Goal: Task Accomplishment & Management: Manage account settings

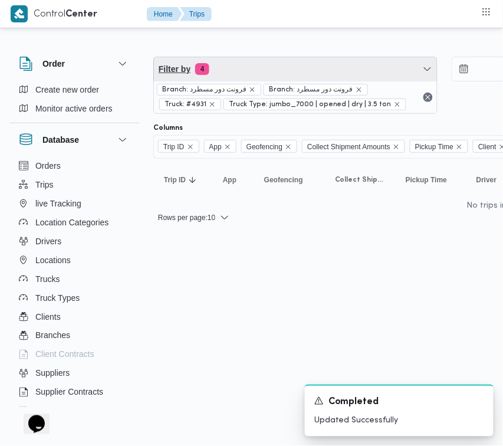
click at [240, 60] on span "Filter by 4" at bounding box center [295, 69] width 283 height 24
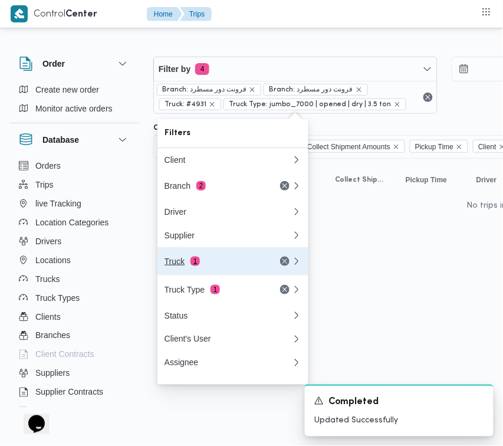
click at [205, 264] on div "Truck 1" at bounding box center [214, 261] width 99 height 9
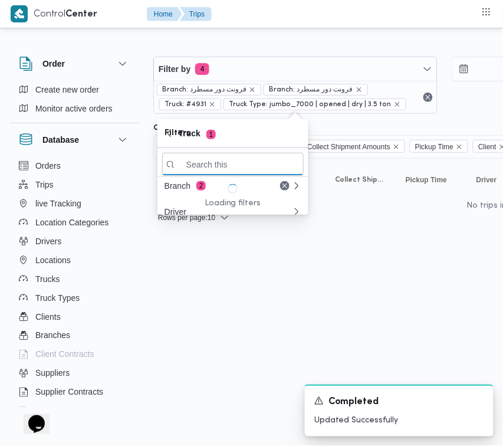
paste input "5319"
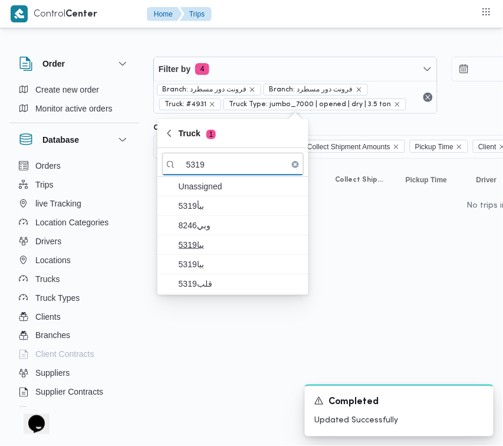
type input "5319"
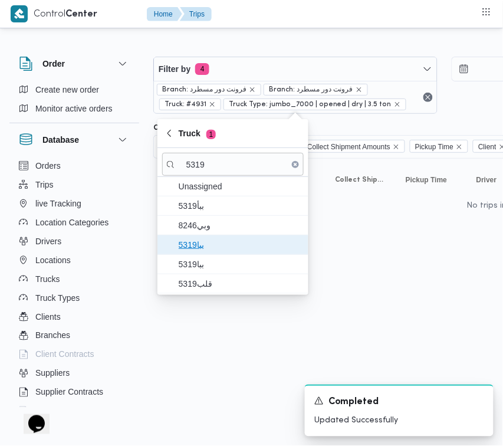
click at [207, 236] on span "ببا5319" at bounding box center [233, 244] width 142 height 19
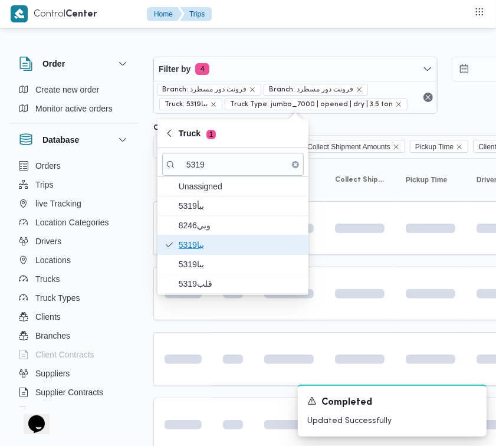
click at [207, 252] on span "ببا5319" at bounding box center [240, 245] width 123 height 14
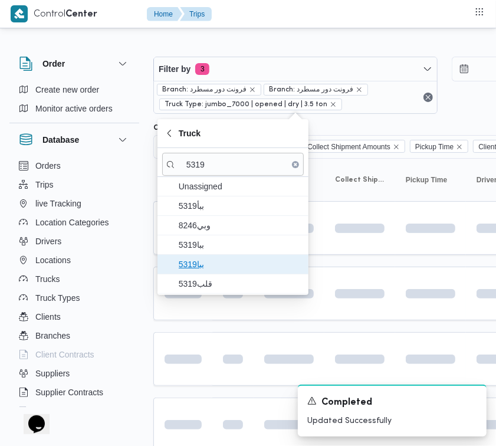
click at [207, 273] on span "ببا5319" at bounding box center [233, 264] width 142 height 19
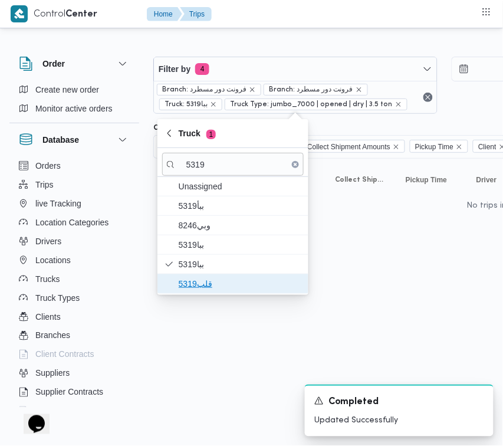
click at [195, 288] on span "قلب5319" at bounding box center [240, 284] width 123 height 14
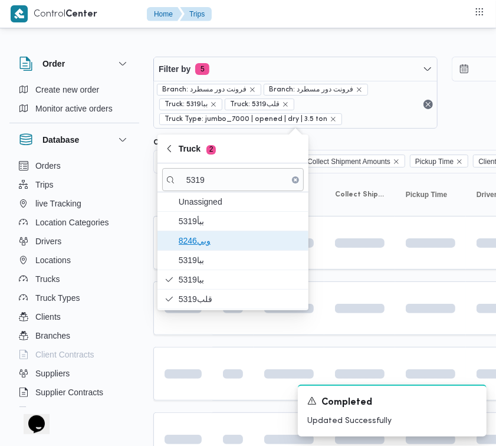
click at [210, 241] on span "وبي8246" at bounding box center [240, 241] width 123 height 14
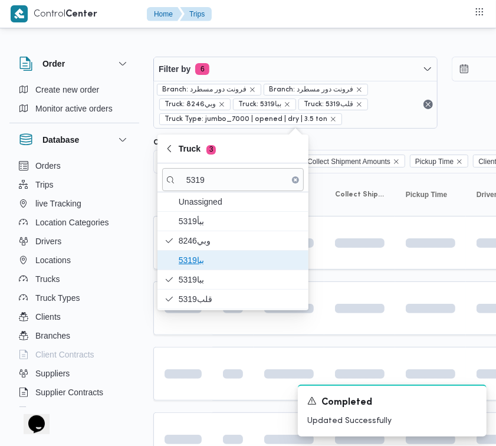
click at [207, 254] on span "ببا5319" at bounding box center [240, 260] width 123 height 14
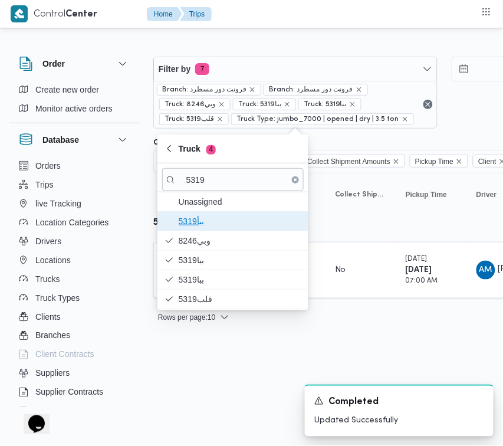
click at [208, 226] on span "5319ببأ" at bounding box center [240, 221] width 123 height 14
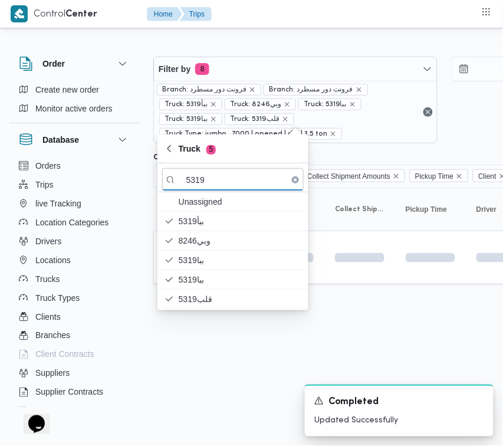
click at [205, 330] on html "Control Center Home Trips Order Create new order Monitor active orders Database…" at bounding box center [251, 223] width 503 height 446
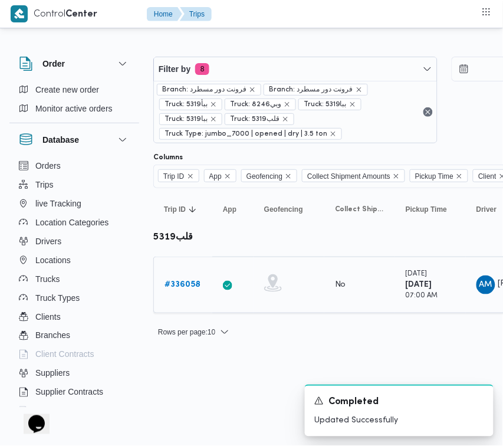
click at [195, 278] on link "# 336058" at bounding box center [183, 285] width 36 height 14
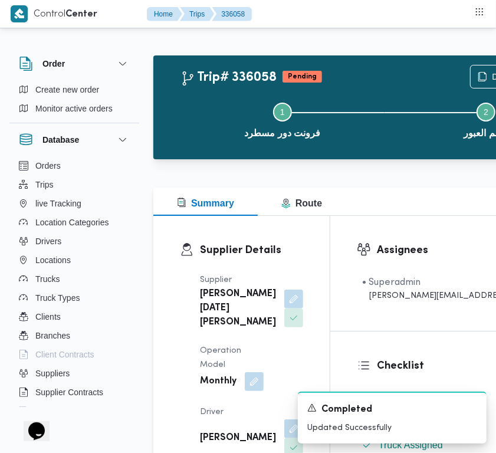
scroll to position [229, 0]
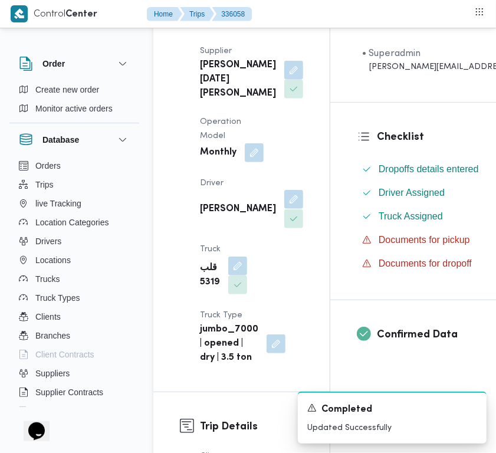
click at [284, 209] on button "button" at bounding box center [293, 199] width 19 height 19
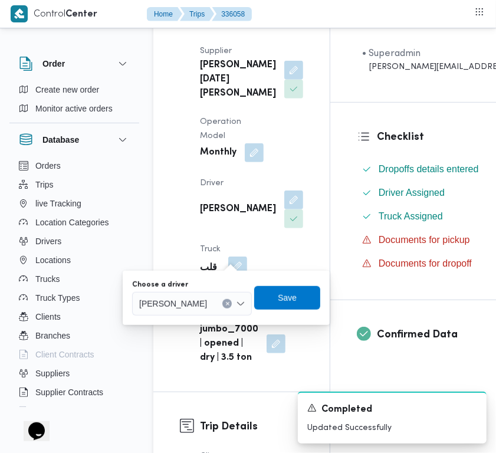
click at [216, 296] on div at bounding box center [213, 303] width 6 height 19
paste input "عماد"
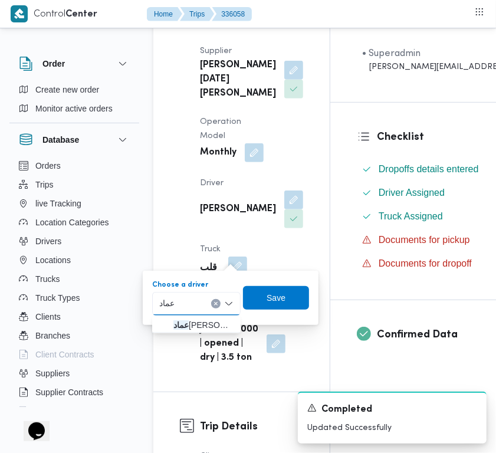
type input "عماد"
drag, startPoint x: 186, startPoint y: 302, endPoint x: 195, endPoint y: 311, distance: 12.9
click at [186, 302] on div "[PERSON_NAME]" at bounding box center [196, 304] width 89 height 24
click at [199, 326] on span "[PERSON_NAME]" at bounding box center [203, 325] width 60 height 14
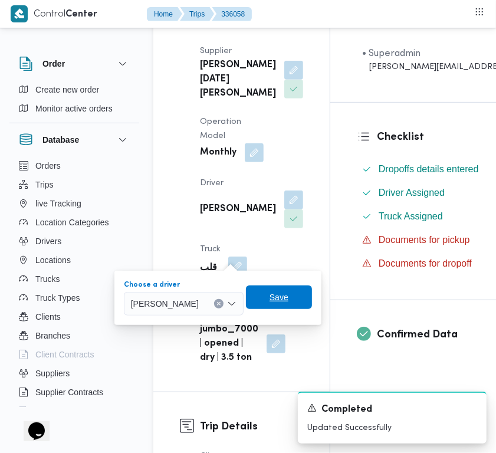
click at [289, 296] on span "Save" at bounding box center [279, 297] width 19 height 14
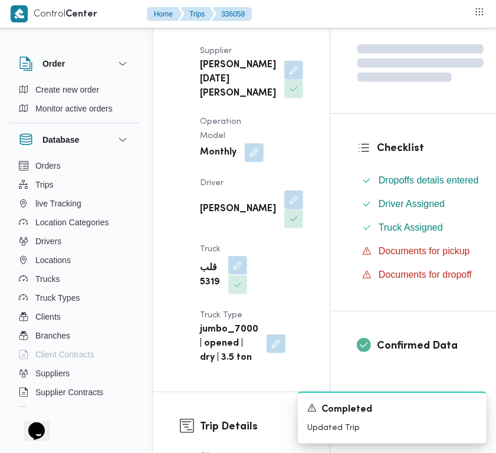
click at [230, 275] on button "button" at bounding box center [237, 265] width 19 height 19
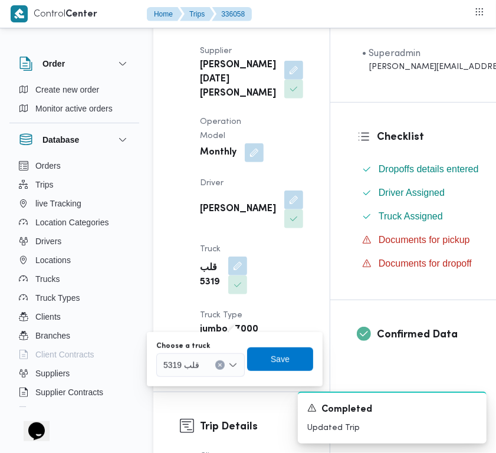
click at [191, 379] on div "You are in a dialog. To close this dialog, hit escape. Choose a truck قلب 5319 …" at bounding box center [235, 359] width 176 height 54
click at [196, 361] on span "قلب 5319" at bounding box center [181, 364] width 36 height 13
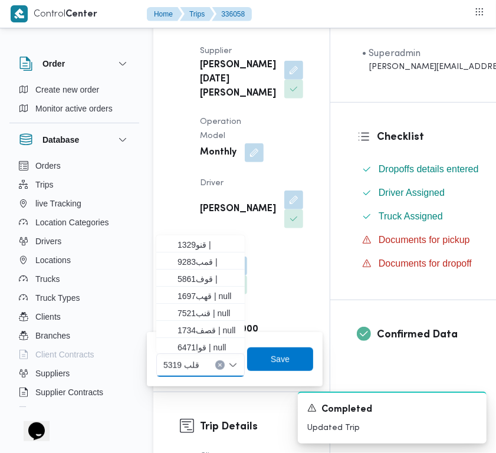
paste input "5379"
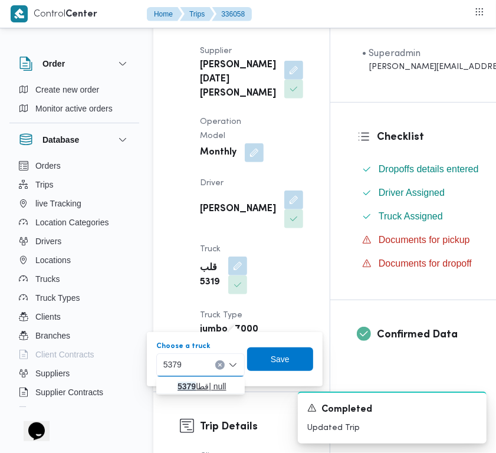
type input "5379"
click at [192, 382] on mark "5379" at bounding box center [187, 386] width 18 height 9
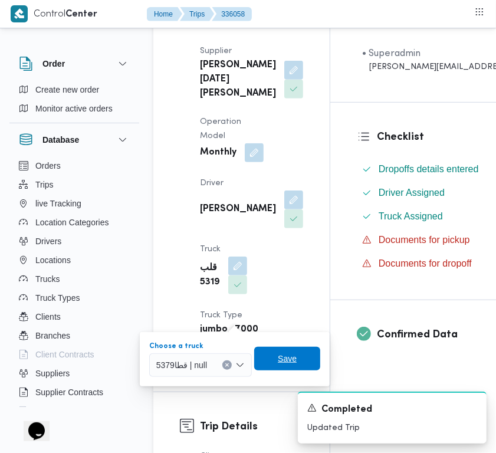
click at [281, 367] on span "Save" at bounding box center [287, 359] width 66 height 24
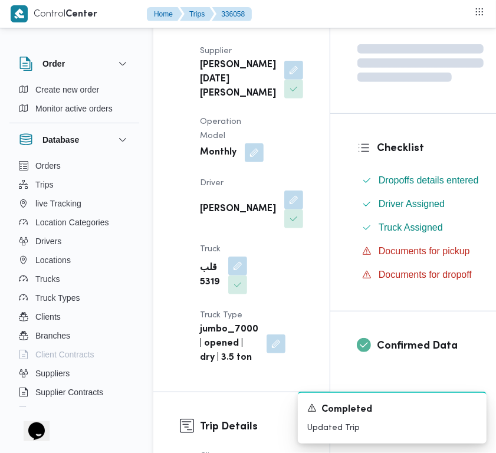
click at [290, 284] on div "Supplier Details Supplier [PERSON_NAME][DATE] [PERSON_NAME] Operation Model Mon…" at bounding box center [241, 189] width 176 height 405
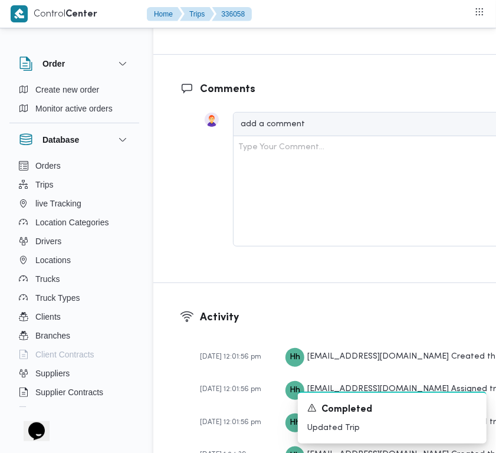
scroll to position [2306, 0]
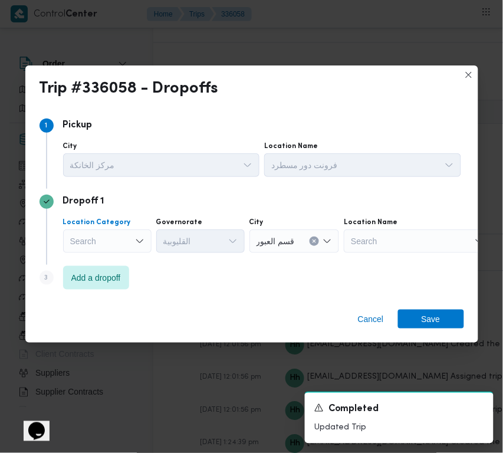
click at [109, 240] on div "Search" at bounding box center [107, 242] width 89 height 24
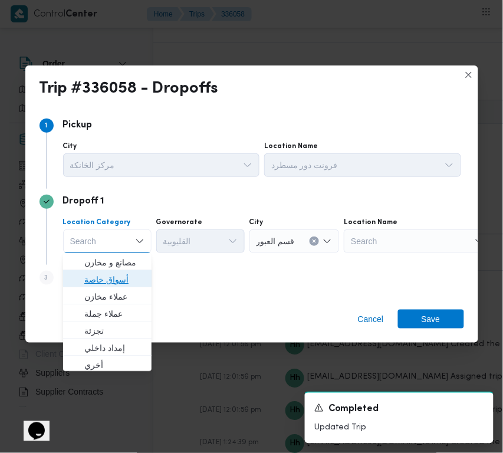
click at [131, 284] on span "أسواق خاصة" at bounding box center [114, 280] width 60 height 14
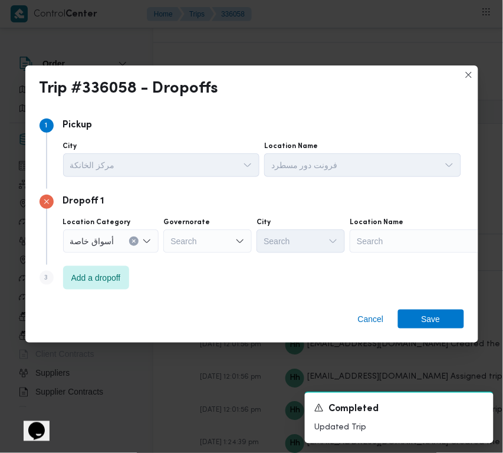
drag, startPoint x: 346, startPoint y: 251, endPoint x: 395, endPoint y: 245, distance: 50.0
click at [355, 251] on div "Location Category أسواق خاصة Governorate Search City Search Location Name Search" at bounding box center [262, 235] width 403 height 40
click at [396, 245] on div "Search" at bounding box center [424, 242] width 148 height 24
paste input "[DEMOGRAPHIC_DATA] درك [PERSON_NAME]"
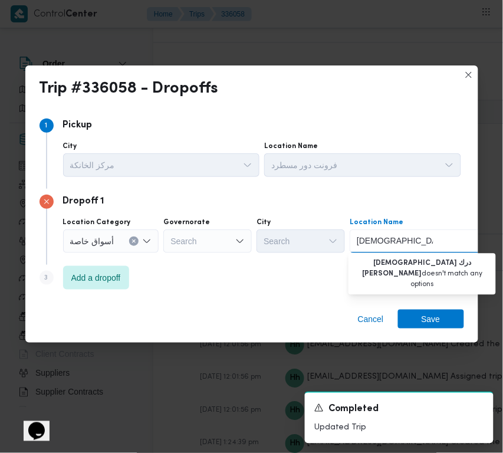
click at [398, 243] on input "[DEMOGRAPHIC_DATA] درك [PERSON_NAME]" at bounding box center [395, 241] width 77 height 14
click at [375, 239] on input "[DEMOGRAPHIC_DATA] درك [PERSON_NAME]" at bounding box center [395, 241] width 77 height 14
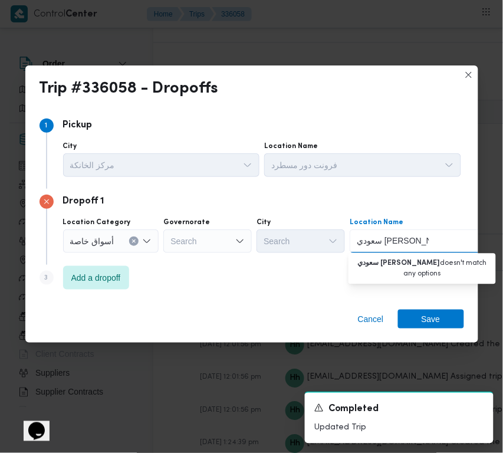
click at [405, 241] on input "سعودي [PERSON_NAME]" at bounding box center [393, 241] width 73 height 14
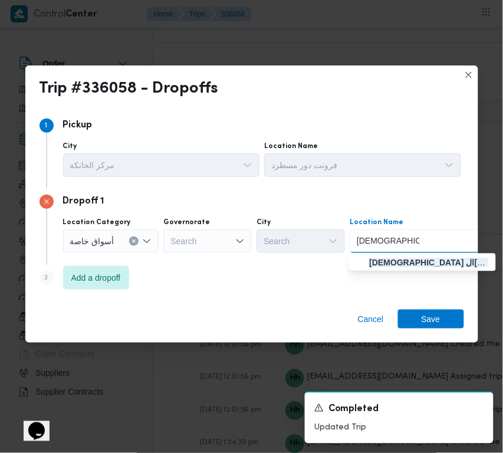
type input "[DEMOGRAPHIC_DATA] ال[PERSON_NAME]"
click at [420, 254] on span "[DEMOGRAPHIC_DATA] ال[PERSON_NAME] | [PERSON_NAME] ماركت | null" at bounding box center [422, 263] width 138 height 19
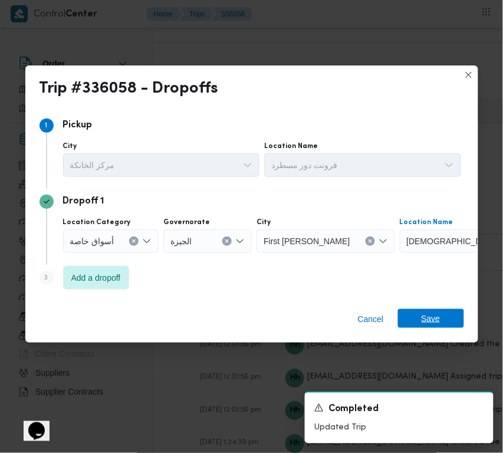
click at [435, 326] on span "Save" at bounding box center [431, 318] width 19 height 19
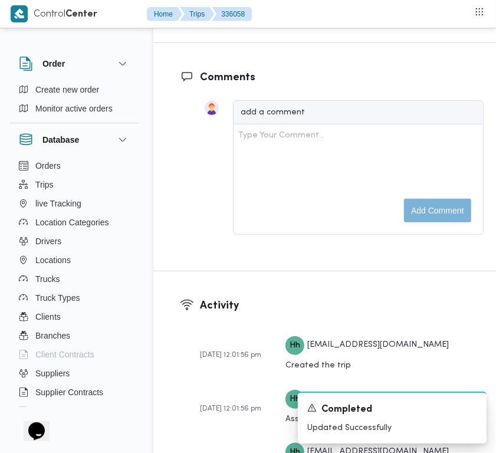
scroll to position [1909, 0]
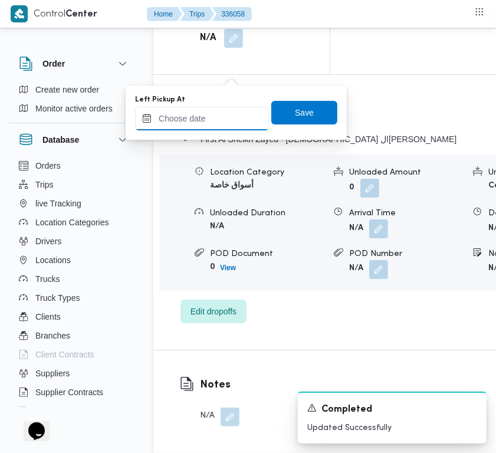
click at [211, 120] on input "Left Pickup At" at bounding box center [202, 119] width 134 height 24
paste input "[DATE] 7:30"
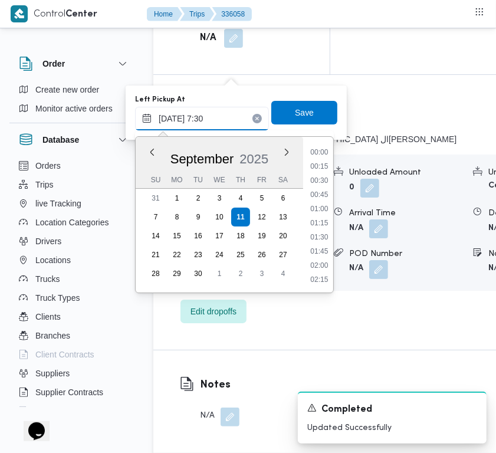
type input "[DATE] 7:30"
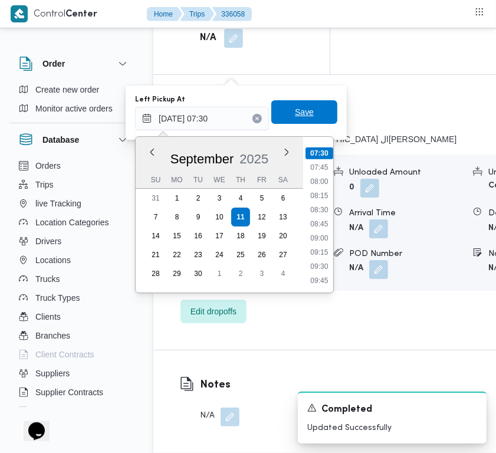
click at [282, 122] on span "Save" at bounding box center [304, 112] width 66 height 24
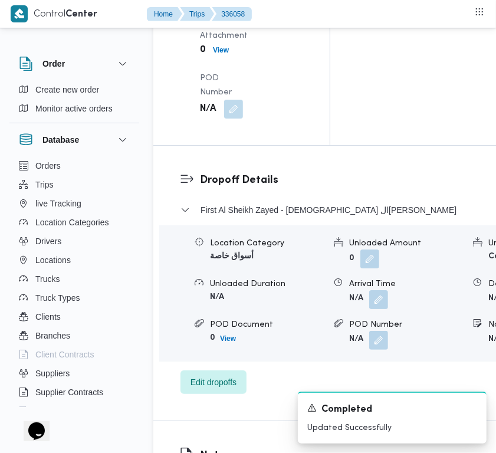
scroll to position [1512, 0]
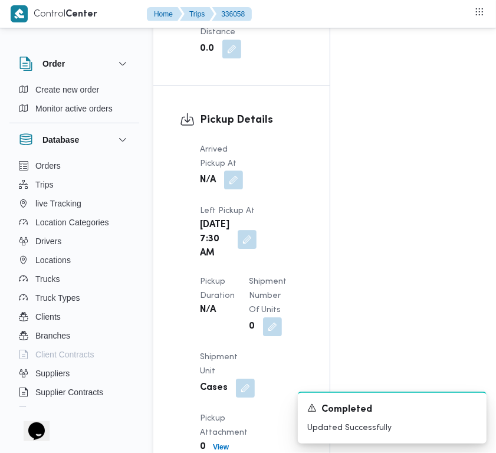
click at [227, 189] on button "button" at bounding box center [233, 180] width 19 height 19
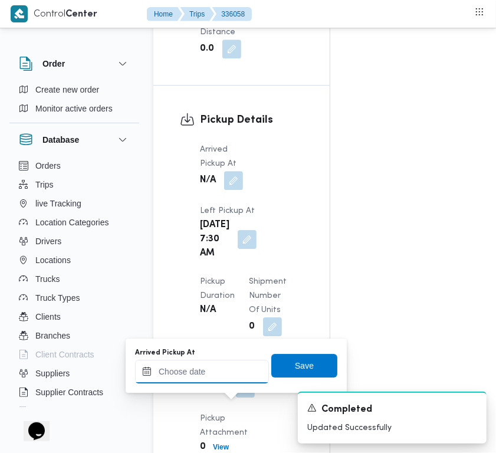
click at [228, 366] on input "Arrived Pickup At" at bounding box center [202, 372] width 134 height 24
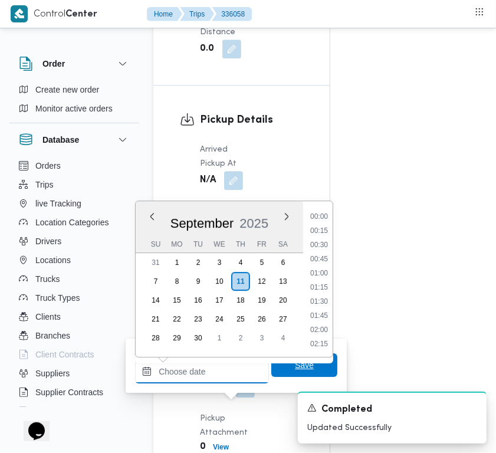
paste input "[DATE] 7:00"
type input "[DATE] 7:00"
click at [285, 369] on span "Save" at bounding box center [304, 365] width 66 height 24
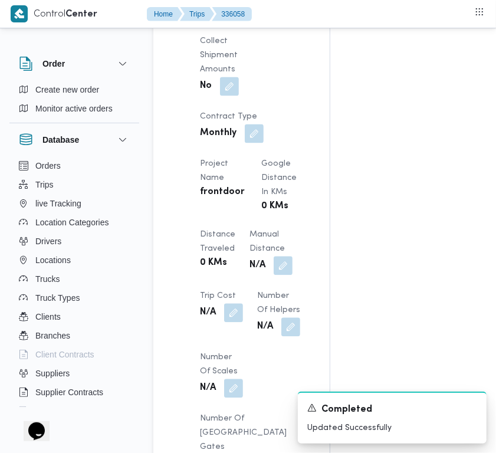
scroll to position [990, 0]
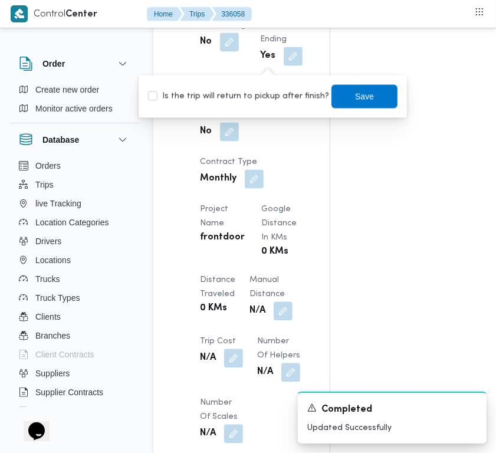
click at [257, 101] on label "Is the trip will return to pickup after finish?" at bounding box center [238, 97] width 181 height 14
checkbox input "true"
click at [358, 100] on span "Save" at bounding box center [364, 96] width 19 height 14
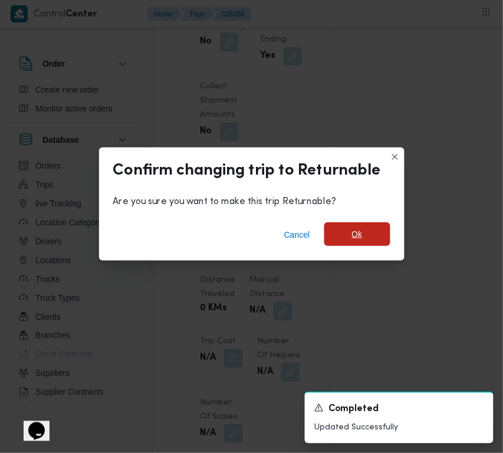
click at [369, 234] on span "Ok" at bounding box center [358, 234] width 66 height 24
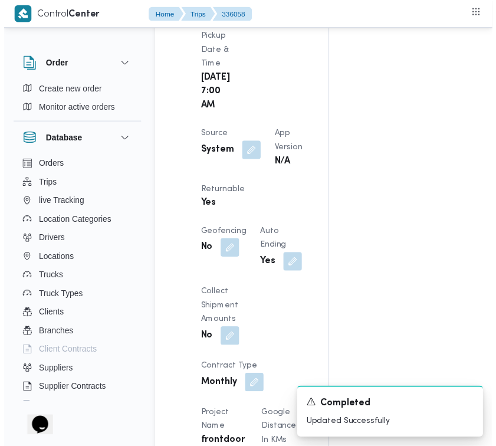
scroll to position [0, 0]
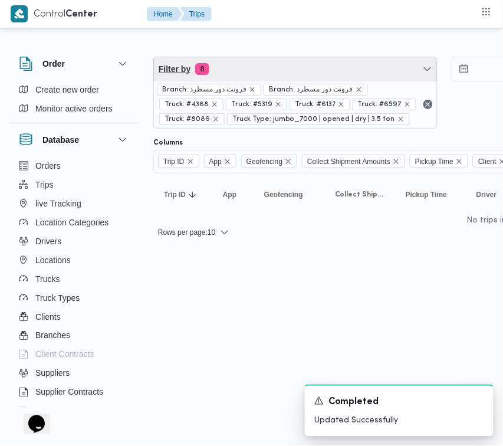
click at [264, 78] on span "Filter by 8" at bounding box center [295, 69] width 283 height 24
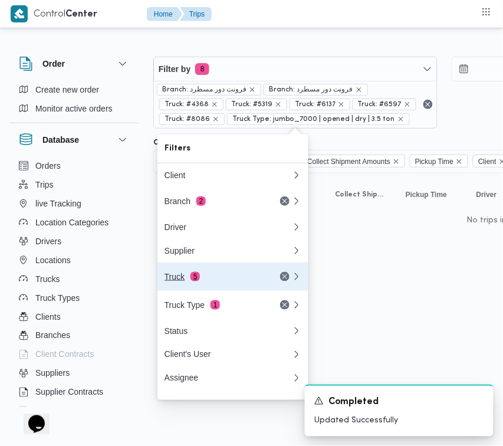
click at [202, 291] on button "Truck 5" at bounding box center [233, 277] width 151 height 28
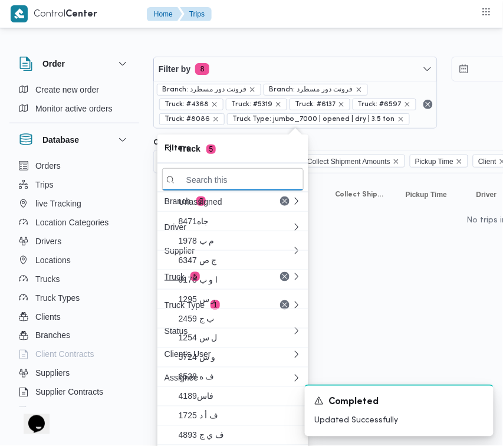
paste input "5379"
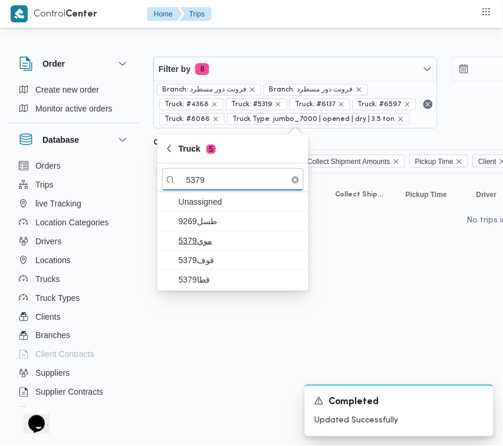
type input "5379"
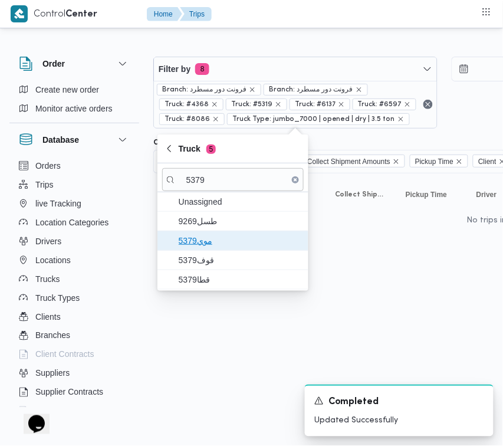
click at [189, 241] on span "موي5379" at bounding box center [240, 241] width 123 height 14
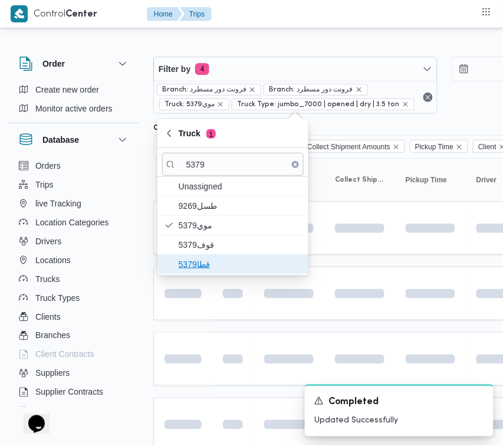
click at [195, 260] on span "قطا5379" at bounding box center [240, 264] width 123 height 14
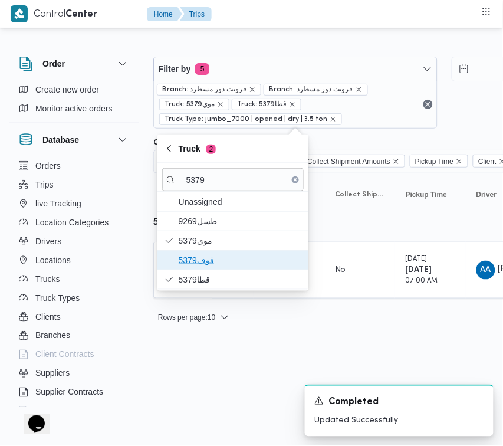
click at [181, 267] on span "قوف5379" at bounding box center [240, 260] width 123 height 14
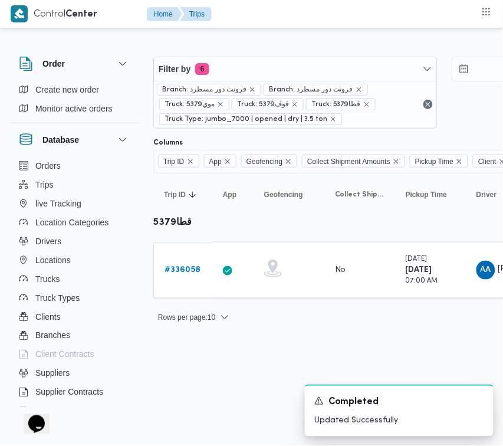
click at [201, 376] on html "Control Center Home Trips Order Create new order Monitor active orders Database…" at bounding box center [251, 223] width 503 height 446
click at [195, 345] on html "Control Center Home Trips Order Create new order Monitor active orders Database…" at bounding box center [251, 223] width 503 height 446
click at [180, 335] on div "Filter by 6 Branch: فرونت دور مسطرد Branch: فرونت دور مسطرد Truck: موي5379 Truc…" at bounding box center [244, 185] width 503 height 309
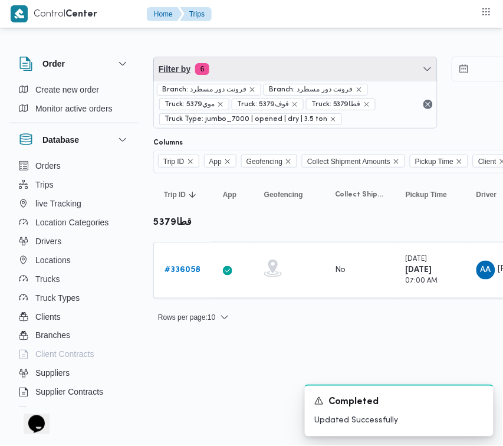
click at [276, 75] on span "Filter by 6" at bounding box center [295, 69] width 283 height 24
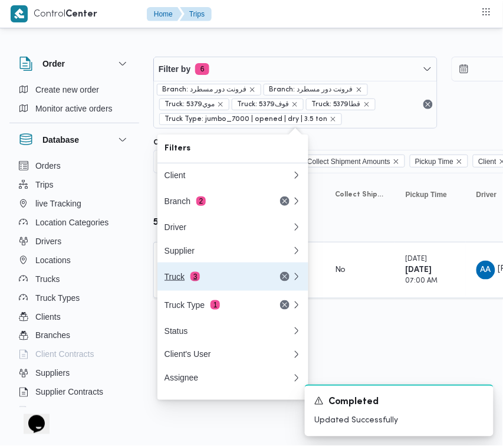
click at [225, 276] on div "Truck 3" at bounding box center [214, 276] width 99 height 9
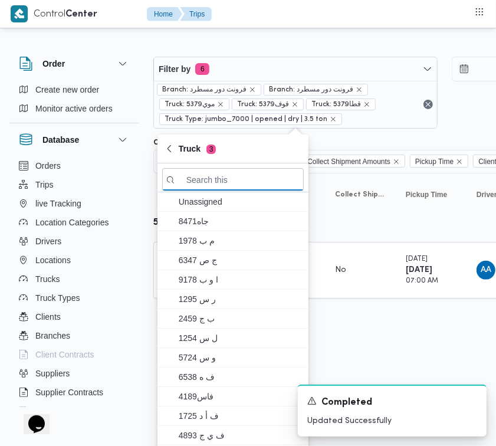
paste input "9583"
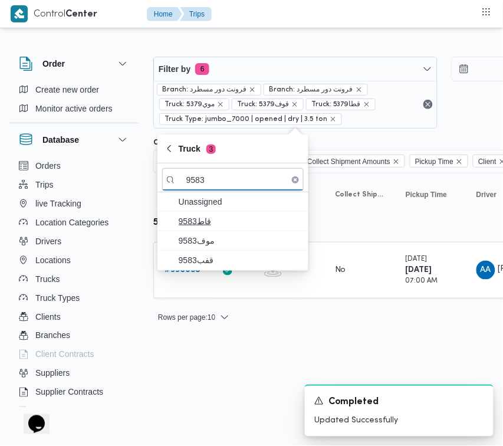
type input "9583"
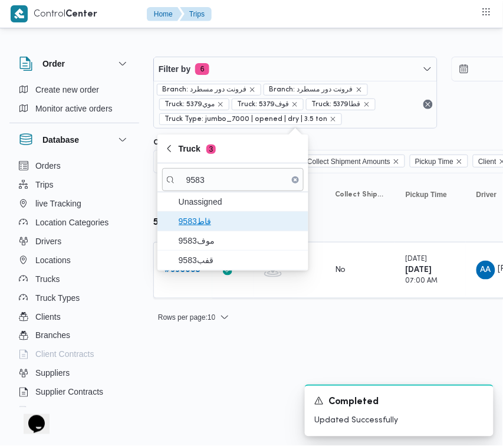
click at [218, 231] on span "9583قاط" at bounding box center [233, 221] width 142 height 19
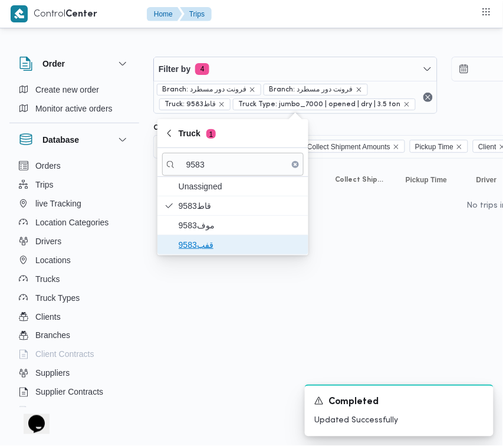
click at [208, 236] on span "قفب9583" at bounding box center [233, 244] width 142 height 19
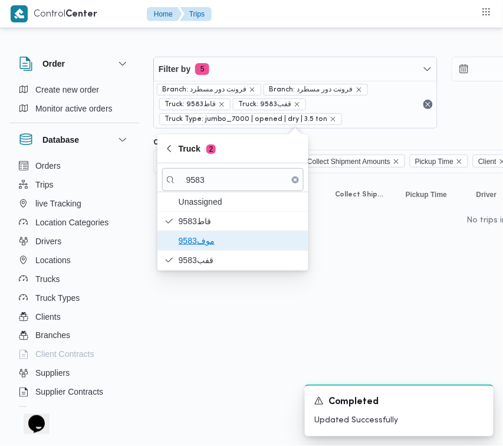
click at [209, 234] on span "موف9583" at bounding box center [240, 241] width 123 height 14
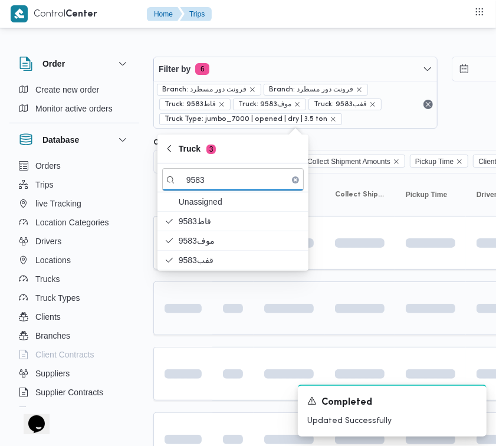
click at [217, 320] on td at bounding box center [232, 308] width 41 height 54
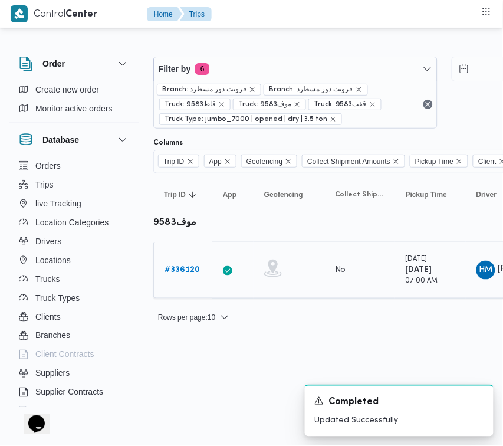
click at [189, 270] on b "# 336120" at bounding box center [182, 270] width 35 height 8
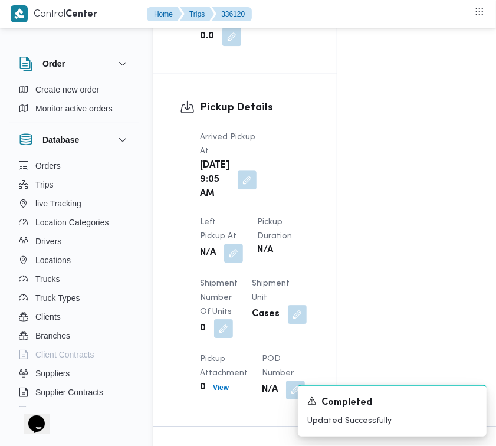
scroll to position [1476, 0]
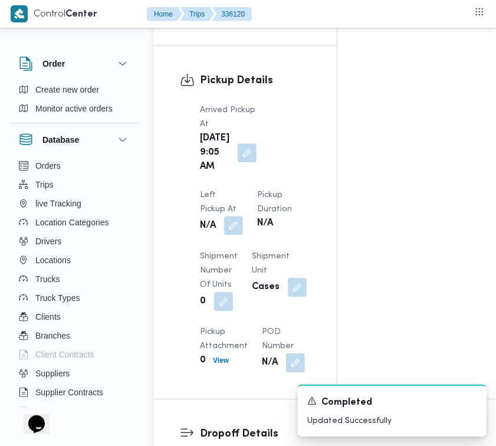
click at [243, 216] on button "button" at bounding box center [233, 225] width 19 height 19
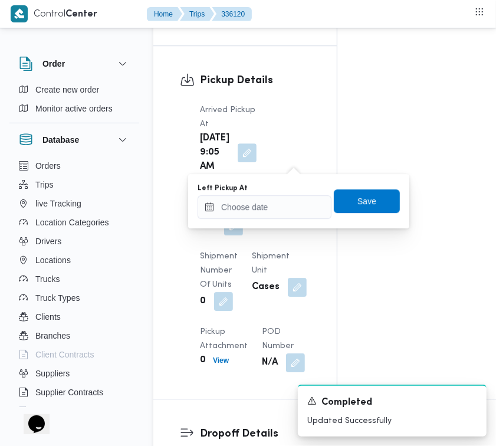
click at [282, 220] on div "You are in a dialog. To close this dialog, hit escape. Left Pickup At Save" at bounding box center [298, 201] width 221 height 54
click at [280, 216] on input "Left Pickup At" at bounding box center [265, 207] width 134 height 24
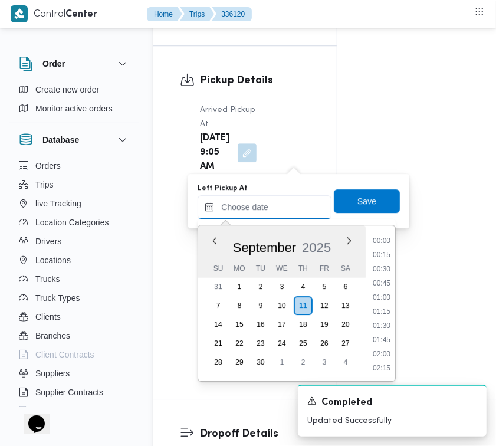
scroll to position [664, 0]
click at [390, 243] on li "11:45" at bounding box center [381, 242] width 27 height 12
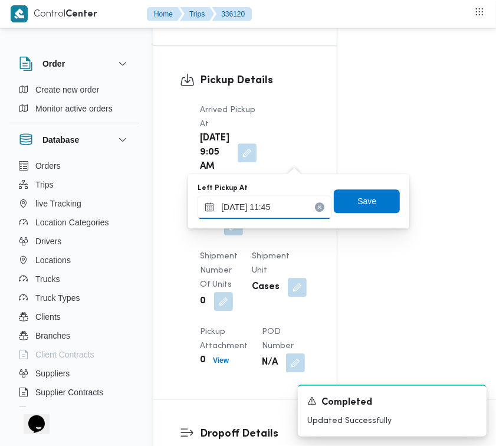
click at [293, 202] on input "[DATE] 11:45" at bounding box center [265, 207] width 134 height 24
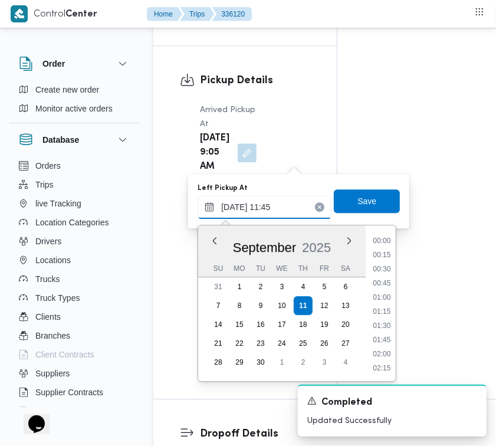
scroll to position [593, 0]
click at [382, 248] on ul "00:00 00:15 00:30 00:45 01:00 01:15 01:30 01:45 02:00 02:15 02:30 02:45 03:00 0…" at bounding box center [382, 303] width 28 height 137
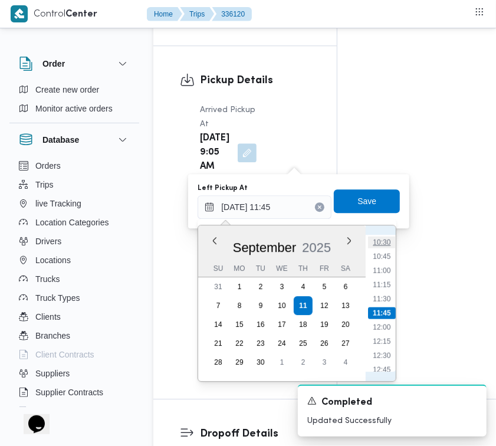
click at [382, 238] on li "10:30" at bounding box center [382, 243] width 27 height 12
type input "[DATE] 10:30"
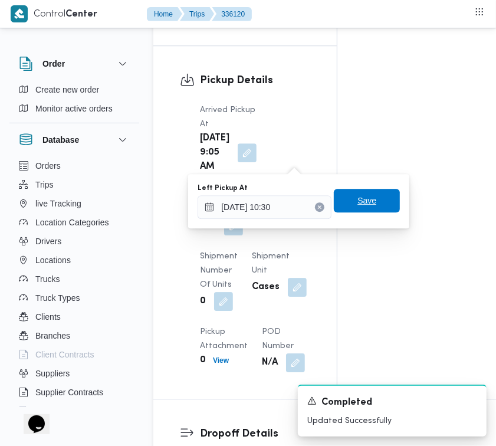
click at [374, 199] on span "Save" at bounding box center [367, 201] width 66 height 24
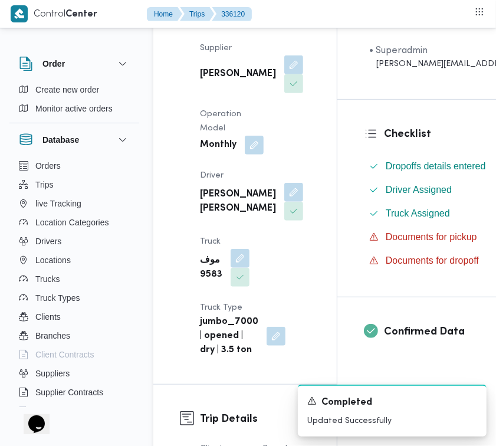
scroll to position [243, 0]
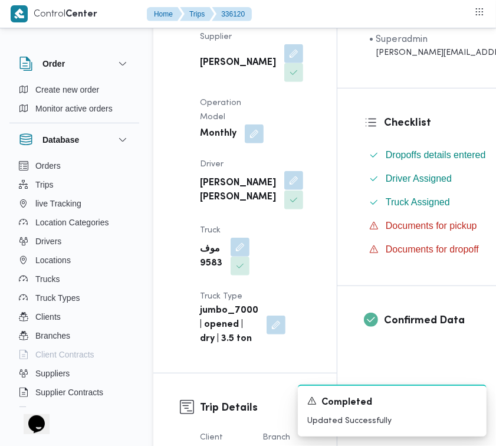
drag, startPoint x: 252, startPoint y: 199, endPoint x: 247, endPoint y: 214, distance: 15.7
click at [284, 190] on button "button" at bounding box center [293, 180] width 19 height 19
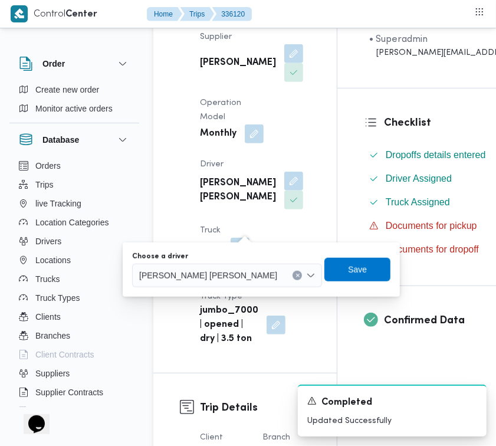
click at [217, 277] on span "[PERSON_NAME] [PERSON_NAME]" at bounding box center [208, 274] width 138 height 13
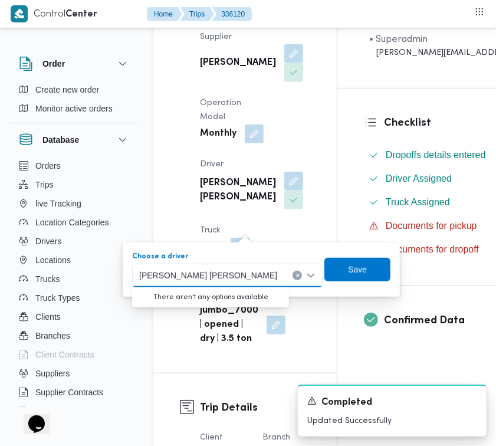
paste input "[PERSON_NAME]"
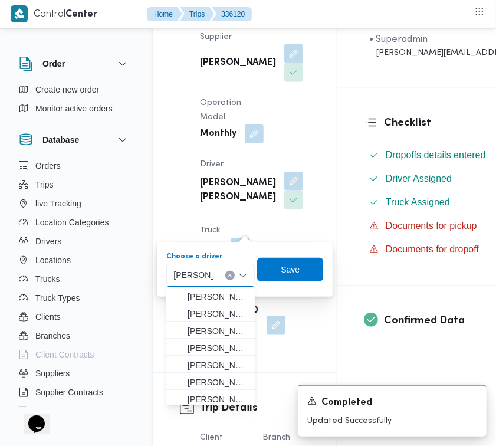
click at [204, 264] on div "[PERSON_NAME] [PERSON_NAME] Combo box. Selected. [PERSON_NAME]. Selected. [PERS…" at bounding box center [210, 276] width 89 height 24
click at [205, 277] on input "[PERSON_NAME]" at bounding box center [193, 275] width 40 height 14
paste input "[PERSON_NAME]"
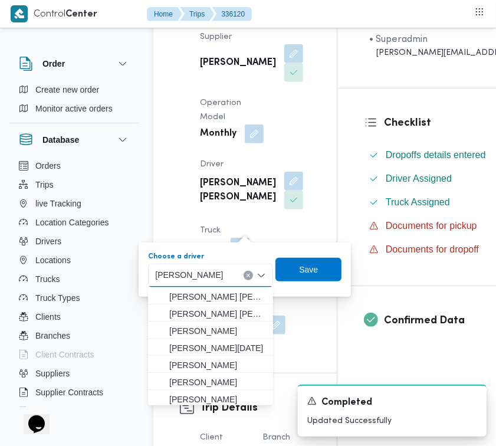
click at [217, 278] on input "[PERSON_NAME]" at bounding box center [194, 275] width 79 height 14
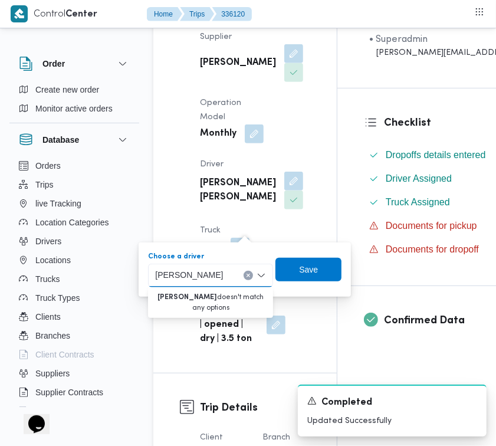
click at [217, 278] on input "[PERSON_NAME]" at bounding box center [194, 275] width 79 height 14
paste input
type input "[PERSON_NAME]"
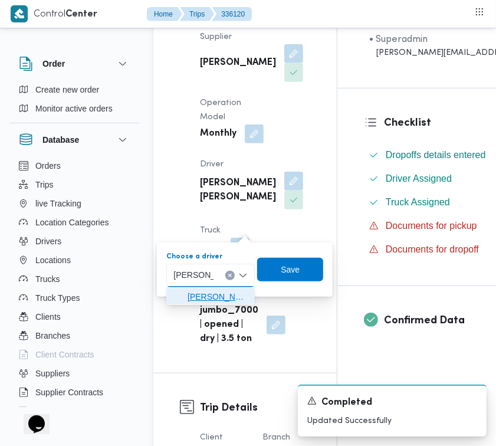
click at [234, 296] on span "زين [PERSON_NAME] [PERSON_NAME]" at bounding box center [218, 297] width 60 height 14
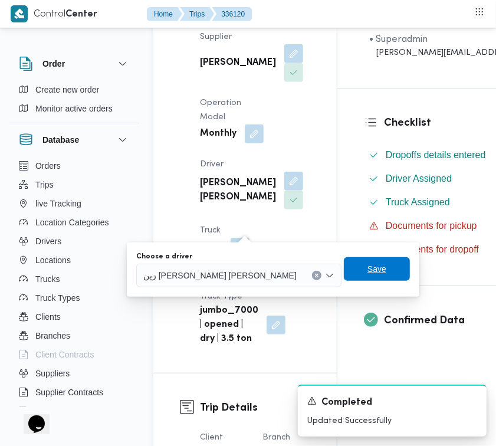
click at [353, 260] on span "Save" at bounding box center [377, 269] width 66 height 24
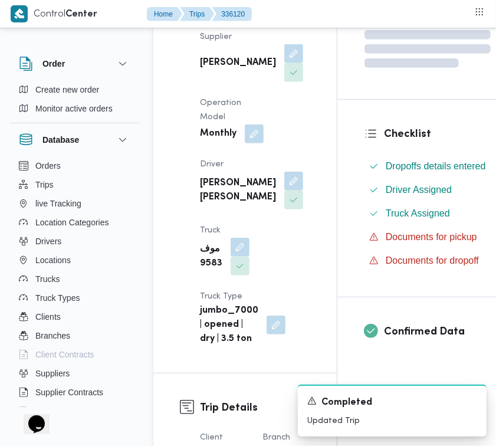
click at [277, 196] on div "Supplier [PERSON_NAME] Operation Model Monthly Driver [PERSON_NAME] [PERSON_NAM…" at bounding box center [255, 188] width 125 height 330
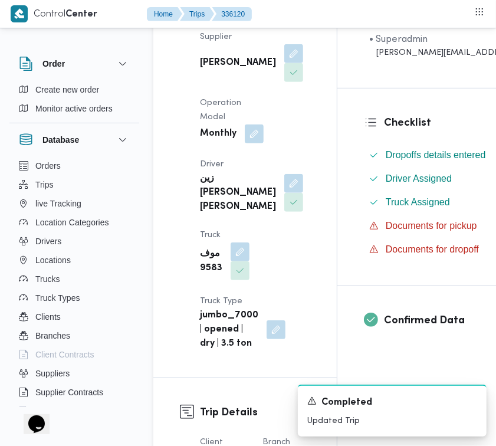
click at [258, 198] on div "Supplier [PERSON_NAME] Operation Model Monthly Driver زين [PERSON_NAME] [PERSON…" at bounding box center [255, 190] width 125 height 335
drag, startPoint x: 10, startPoint y: 245, endPoint x: 235, endPoint y: 214, distance: 227.1
click at [284, 192] on button "button" at bounding box center [293, 182] width 19 height 19
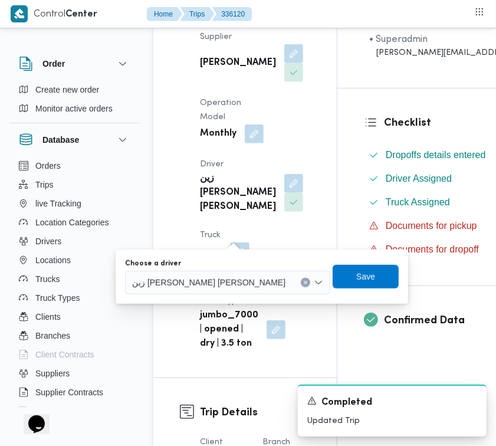
click at [213, 278] on span "زين [PERSON_NAME] [PERSON_NAME]" at bounding box center [208, 282] width 153 height 13
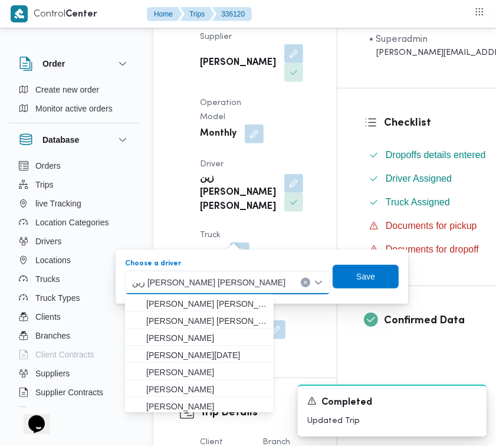
paste input "[PERSON_NAME]"
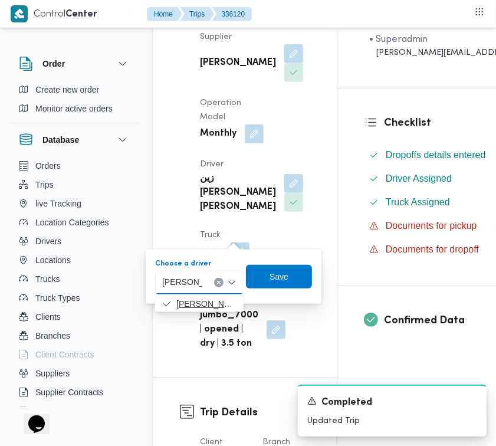
type input "[PERSON_NAME]"
click at [196, 308] on span "زين [PERSON_NAME] [PERSON_NAME]" at bounding box center [206, 304] width 60 height 14
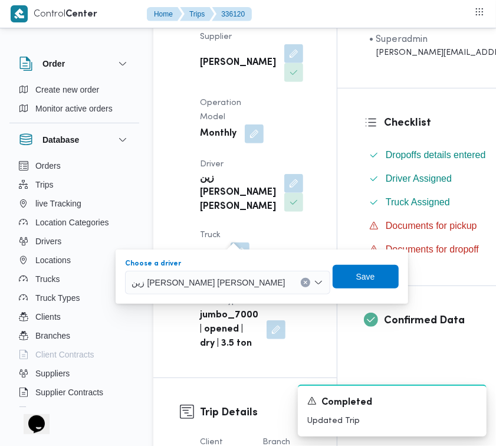
click at [297, 288] on div "Choose a driver زين [PERSON_NAME] [PERSON_NAME] Combo box. Selected. زين [PERSO…" at bounding box center [262, 277] width 276 height 38
click at [261, 181] on div "Supplier [PERSON_NAME] Operation Model Monthly Driver زين [PERSON_NAME] [PERSON…" at bounding box center [255, 190] width 125 height 335
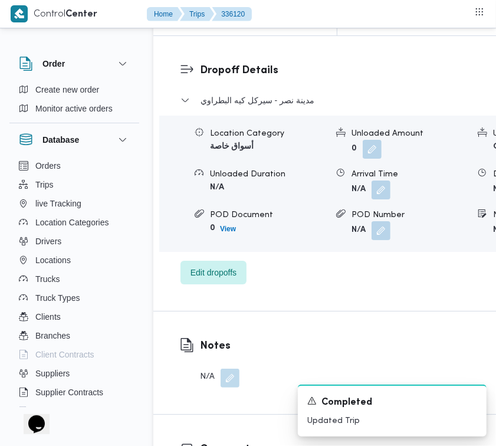
scroll to position [1880, 0]
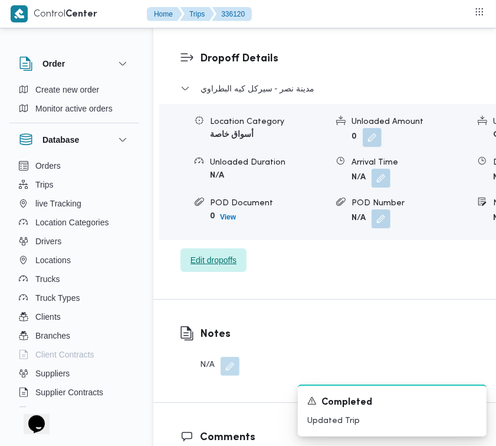
click at [196, 267] on span "Edit dropoffs" at bounding box center [214, 260] width 46 height 14
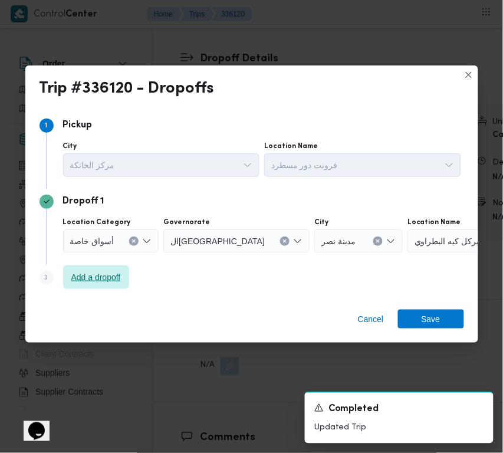
click at [112, 284] on span "Add a dropoff" at bounding box center [96, 277] width 50 height 14
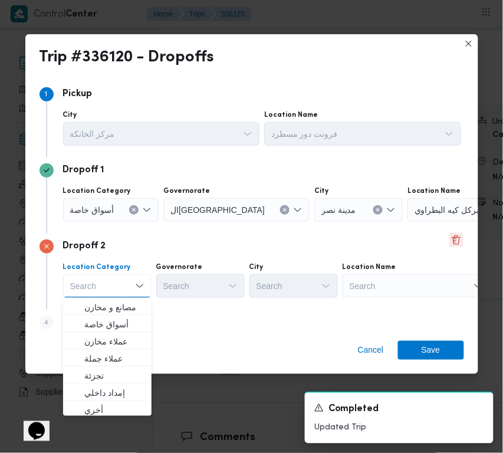
click at [450, 243] on button "Delete" at bounding box center [457, 240] width 14 height 14
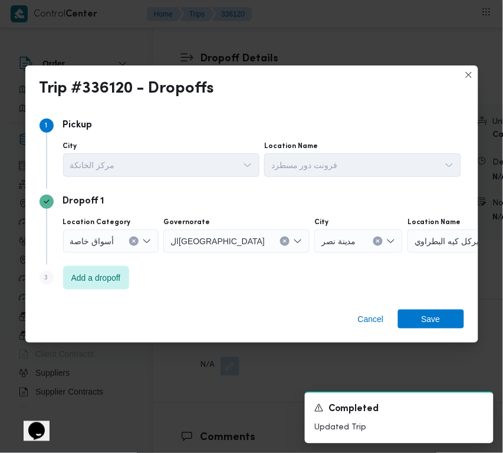
click at [389, 327] on div "Cancel Save" at bounding box center [251, 321] width 453 height 42
click at [382, 323] on span "Cancel" at bounding box center [371, 319] width 26 height 14
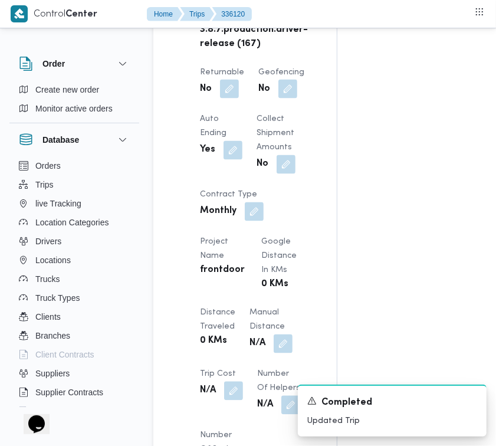
scroll to position [792, 0]
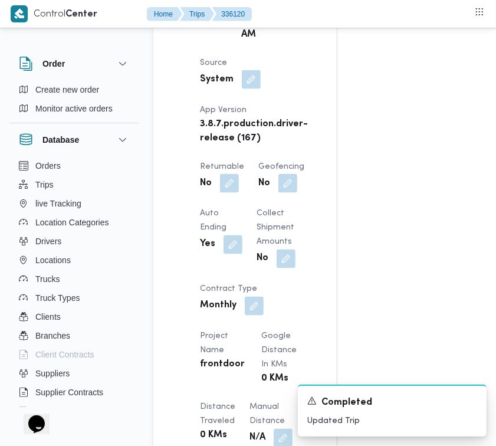
click at [338, 133] on div "Assignees • Superadmin [EMAIL_ADDRESS][DOMAIN_NAME] Checklist Dropoffs details …" at bounding box center [477, 268] width 279 height 1688
click at [235, 192] on button "button" at bounding box center [229, 182] width 19 height 19
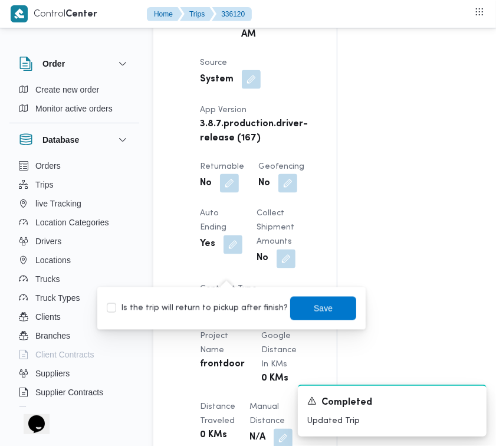
click at [216, 302] on label "Is the trip will return to pickup after finish?" at bounding box center [197, 309] width 181 height 14
checkbox input "true"
click at [338, 313] on span "Save" at bounding box center [323, 308] width 66 height 24
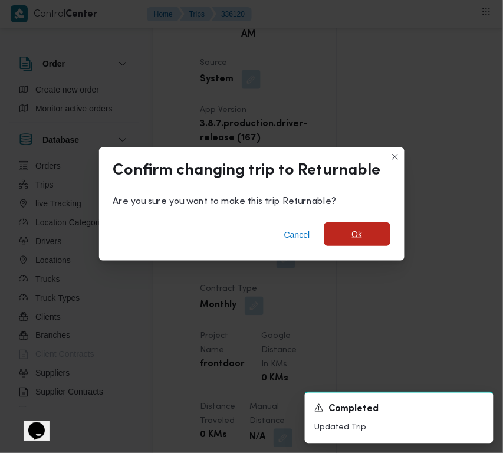
click at [358, 230] on span "Ok" at bounding box center [357, 234] width 11 height 14
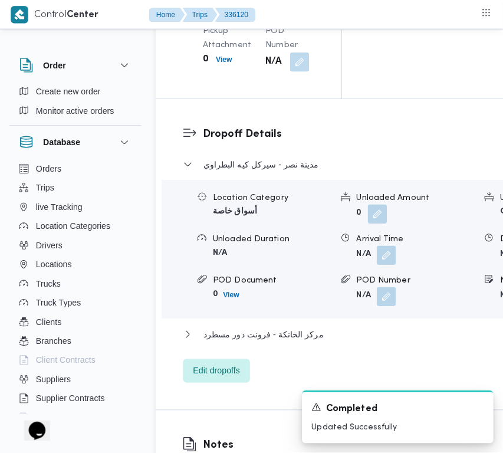
scroll to position [1974, 0]
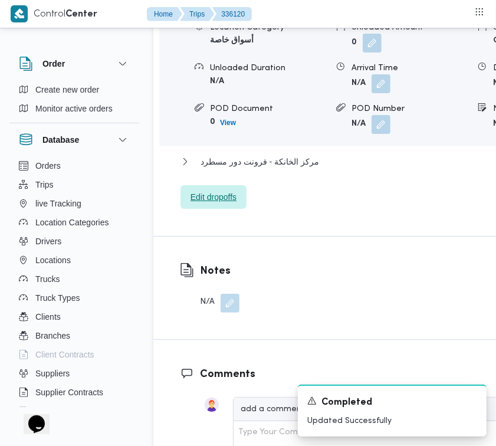
click at [228, 204] on span "Edit dropoffs" at bounding box center [214, 197] width 46 height 14
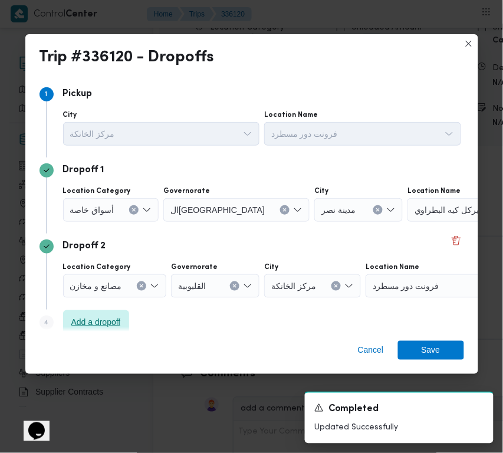
click at [107, 316] on span "Add a dropoff" at bounding box center [96, 322] width 66 height 24
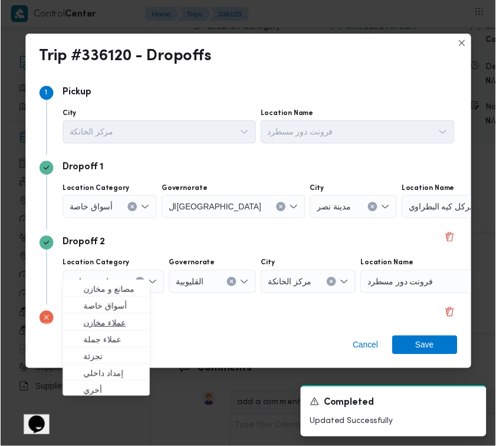
scroll to position [89, 0]
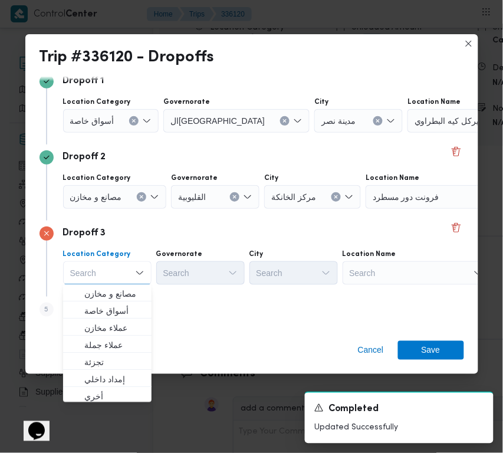
click at [182, 335] on div "Cancel Save" at bounding box center [251, 353] width 453 height 42
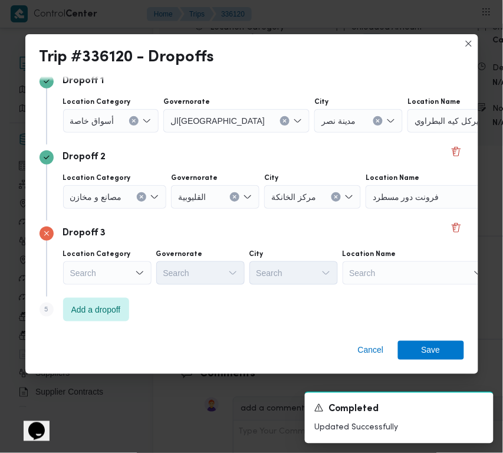
click at [400, 272] on div "Search" at bounding box center [417, 273] width 148 height 24
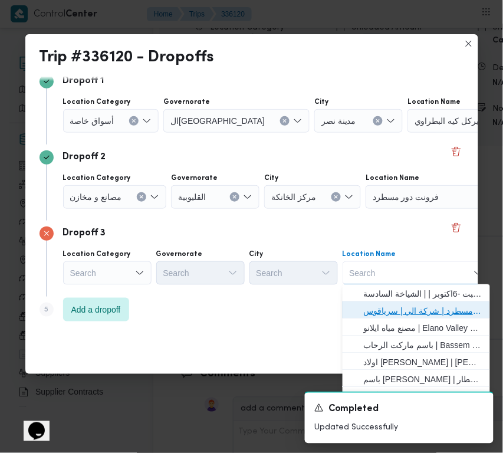
click at [407, 307] on span "فرونت دور مسطرد | شركة الي | سرياقوس" at bounding box center [423, 311] width 119 height 14
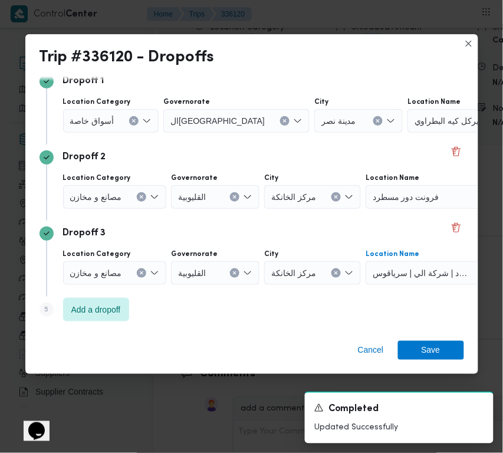
click at [110, 198] on span "مصانع و مخازن" at bounding box center [96, 196] width 52 height 13
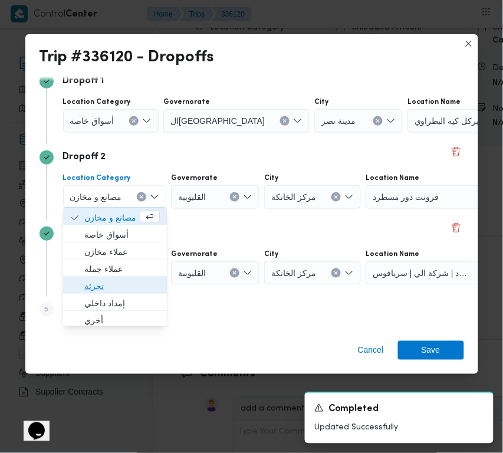
click at [114, 281] on span "تجزئة" at bounding box center [122, 286] width 76 height 14
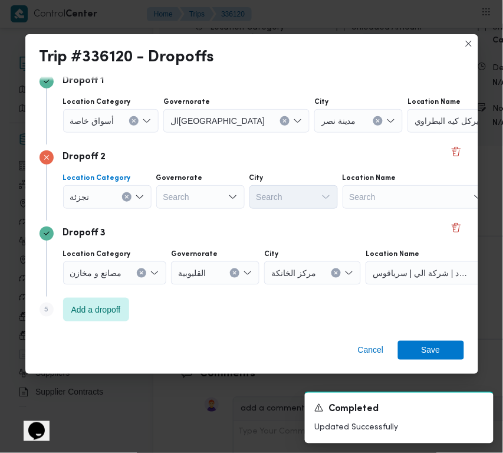
click at [95, 130] on div "أسواق خاصة" at bounding box center [111, 121] width 96 height 24
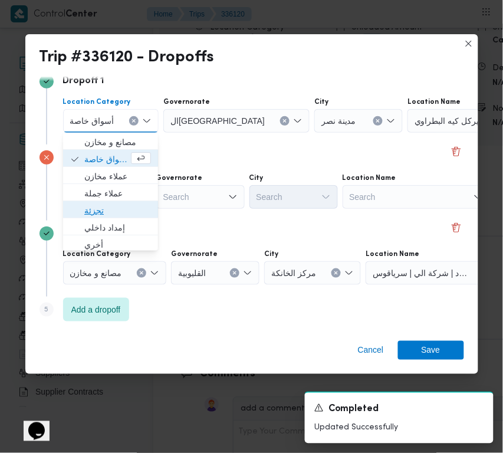
click at [110, 209] on span "تجزئة" at bounding box center [117, 211] width 67 height 14
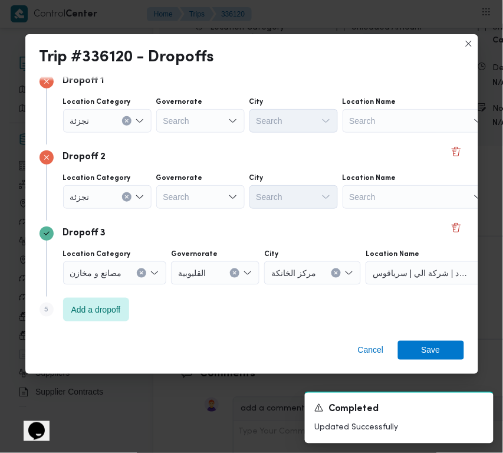
click at [220, 196] on div "Search" at bounding box center [200, 197] width 89 height 24
paste input "[GEOGRAPHIC_DATA]"
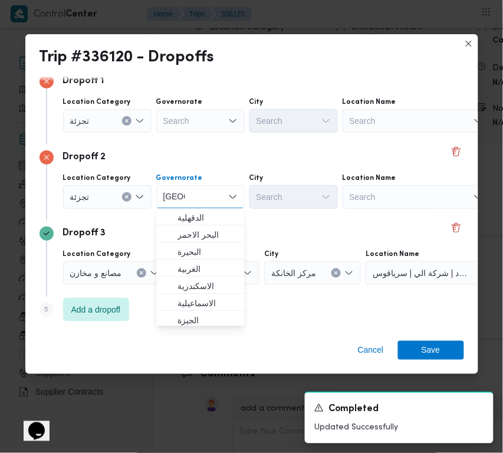
type input "[GEOGRAPHIC_DATA]"
click at [195, 118] on div "Search" at bounding box center [200, 121] width 89 height 24
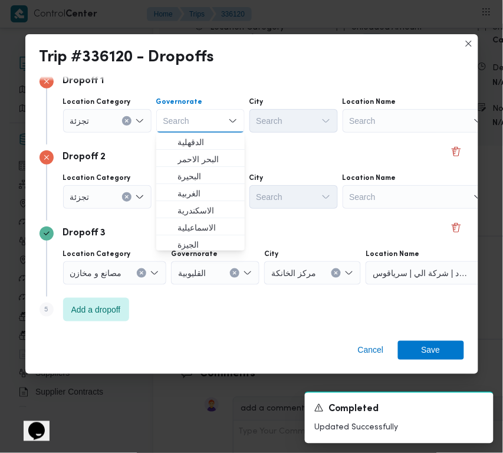
paste input "[GEOGRAPHIC_DATA]"
type input "[GEOGRAPHIC_DATA]"
click at [276, 153] on div "Dropoff 2" at bounding box center [252, 157] width 425 height 14
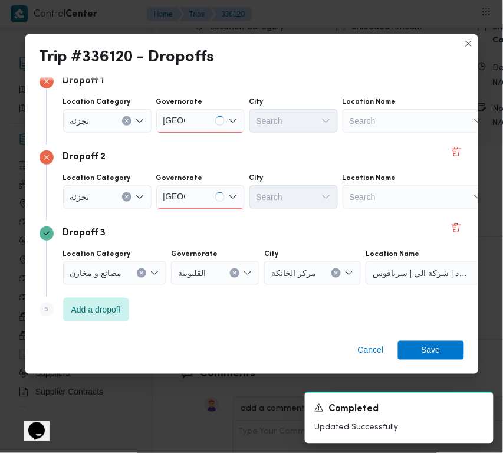
click at [222, 122] on div "[GEOGRAPHIC_DATA] [GEOGRAPHIC_DATA]" at bounding box center [200, 121] width 89 height 24
click at [193, 124] on div "[GEOGRAPHIC_DATA] [GEOGRAPHIC_DATA]" at bounding box center [200, 121] width 89 height 24
click at [193, 127] on div "[GEOGRAPHIC_DATA] [GEOGRAPHIC_DATA]" at bounding box center [200, 121] width 89 height 24
click at [193, 148] on span "ال[GEOGRAPHIC_DATA]" at bounding box center [208, 142] width 60 height 14
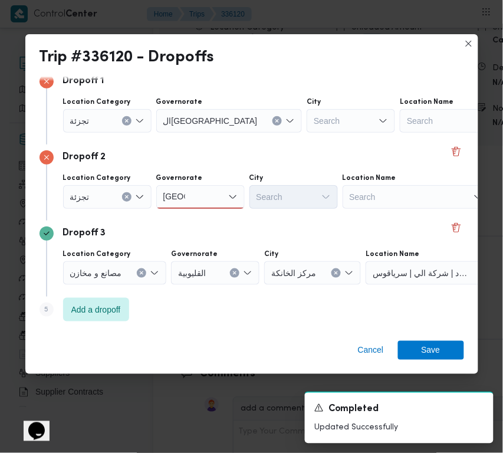
click at [196, 214] on div "Dropoff 2 Location Category تجزئة Governorate [GEOGRAPHIC_DATA] [GEOGRAPHIC_DAT…" at bounding box center [252, 183] width 425 height 76
click at [198, 202] on div "[GEOGRAPHIC_DATA] [GEOGRAPHIC_DATA]" at bounding box center [200, 197] width 89 height 24
click at [198, 217] on span "ال[GEOGRAPHIC_DATA]" at bounding box center [208, 218] width 60 height 14
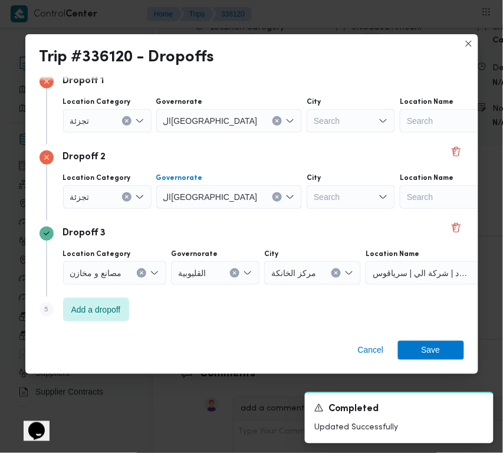
click at [307, 175] on label "City" at bounding box center [314, 177] width 14 height 9
click at [307, 204] on div "Search" at bounding box center [351, 197] width 89 height 24
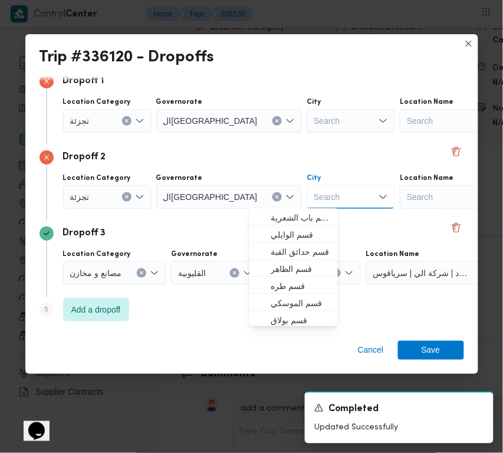
paste input "[GEOGRAPHIC_DATA]"
type input "[GEOGRAPHIC_DATA]"
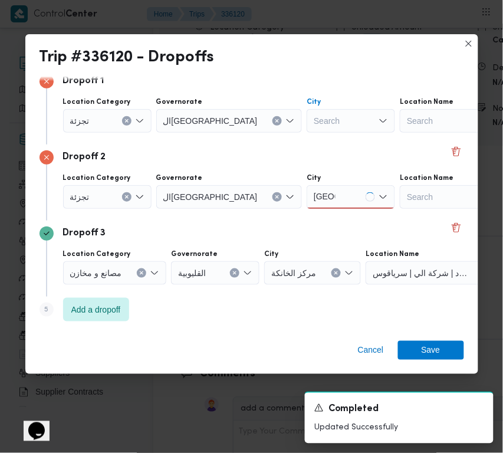
click at [307, 116] on div "Search" at bounding box center [351, 121] width 89 height 24
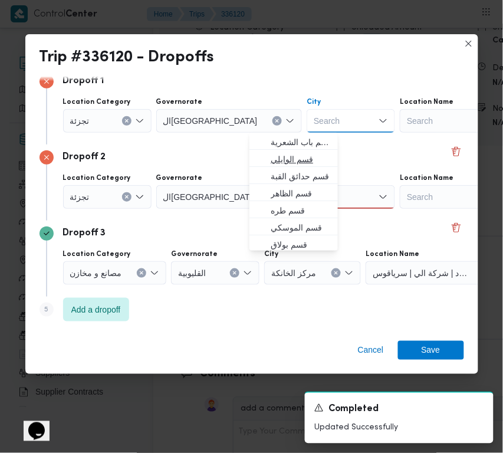
paste input "[GEOGRAPHIC_DATA]"
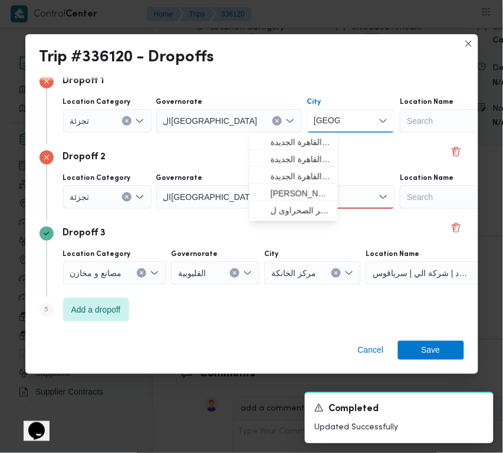
click at [211, 160] on div "Dropoff 2" at bounding box center [252, 157] width 425 height 14
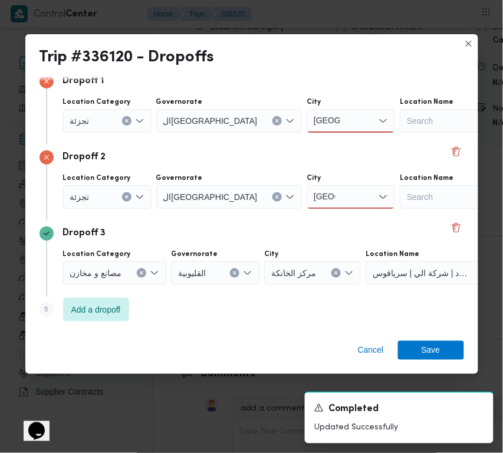
click at [314, 122] on input "[GEOGRAPHIC_DATA]" at bounding box center [327, 121] width 27 height 14
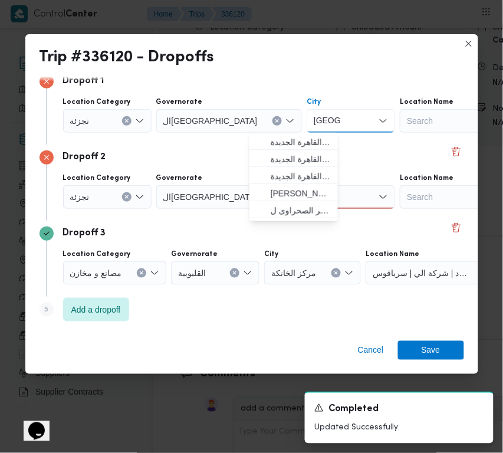
click at [314, 122] on input "[GEOGRAPHIC_DATA]" at bounding box center [327, 121] width 27 height 14
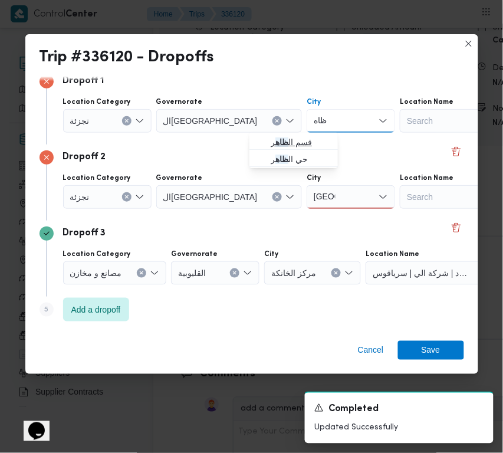
type input "ظاه"
click at [263, 145] on icon "button" at bounding box center [261, 141] width 9 height 9
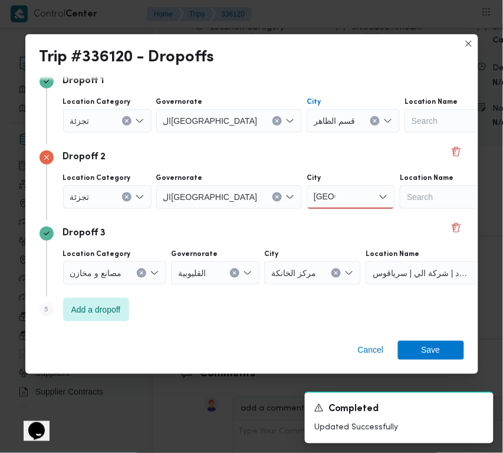
click at [314, 196] on input "[GEOGRAPHIC_DATA]" at bounding box center [325, 197] width 22 height 14
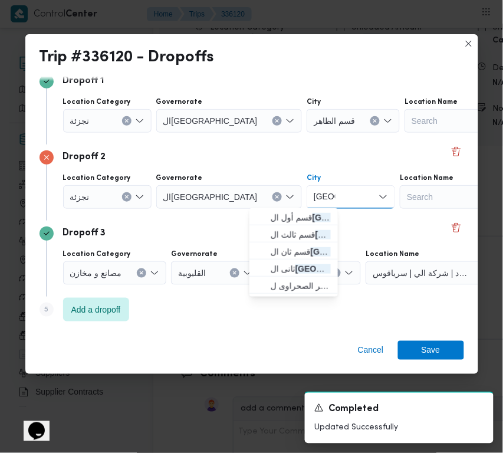
click at [314, 196] on input "[GEOGRAPHIC_DATA]" at bounding box center [325, 197] width 22 height 14
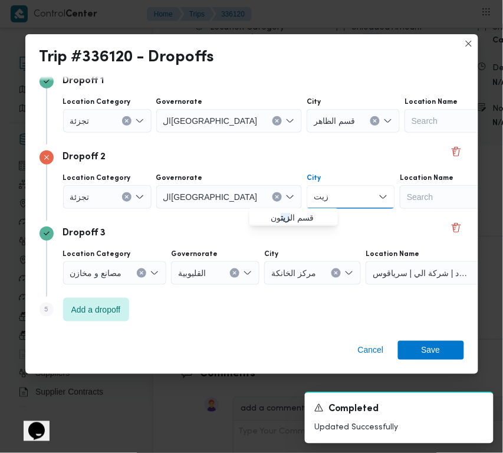
click at [314, 199] on input "زيت" at bounding box center [322, 197] width 16 height 14
type input "زينب"
click at [298, 215] on span "قسم السيدة زينب" at bounding box center [301, 218] width 60 height 14
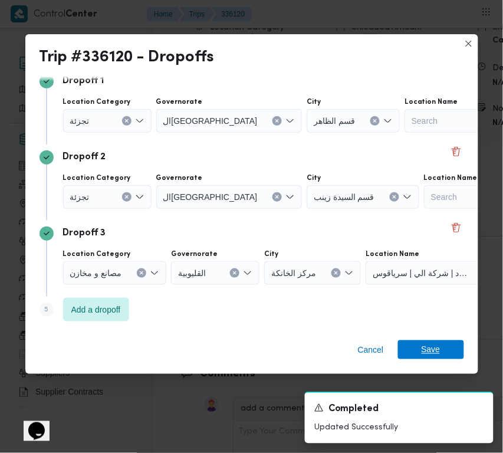
click at [440, 351] on span "Save" at bounding box center [431, 349] width 66 height 19
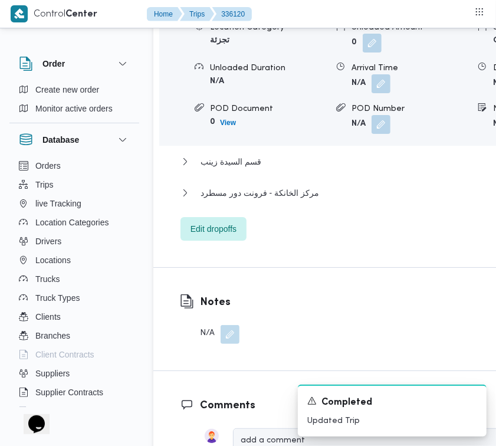
scroll to position [1988, 0]
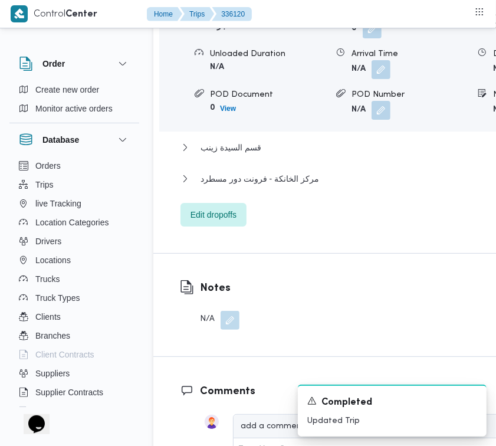
drag, startPoint x: 227, startPoint y: 111, endPoint x: 313, endPoint y: 94, distance: 87.7
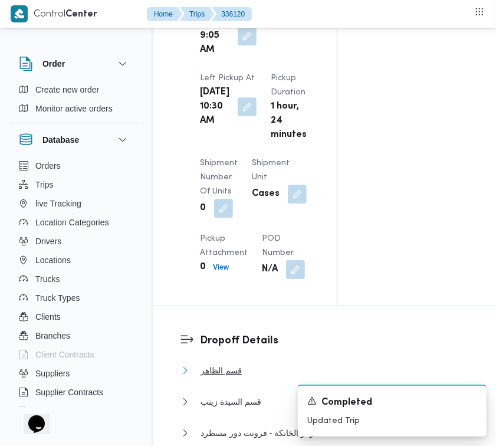
scroll to position [0, 0]
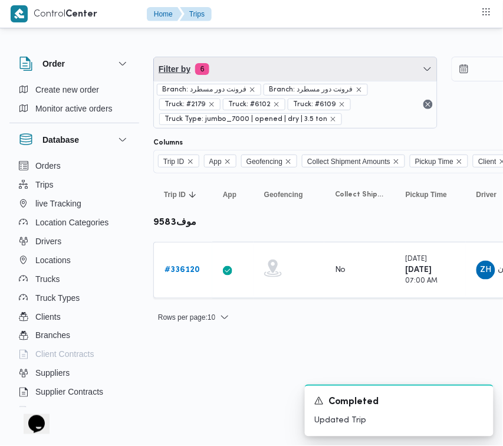
click at [288, 70] on span "Filter by 6" at bounding box center [295, 69] width 283 height 24
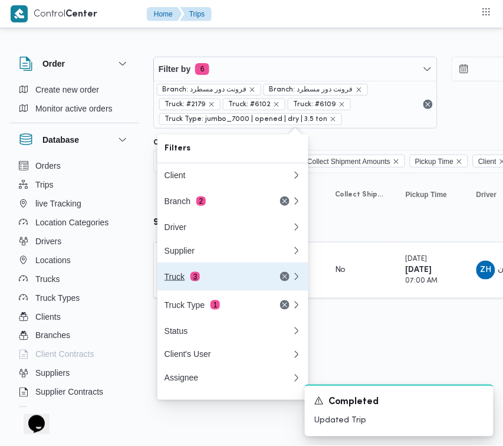
click at [224, 281] on div "Truck 3" at bounding box center [214, 276] width 99 height 9
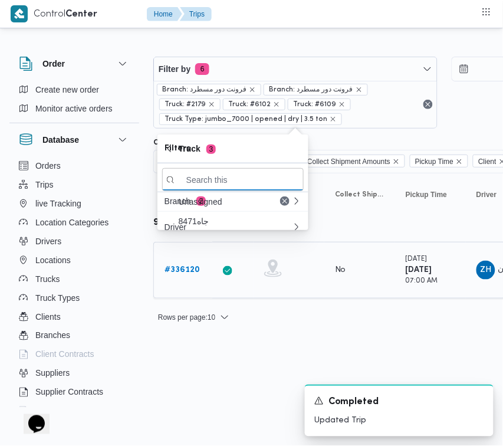
paste input "6238"
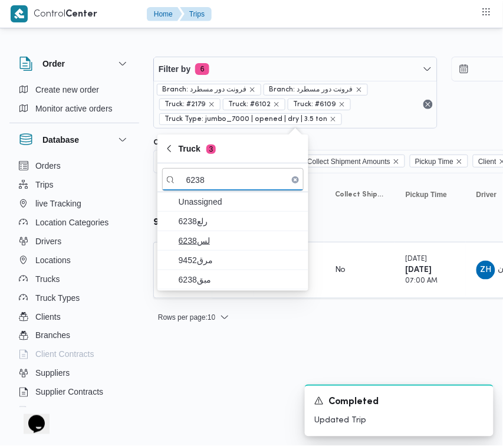
type input "6238"
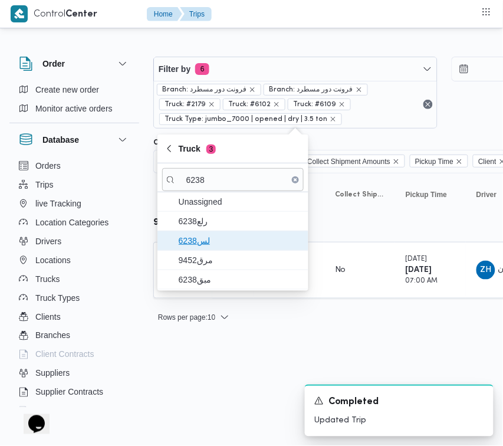
click at [222, 239] on span "6238لس" at bounding box center [240, 241] width 123 height 14
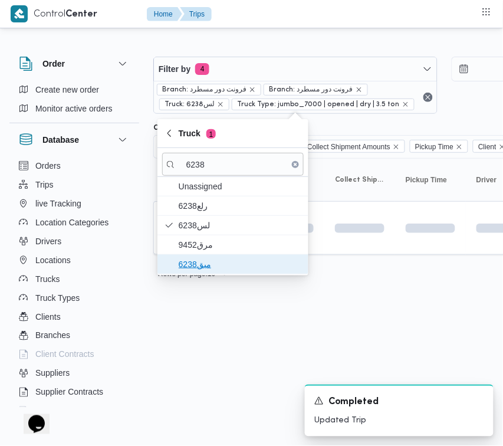
click at [213, 263] on span "مبق6238" at bounding box center [240, 264] width 123 height 14
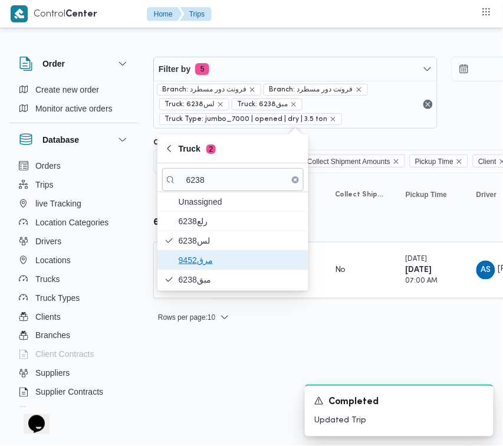
click at [207, 252] on span "مرق9452" at bounding box center [233, 260] width 142 height 19
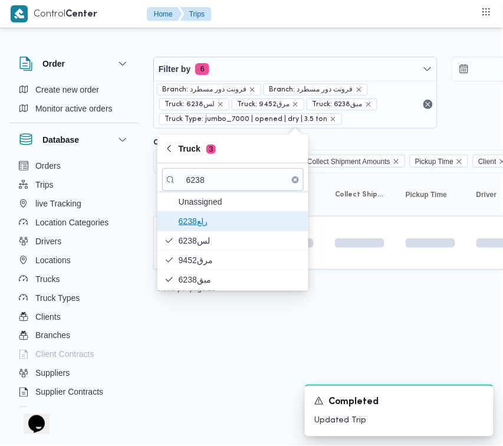
click at [207, 212] on span "رلع6238" at bounding box center [233, 221] width 142 height 19
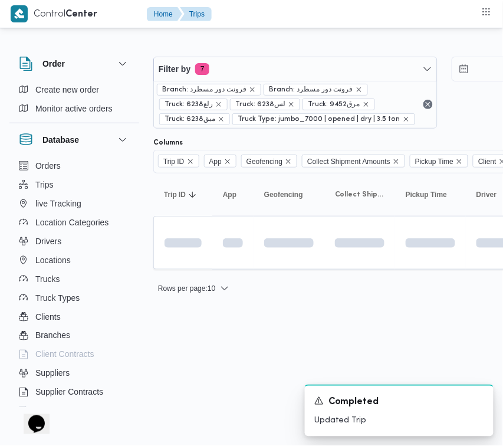
click at [211, 343] on html "Control Center Home Trips Order Create new order Monitor active orders Database…" at bounding box center [251, 223] width 503 height 446
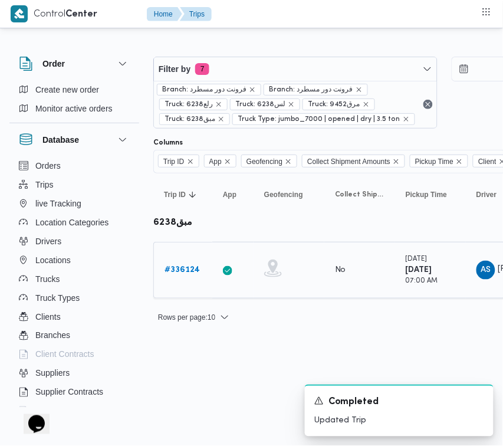
click at [186, 261] on div "# 336124" at bounding box center [183, 270] width 47 height 24
click at [185, 267] on b "# 336124" at bounding box center [182, 270] width 35 height 8
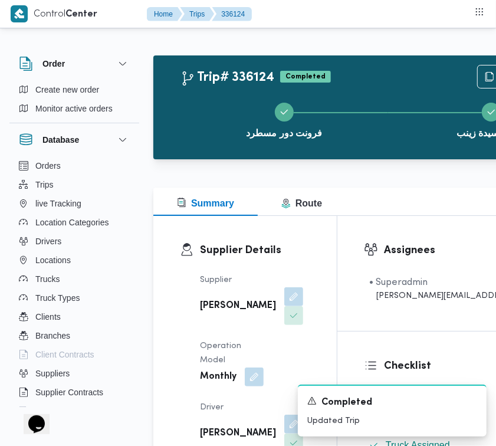
drag, startPoint x: 482, startPoint y: 76, endPoint x: 468, endPoint y: 84, distance: 16.7
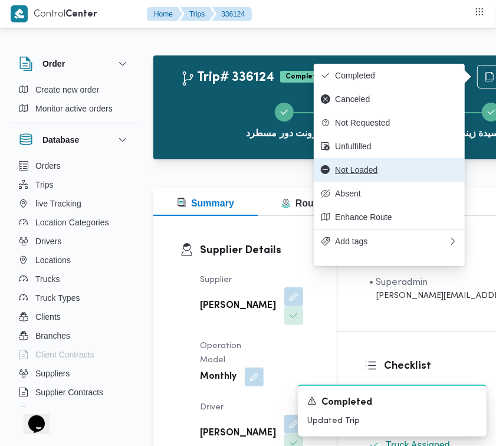
click at [376, 172] on span "Not Loaded" at bounding box center [396, 169] width 123 height 9
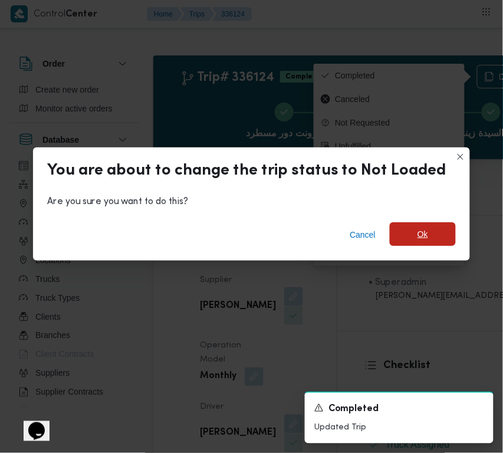
click at [441, 232] on span "Ok" at bounding box center [423, 234] width 66 height 24
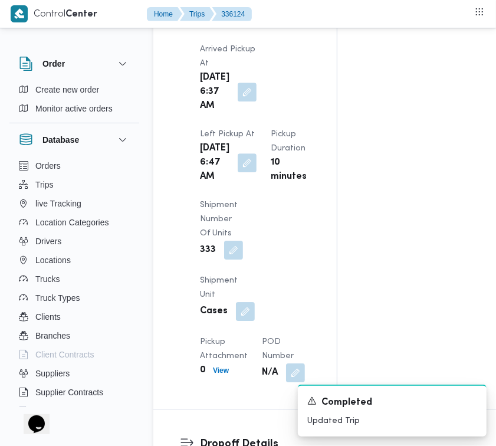
scroll to position [1951, 0]
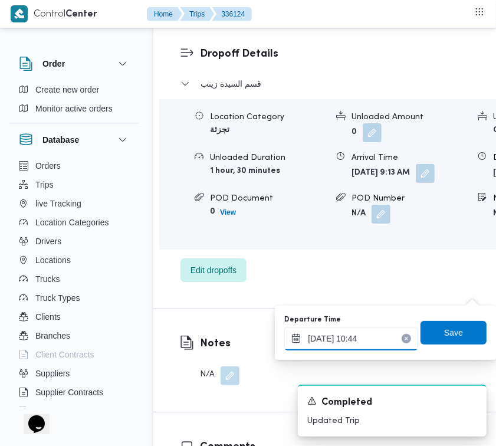
click at [388, 340] on input "[DATE] 10:44" at bounding box center [351, 339] width 134 height 24
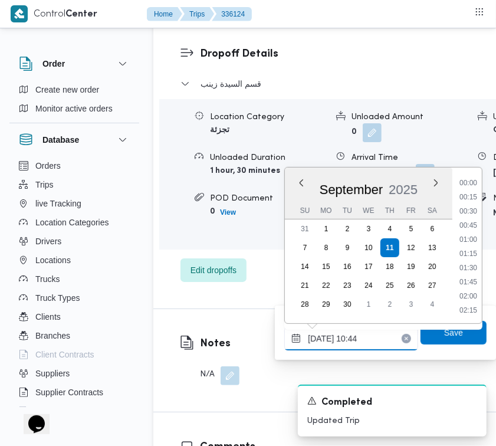
scroll to position [523, 0]
click at [392, 340] on input "[DATE] 10:44" at bounding box center [351, 339] width 134 height 24
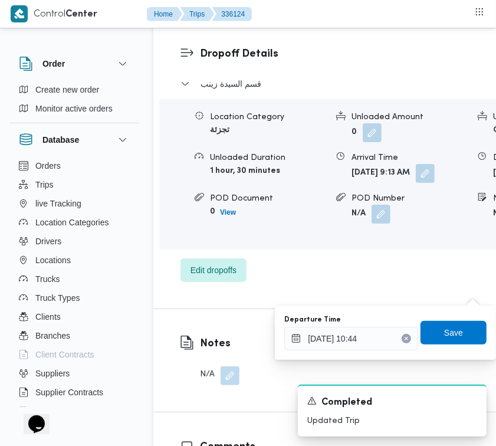
click at [404, 338] on icon "Clear input" at bounding box center [406, 338] width 5 height 5
click at [444, 333] on span "Save" at bounding box center [453, 332] width 19 height 14
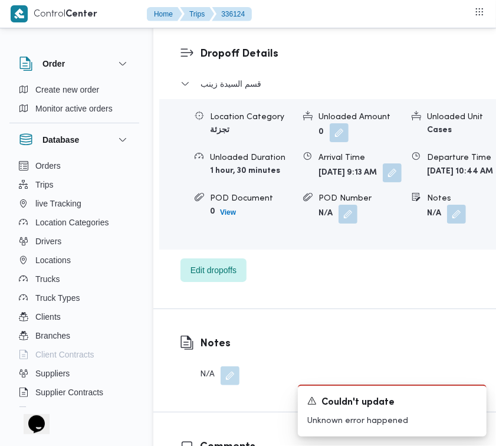
click at [383, 182] on button "button" at bounding box center [392, 172] width 19 height 19
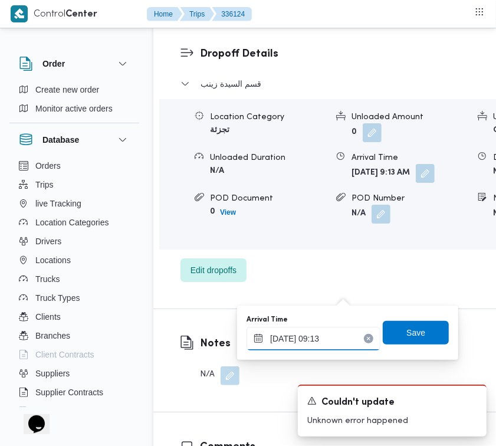
click at [351, 336] on input "[DATE] 09:13" at bounding box center [314, 339] width 134 height 24
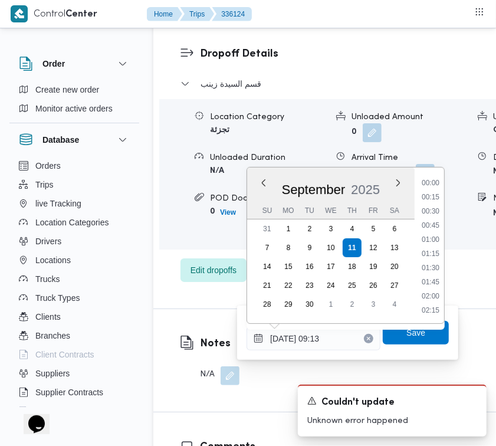
click at [364, 340] on button "Clear input" at bounding box center [368, 338] width 9 height 9
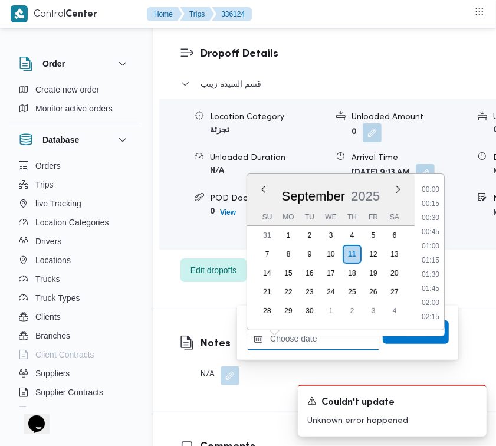
scroll to position [664, 0]
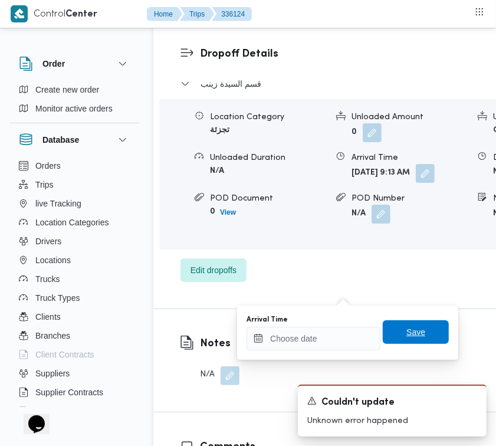
click at [393, 335] on span "Save" at bounding box center [416, 332] width 66 height 24
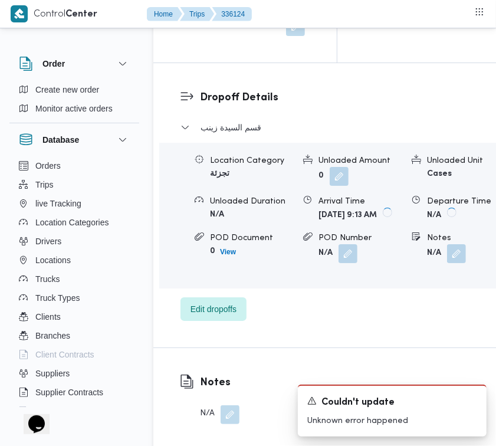
scroll to position [1561, 0]
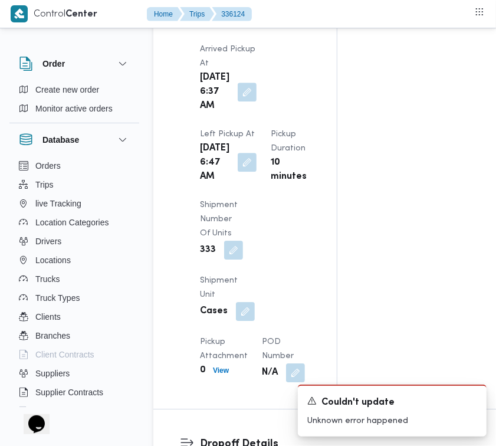
click at [238, 172] on button "button" at bounding box center [247, 162] width 19 height 19
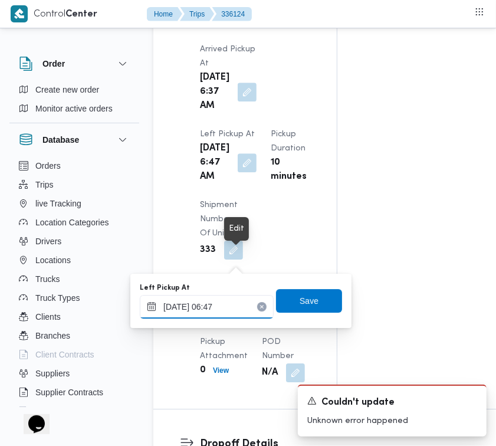
click at [238, 303] on input "[DATE] 06:47" at bounding box center [207, 307] width 134 height 24
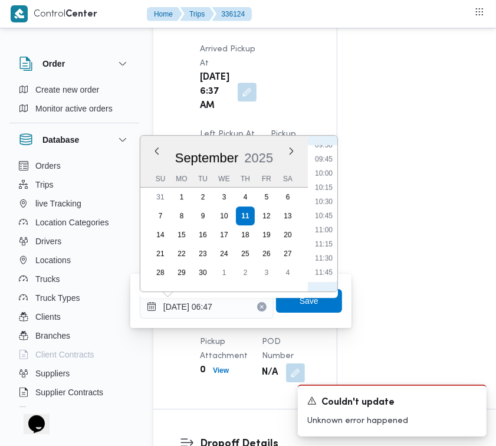
scroll to position [661, 0]
click at [323, 251] on li "13:30" at bounding box center [323, 255] width 27 height 12
type input "[DATE] 13:30"
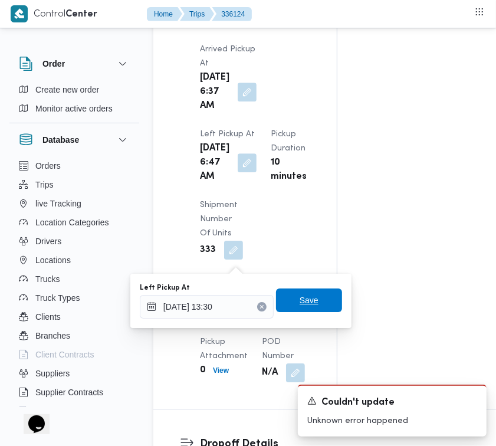
click at [307, 303] on span "Save" at bounding box center [309, 300] width 19 height 14
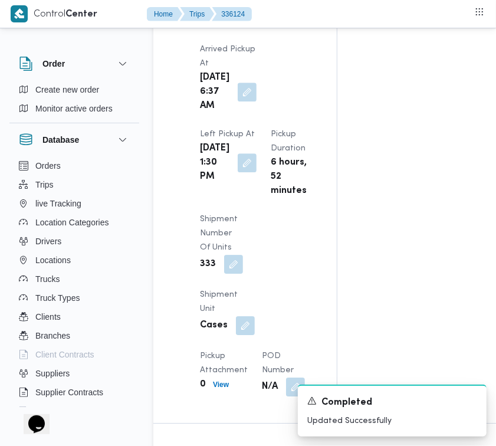
click at [328, 137] on div "Pickup Details Arrived Pickup At [DATE] 6:37 AM Left Pickup At [DATE] 1:30 PM P…" at bounding box center [245, 204] width 184 height 438
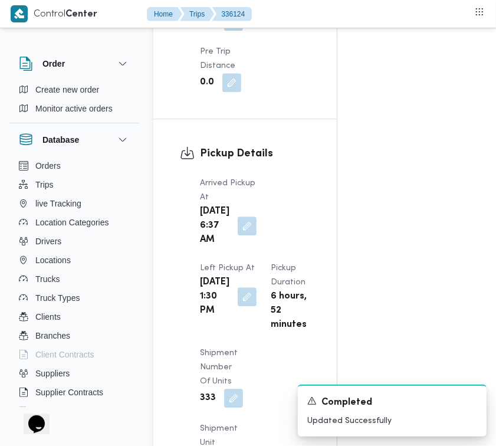
scroll to position [0, 0]
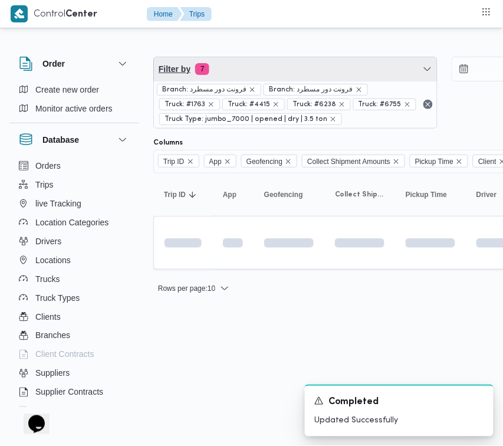
click at [227, 66] on span "Filter by 7" at bounding box center [295, 69] width 283 height 24
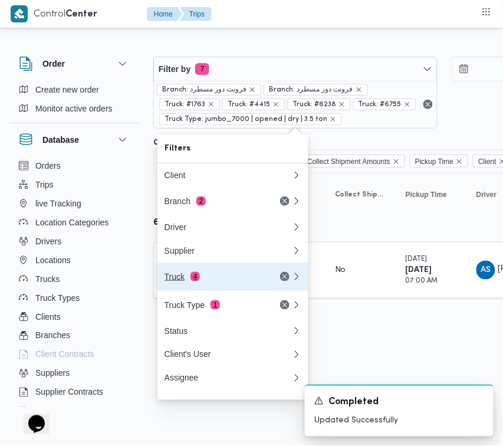
click at [201, 279] on div "Truck 4" at bounding box center [214, 276] width 99 height 9
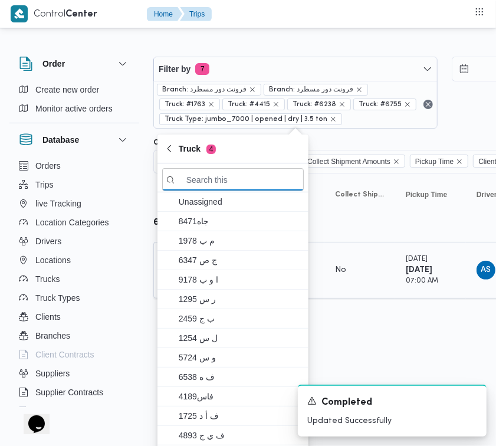
paste input "2814"
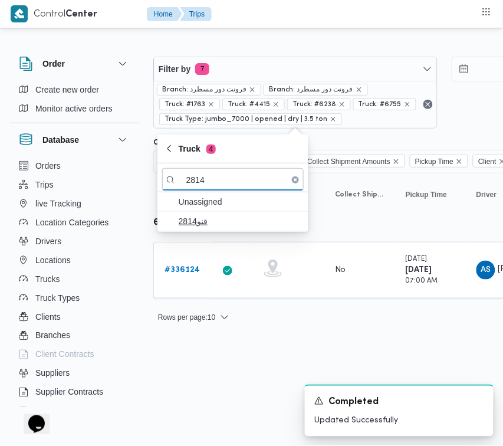
type input "2814"
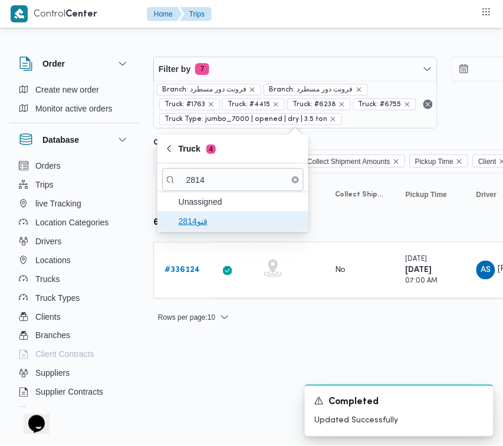
click at [187, 228] on span "قنو2814" at bounding box center [240, 221] width 123 height 14
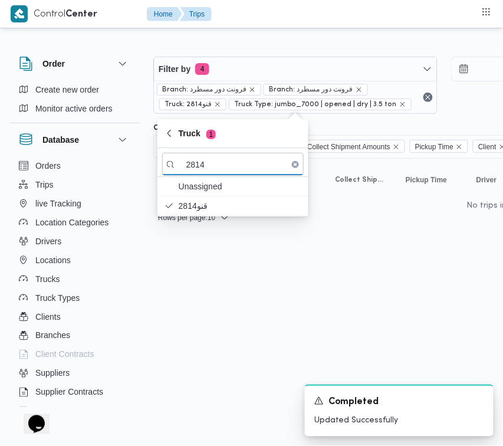
click at [185, 306] on html "Control Center Home Trips Order Create new order Monitor active orders Database…" at bounding box center [251, 223] width 503 height 446
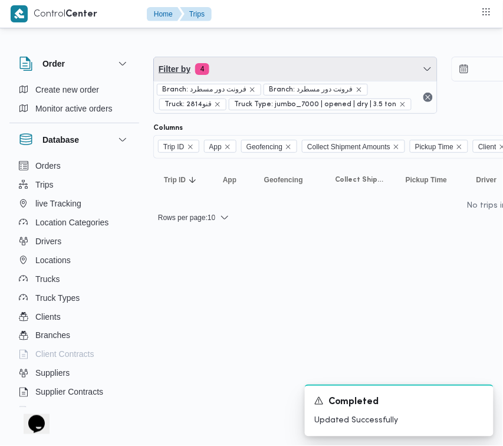
click at [273, 71] on span "Filter by 4" at bounding box center [295, 69] width 283 height 24
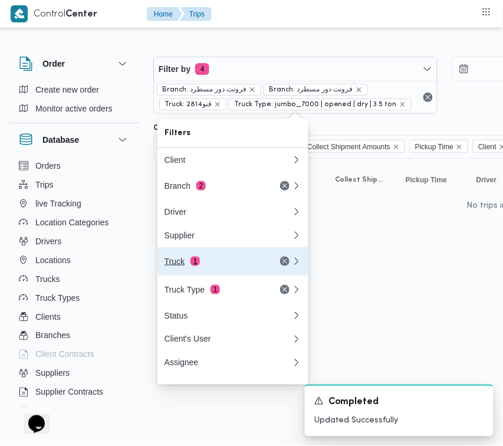
click at [240, 266] on div "Truck 1" at bounding box center [214, 261] width 99 height 9
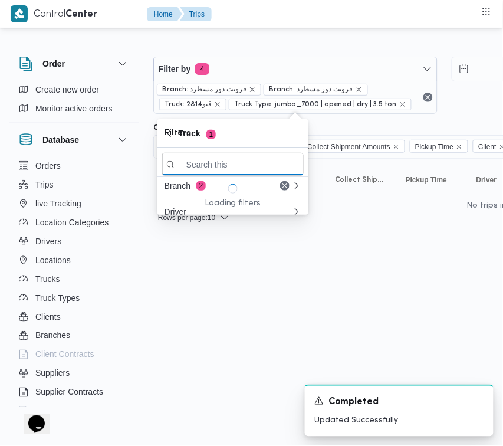
paste input "1527"
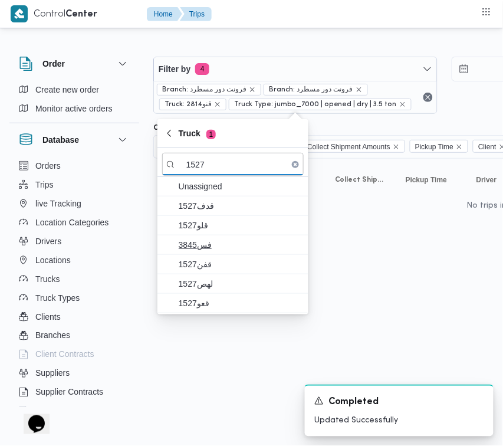
type input "1527"
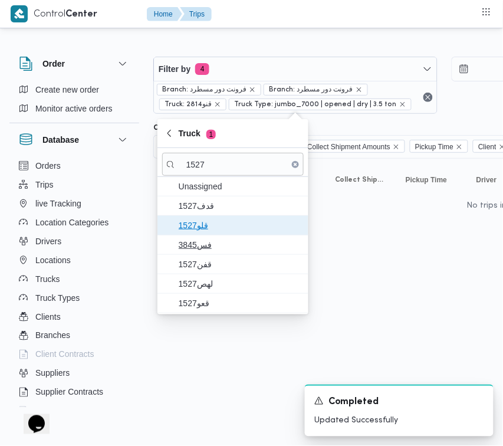
click at [208, 217] on span "قلو1527" at bounding box center [233, 225] width 142 height 19
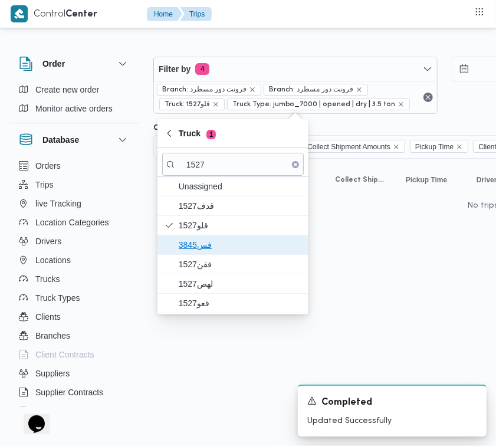
click at [208, 241] on span "3845فس" at bounding box center [240, 245] width 123 height 14
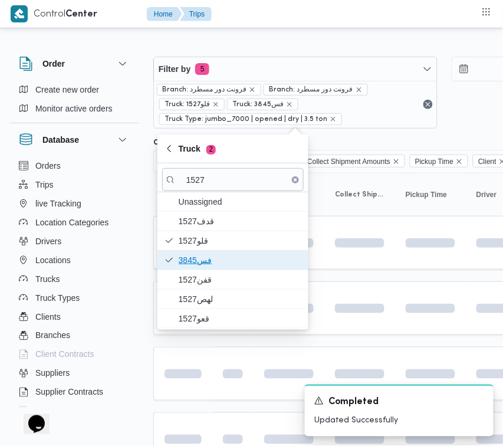
click at [208, 267] on span "3845فس" at bounding box center [240, 260] width 123 height 14
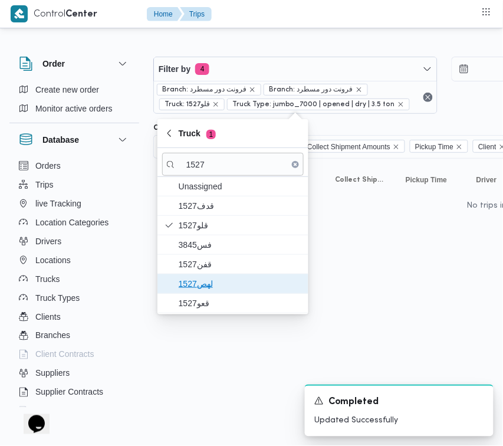
click at [205, 291] on span "1527لهص" at bounding box center [240, 284] width 123 height 14
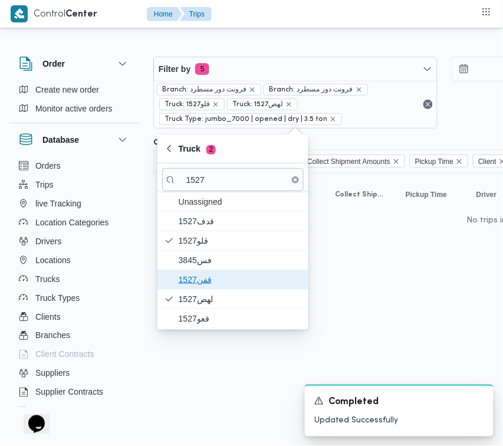
click at [201, 271] on span "1527قفن" at bounding box center [233, 279] width 142 height 19
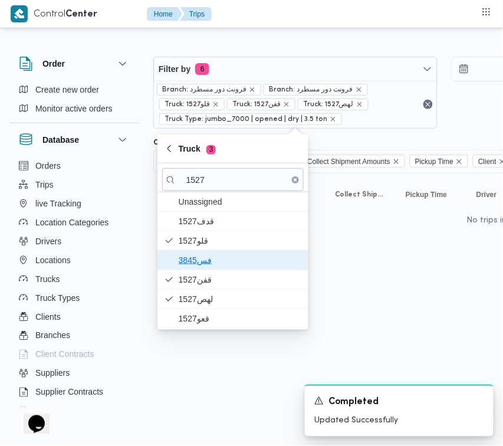
click at [199, 263] on span "3845فس" at bounding box center [240, 260] width 123 height 14
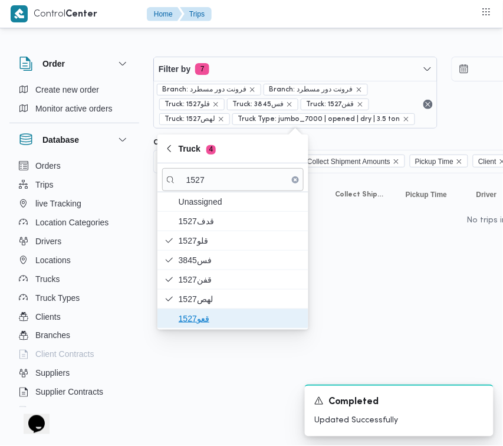
click at [205, 316] on span "قعو1527" at bounding box center [240, 319] width 123 height 14
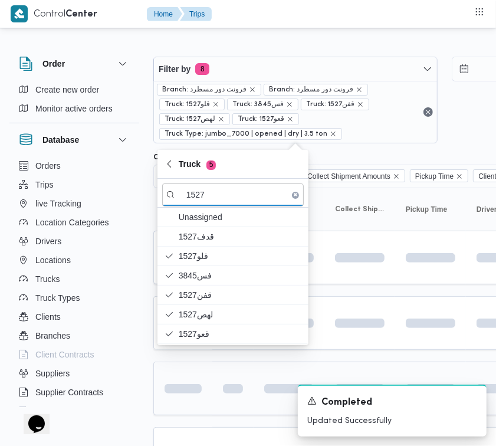
click at [195, 389] on span at bounding box center [163, 388] width 82 height 9
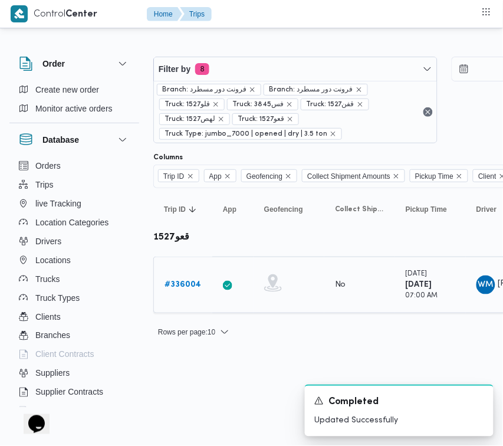
click at [176, 279] on link "# 336004" at bounding box center [183, 285] width 37 height 14
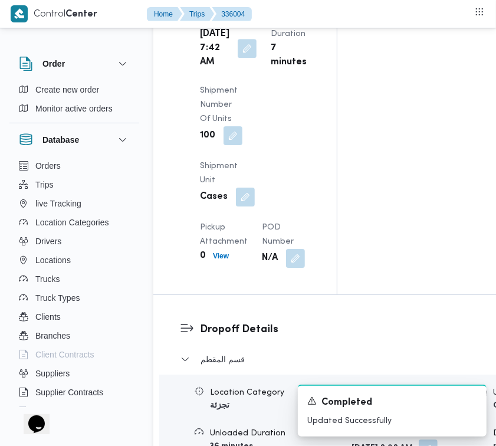
scroll to position [2070, 0]
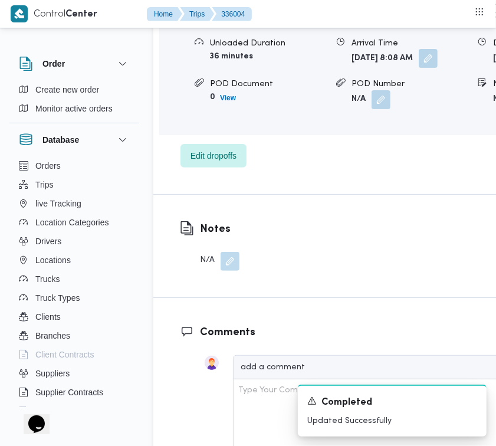
click at [419, 68] on button "button" at bounding box center [428, 58] width 19 height 19
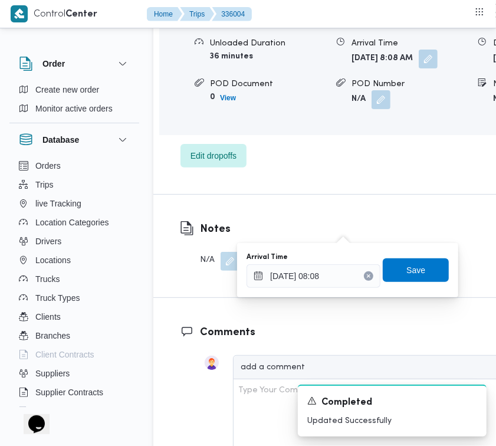
click at [366, 274] on icon "Clear input" at bounding box center [368, 276] width 5 height 5
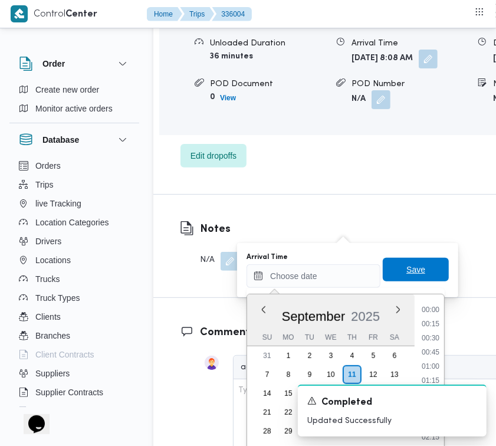
click at [415, 272] on span "Save" at bounding box center [416, 270] width 66 height 24
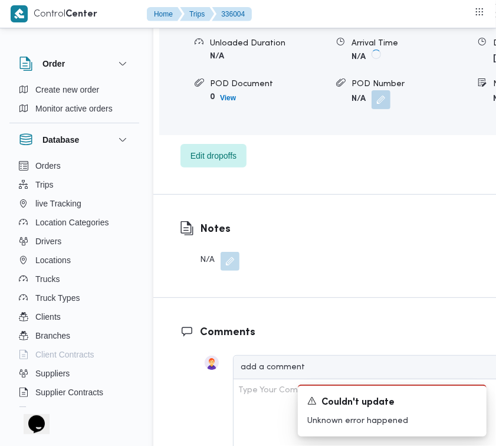
click at [440, 120] on div "Location Category تجزئة Unloaded Amount 0 Unloaded Unit Cases Unloaded Duration…" at bounding box center [385, 53] width 461 height 134
click at [447, 120] on div "Location Category تجزئة Unloaded Amount 0 Unloaded Unit Cases Unloaded Duration…" at bounding box center [385, 53] width 461 height 134
drag, startPoint x: 456, startPoint y: 223, endPoint x: 447, endPoint y: 228, distance: 9.8
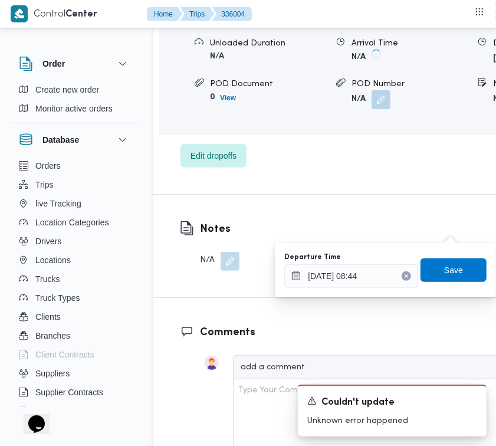
click at [404, 274] on icon "Clear input" at bounding box center [406, 276] width 5 height 5
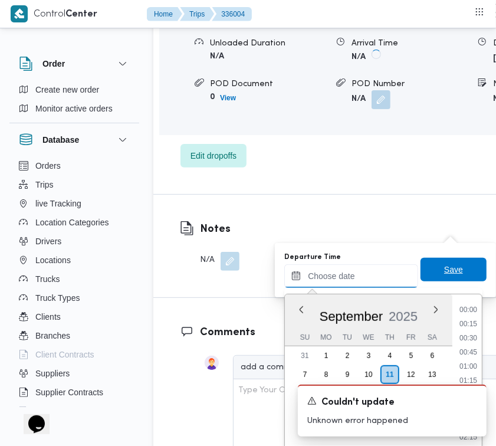
scroll to position [664, 0]
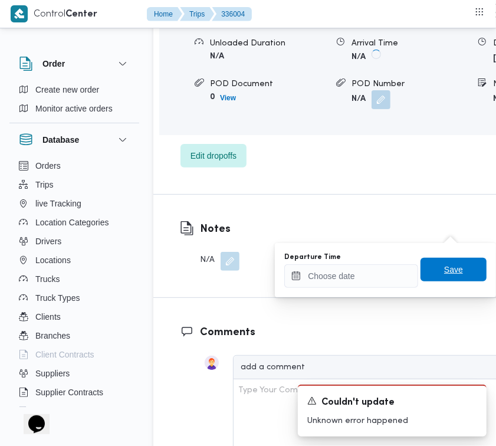
click at [444, 266] on span "Save" at bounding box center [453, 270] width 19 height 14
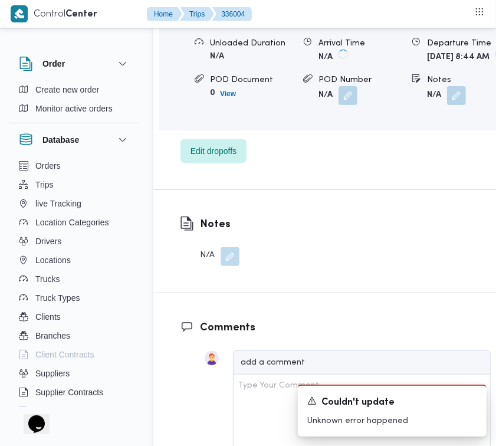
scroll to position [1680, 0]
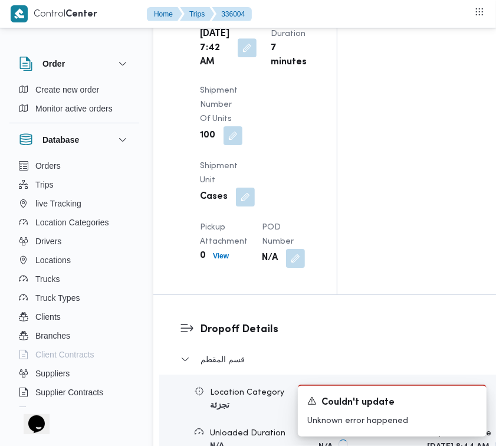
click at [238, 57] on button "button" at bounding box center [247, 47] width 19 height 19
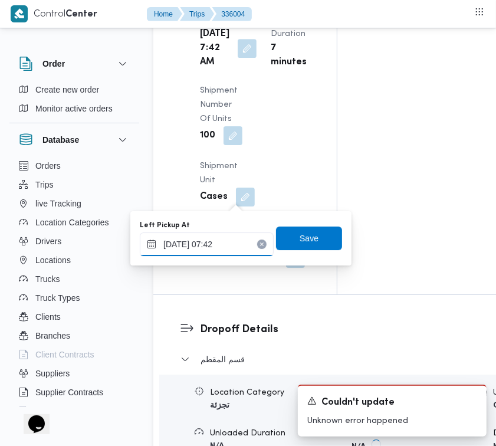
click at [237, 234] on input "[DATE] 07:42" at bounding box center [207, 244] width 134 height 24
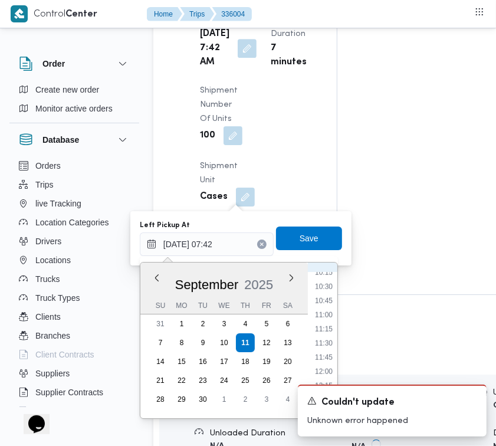
scroll to position [703, 0]
click at [334, 355] on li "13:45" at bounding box center [323, 354] width 27 height 12
type input "[DATE] 13:45"
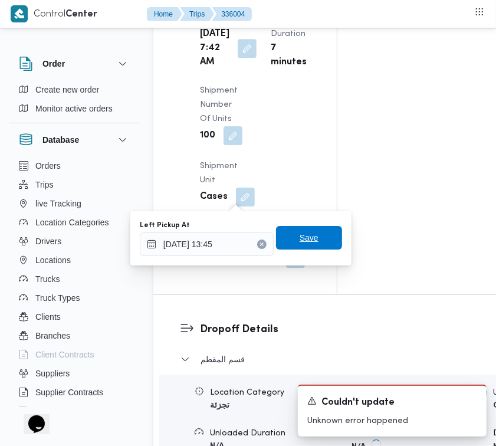
click at [307, 235] on span "Save" at bounding box center [309, 238] width 19 height 14
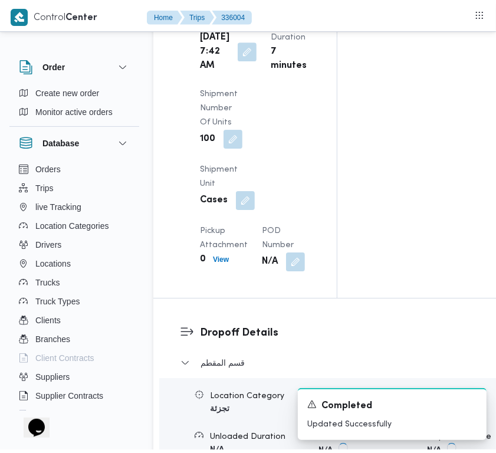
scroll to position [0, 0]
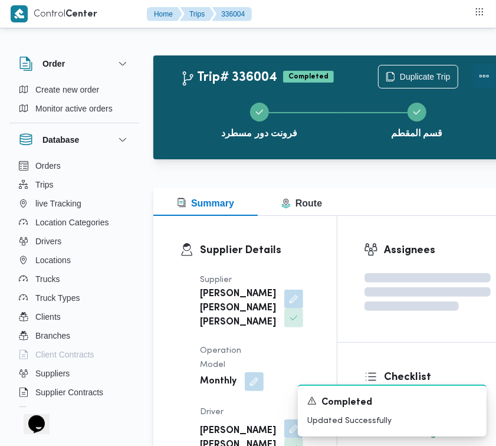
click at [484, 68] on button "Actions" at bounding box center [485, 76] width 24 height 24
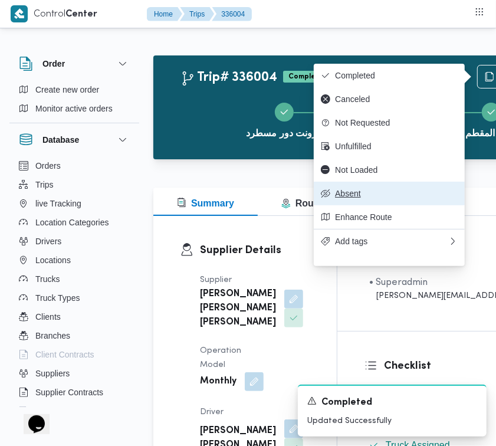
click at [364, 189] on button "Absent" at bounding box center [389, 194] width 151 height 24
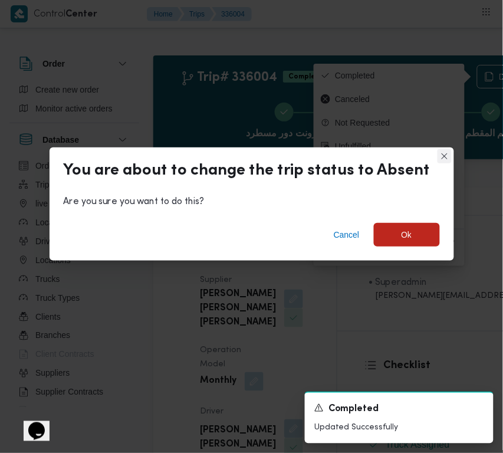
click at [438, 160] on button "Closes this modal window" at bounding box center [445, 156] width 14 height 14
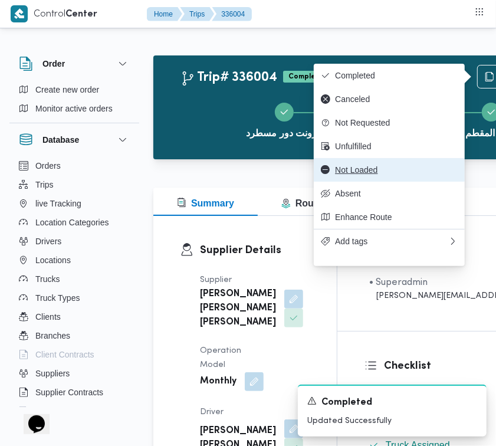
click at [378, 175] on span "Not Loaded" at bounding box center [396, 169] width 123 height 9
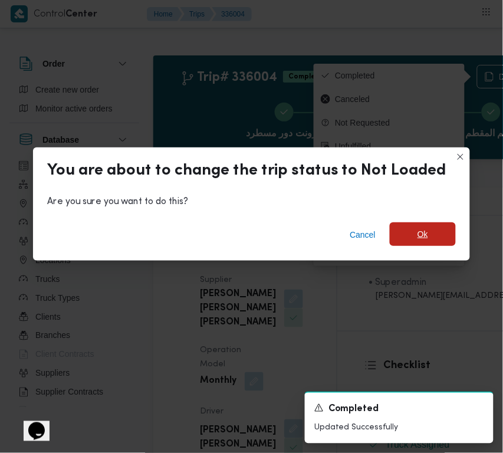
click at [418, 232] on span "Ok" at bounding box center [423, 234] width 11 height 14
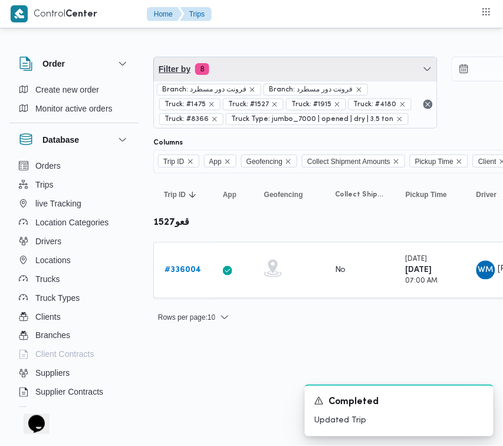
click at [303, 72] on span "Filter by 8" at bounding box center [295, 69] width 283 height 24
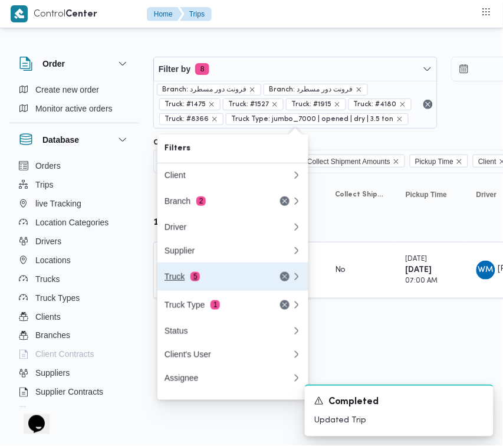
click at [228, 276] on div "Truck 5" at bounding box center [214, 276] width 99 height 9
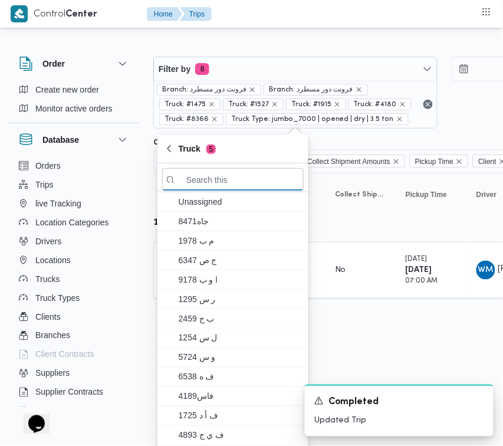
paste input "4361"
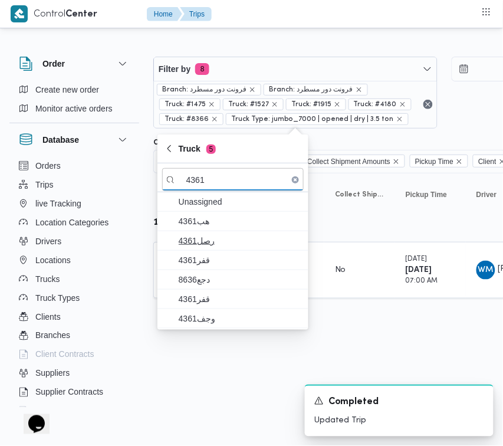
type input "4361"
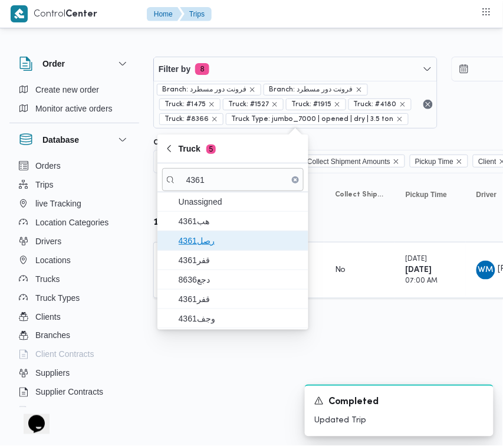
drag, startPoint x: 198, startPoint y: 237, endPoint x: 201, endPoint y: 257, distance: 20.3
click at [198, 238] on span "4361رصل" at bounding box center [240, 241] width 123 height 14
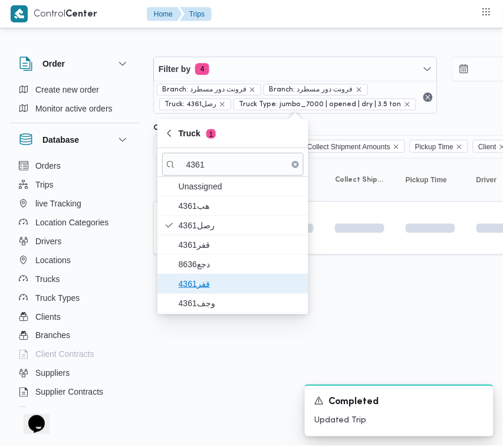
click at [202, 276] on span "قفر4361" at bounding box center [233, 283] width 142 height 19
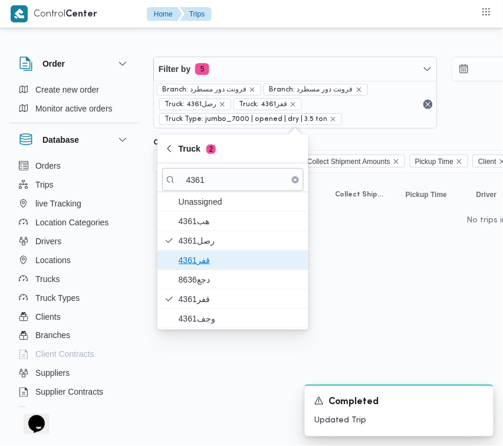
click at [201, 266] on span "4361قفر" at bounding box center [240, 260] width 123 height 14
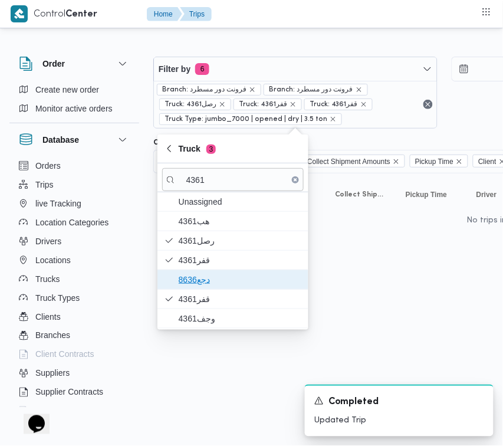
click at [201, 281] on span "دجع8636" at bounding box center [240, 280] width 123 height 14
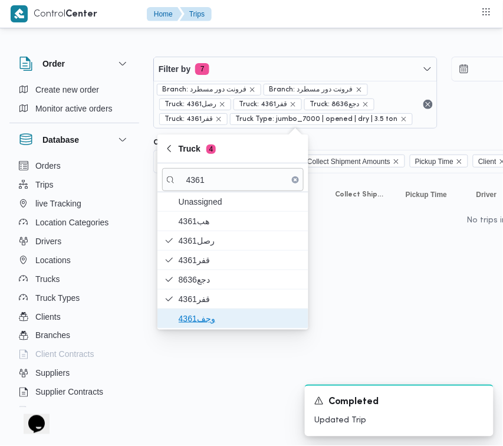
click at [205, 328] on span "وجف4361" at bounding box center [233, 318] width 142 height 19
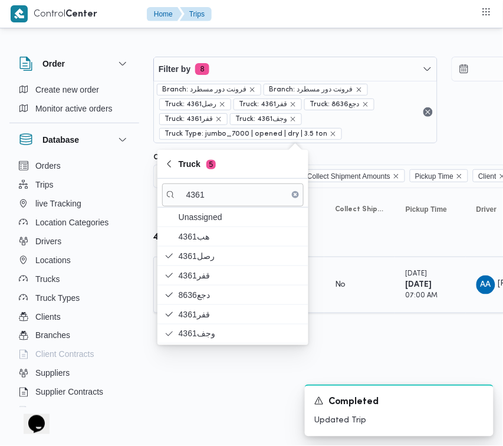
click at [394, 306] on td "Collect Shipment Amounts No" at bounding box center [360, 285] width 71 height 57
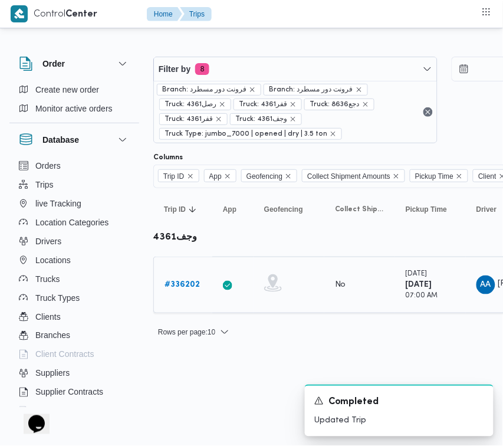
click at [186, 273] on td "Trip ID # 336202" at bounding box center [182, 285] width 59 height 57
click at [186, 282] on b "# 336202" at bounding box center [182, 285] width 35 height 8
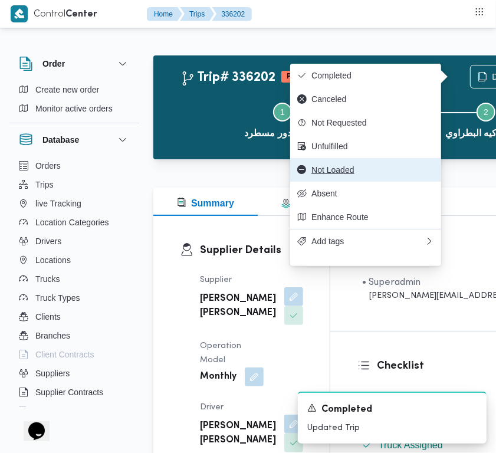
click at [367, 175] on span "Not Loaded" at bounding box center [373, 169] width 123 height 9
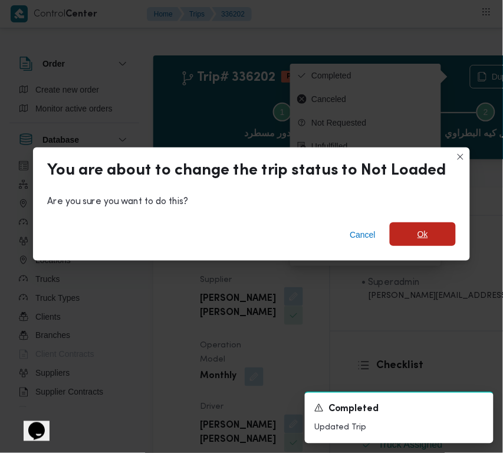
click at [418, 230] on span "Ok" at bounding box center [423, 234] width 11 height 14
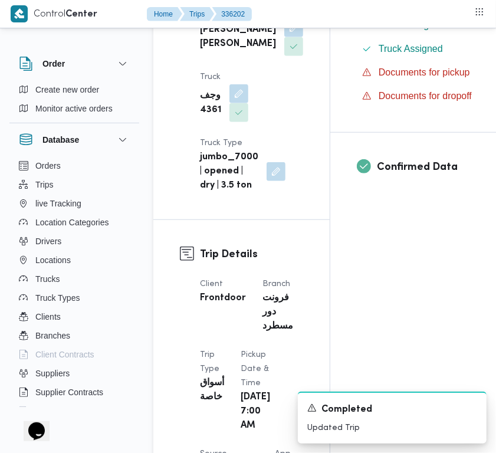
scroll to position [794, 0]
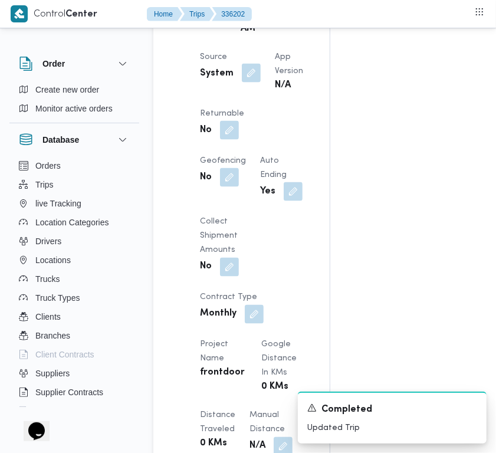
click at [244, 83] on button "button" at bounding box center [251, 73] width 19 height 19
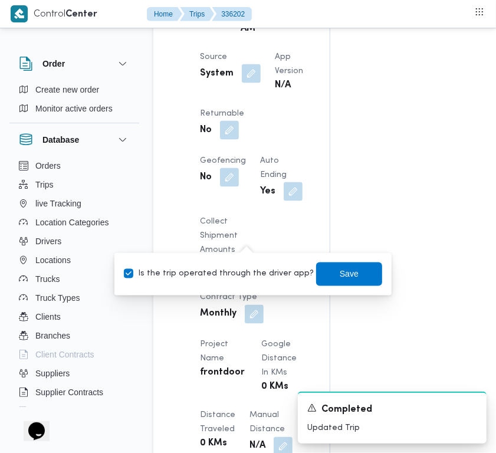
click at [222, 267] on label "Is the trip operated through the driver app?" at bounding box center [219, 274] width 190 height 14
checkbox input "false"
click at [340, 279] on span "Save" at bounding box center [349, 274] width 19 height 14
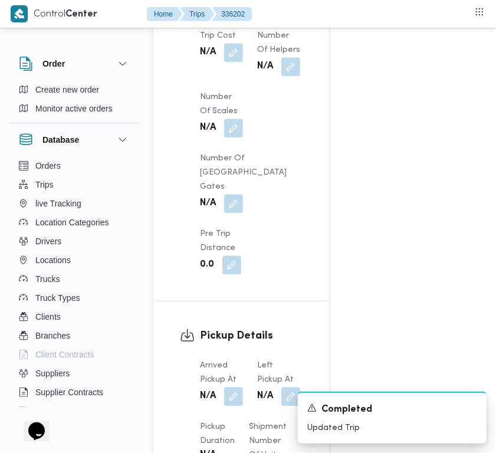
scroll to position [1587, 0]
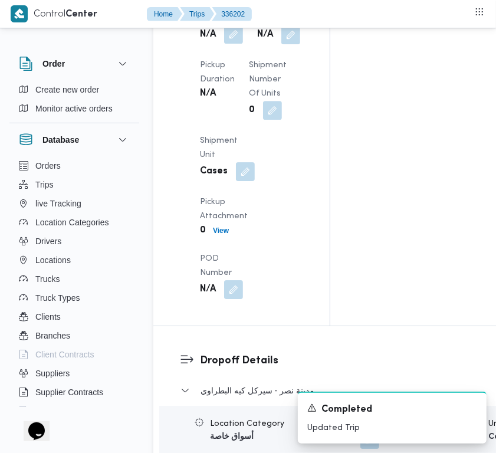
click at [229, 44] on button "button" at bounding box center [233, 34] width 19 height 19
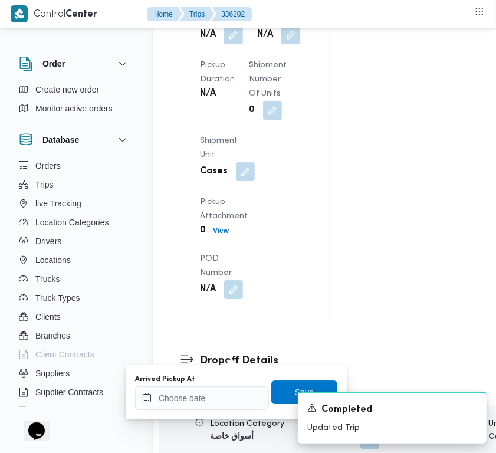
click at [220, 378] on div "Arrived Pickup At" at bounding box center [202, 379] width 134 height 9
click at [221, 392] on input "Arrived Pickup At" at bounding box center [202, 398] width 134 height 24
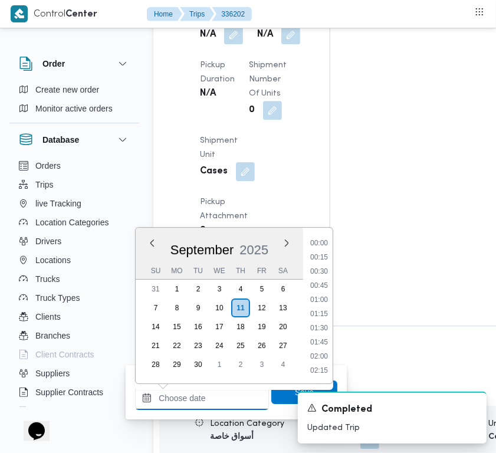
paste input "[DATE] 9:00"
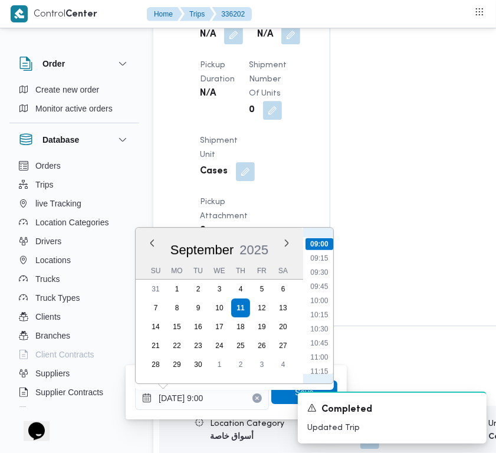
scroll to position [392, 0]
click at [327, 263] on li "07:15" at bounding box center [319, 261] width 27 height 12
type input "[DATE] 07:15"
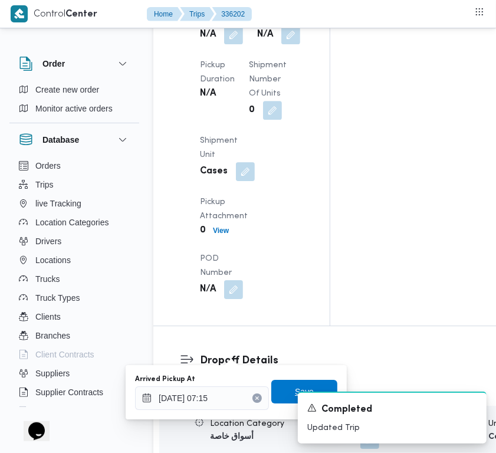
click at [293, 381] on span "Save" at bounding box center [304, 392] width 66 height 24
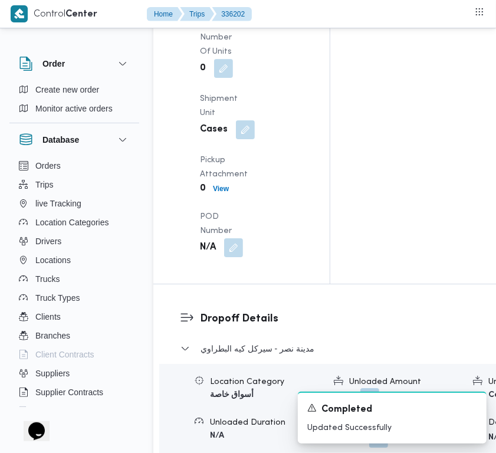
scroll to position [1771, 0]
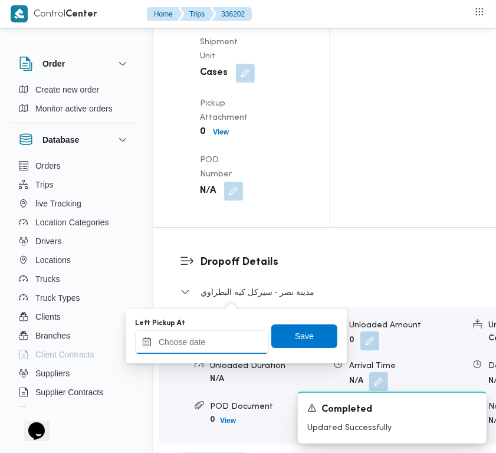
click at [202, 349] on input "Left Pickup At" at bounding box center [202, 342] width 134 height 24
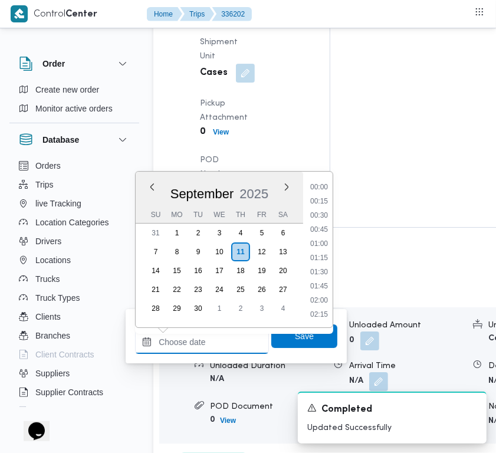
paste input "[DATE] 9:00"
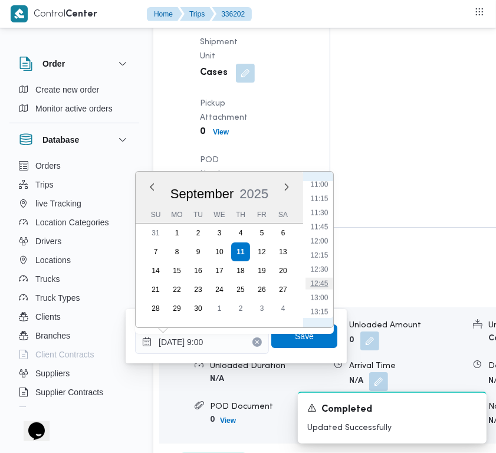
click at [326, 278] on li "12:45" at bounding box center [319, 284] width 27 height 12
type input "[DATE] 12:45"
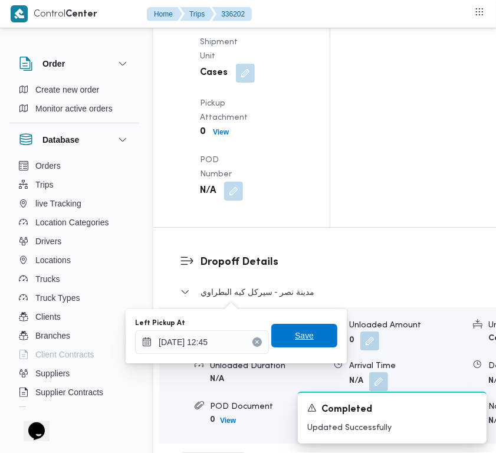
click at [302, 335] on span "Save" at bounding box center [304, 336] width 19 height 14
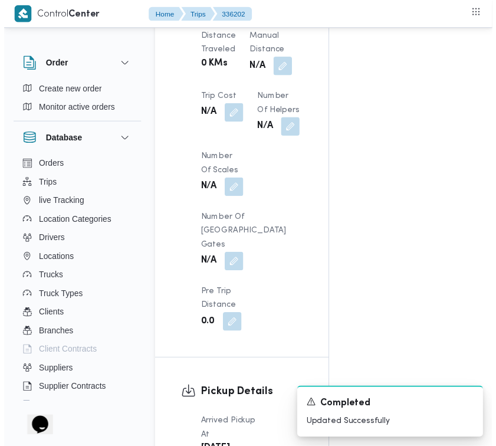
scroll to position [0, 0]
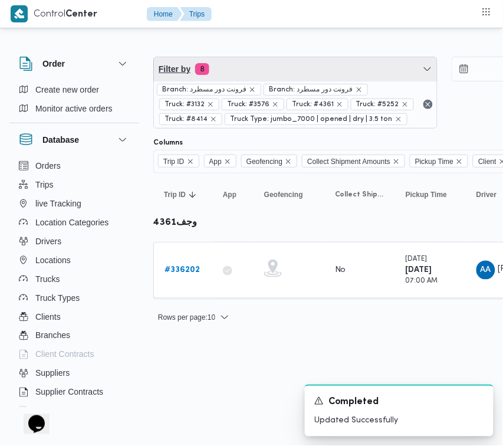
drag, startPoint x: 342, startPoint y: 77, endPoint x: 327, endPoint y: 86, distance: 16.9
click at [342, 77] on span "Filter by 8" at bounding box center [295, 69] width 283 height 24
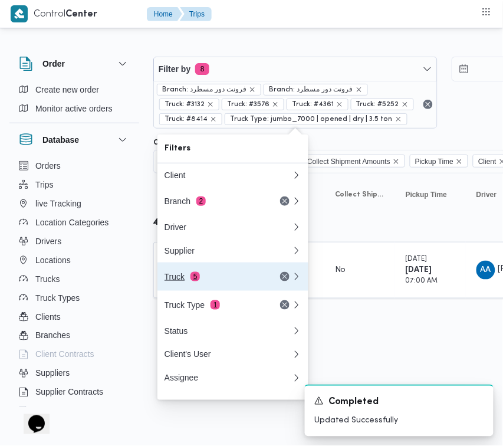
click at [194, 281] on span "5" at bounding box center [195, 276] width 9 height 9
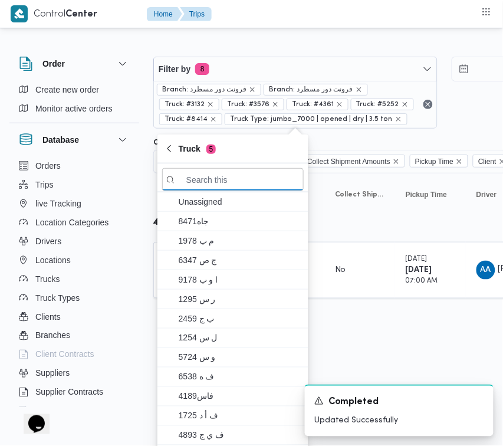
paste input "7952"
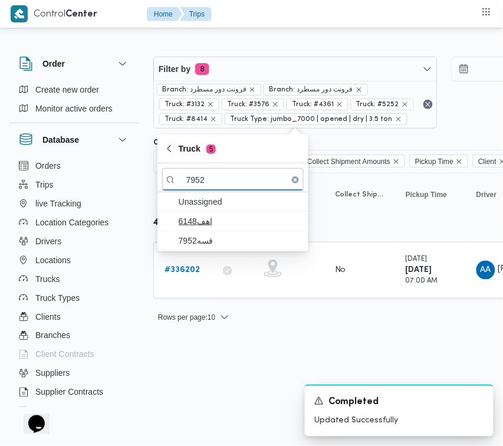
type input "7952"
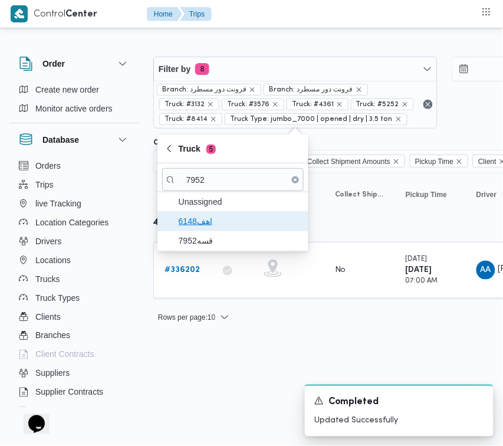
click at [192, 229] on span "اهف6148" at bounding box center [233, 221] width 142 height 19
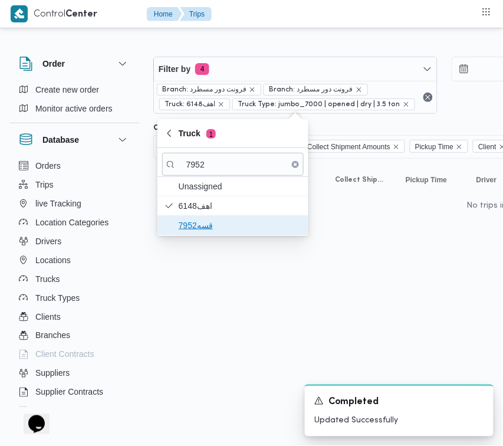
click at [192, 231] on span "قسه7952" at bounding box center [240, 225] width 123 height 14
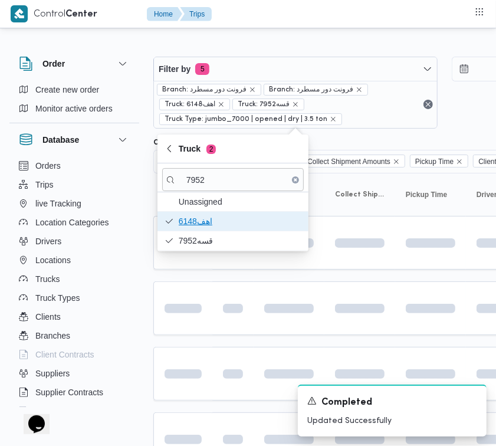
click at [201, 216] on span "اهف6148" at bounding box center [240, 221] width 123 height 14
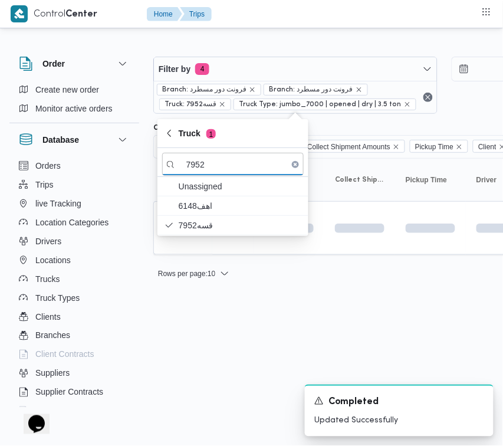
click at [230, 329] on html "Control Center Home Trips Order Create new order Monitor active orders Database…" at bounding box center [251, 223] width 503 height 446
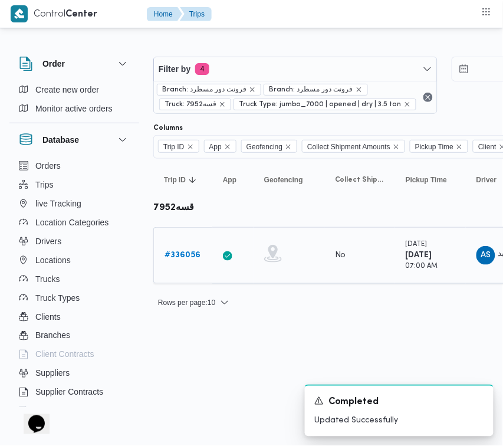
click at [180, 253] on b "# 336056" at bounding box center [183, 255] width 36 height 8
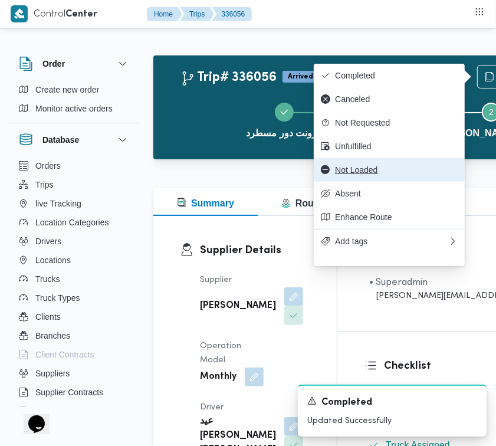
click at [396, 173] on span "Not Loaded" at bounding box center [396, 169] width 123 height 9
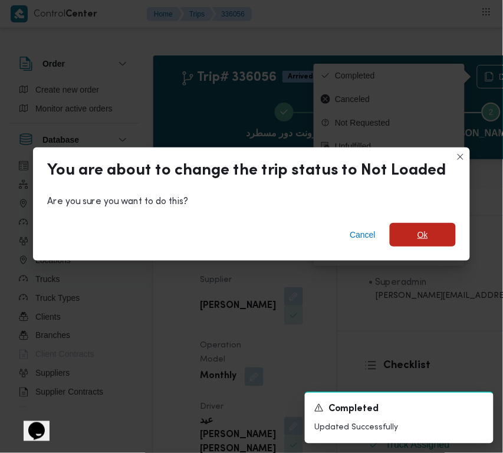
click at [418, 231] on span "Ok" at bounding box center [423, 235] width 11 height 14
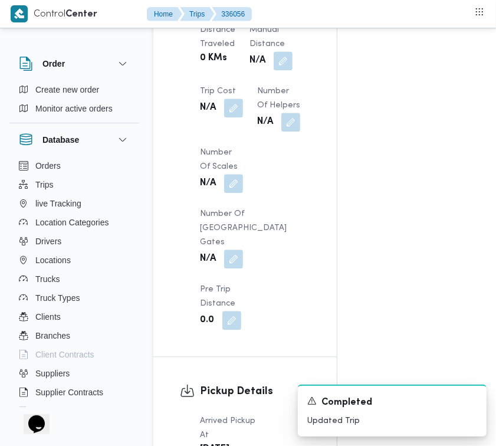
scroll to position [1561, 0]
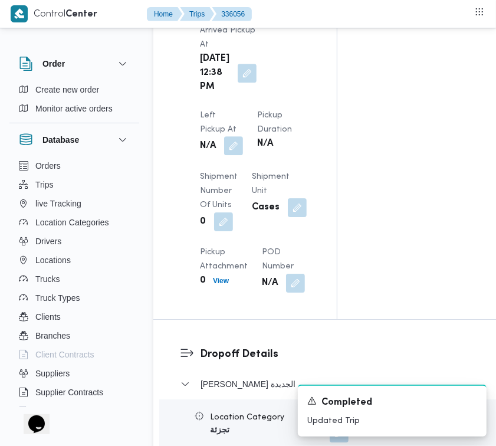
click at [236, 155] on button "button" at bounding box center [233, 145] width 19 height 19
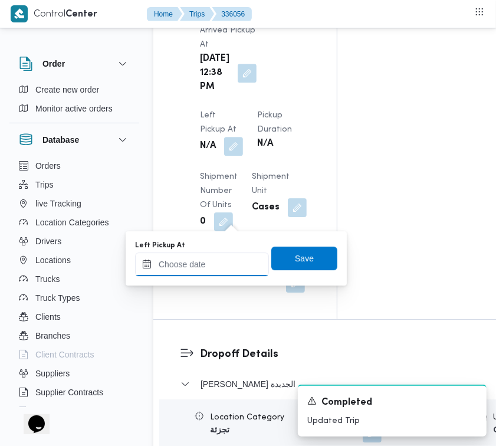
click at [237, 266] on input "Left Pickup At" at bounding box center [202, 265] width 134 height 24
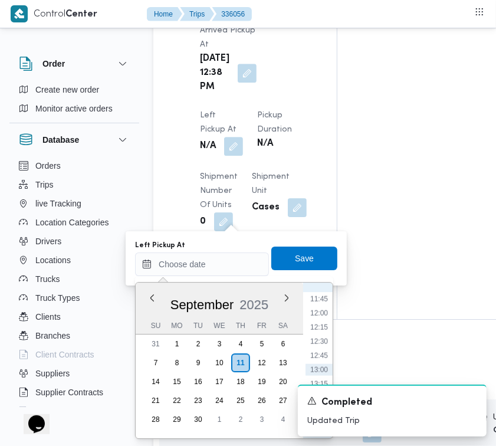
scroll to position [780, 0]
click at [323, 363] on li "15:00" at bounding box center [319, 368] width 27 height 12
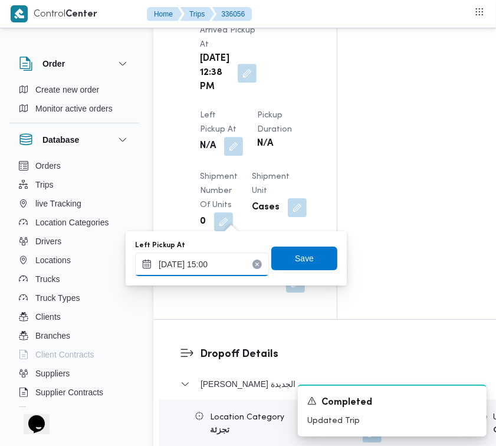
click at [225, 263] on input "[DATE] 15:00" at bounding box center [202, 265] width 134 height 24
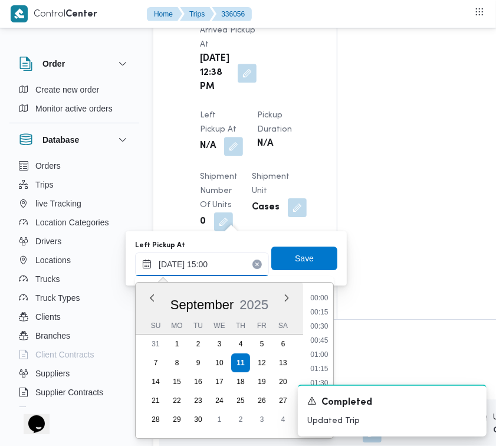
scroll to position [777, 0]
click at [322, 308] on li "14:00" at bounding box center [319, 314] width 27 height 12
type input "[DATE] 14:00"
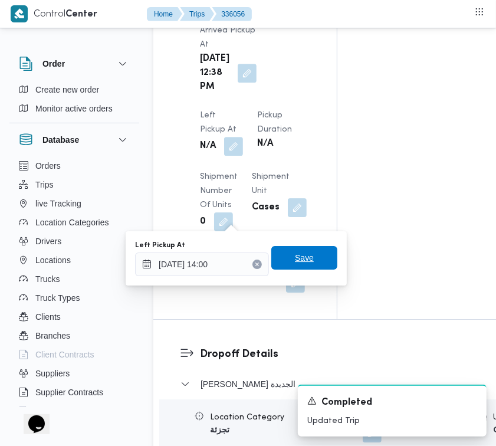
click at [302, 260] on span "Save" at bounding box center [304, 258] width 19 height 14
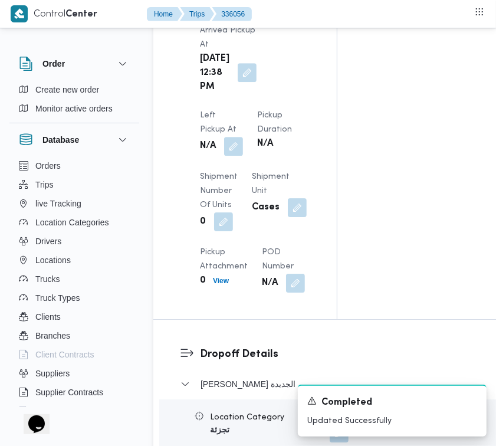
click at [243, 82] on button "button" at bounding box center [247, 72] width 19 height 19
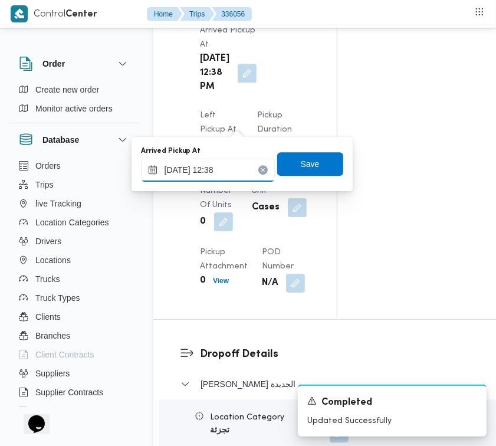
click at [244, 173] on input "[DATE] 12:38" at bounding box center [208, 170] width 134 height 24
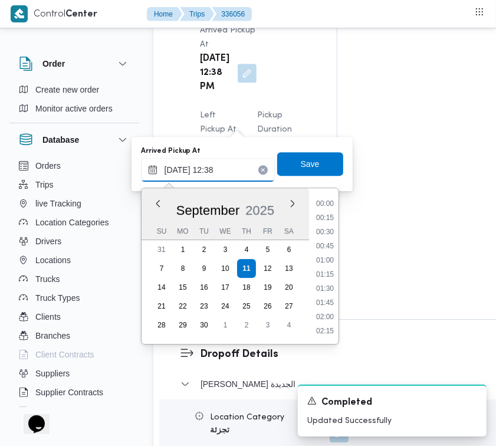
scroll to position [635, 0]
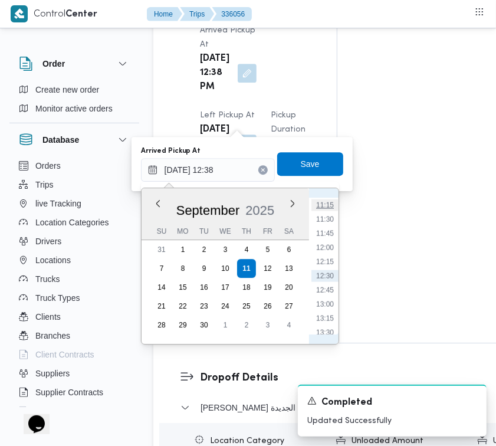
click at [335, 204] on li "11:15" at bounding box center [325, 205] width 27 height 12
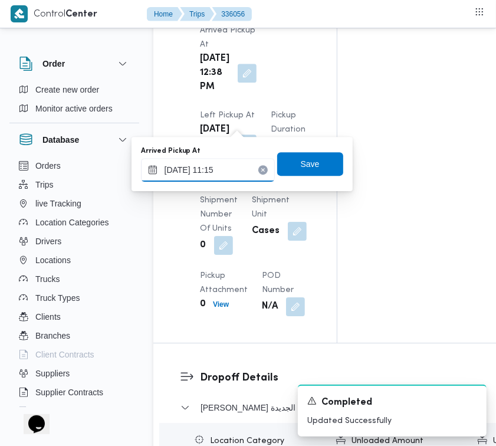
click at [230, 176] on input "[DATE] 11:15" at bounding box center [208, 170] width 134 height 24
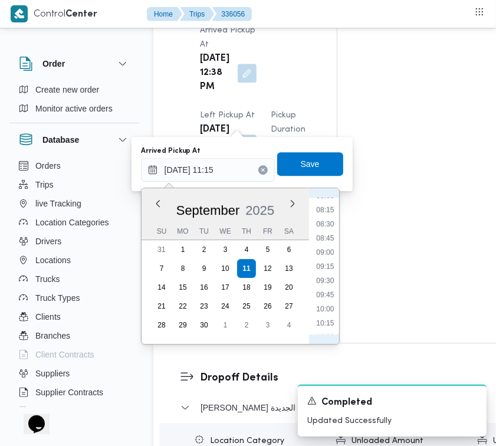
scroll to position [332, 0]
click at [328, 319] on li "08:00" at bounding box center [325, 325] width 27 height 12
type input "[DATE] 08:00"
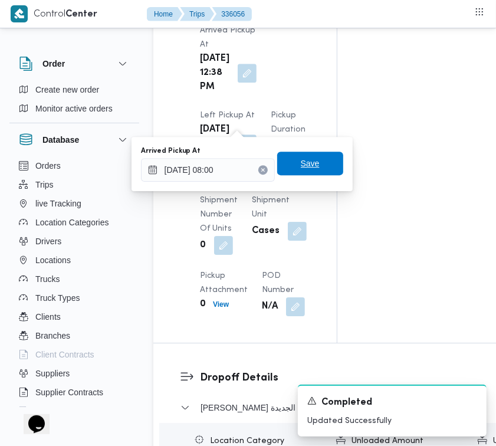
click at [299, 172] on span "Save" at bounding box center [310, 164] width 66 height 24
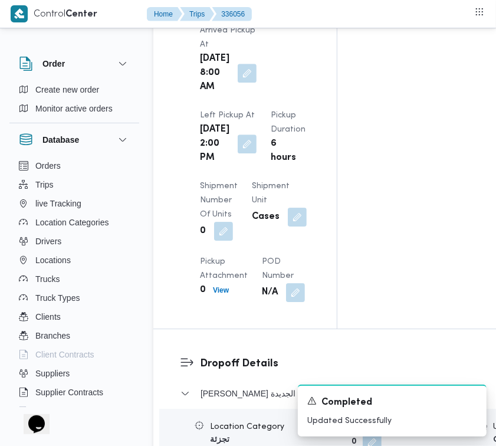
scroll to position [0, 0]
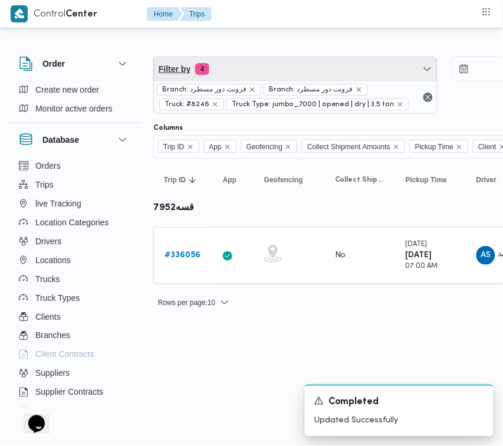
drag, startPoint x: 317, startPoint y: 65, endPoint x: 316, endPoint y: 78, distance: 13.0
click at [317, 66] on span "Filter by 4" at bounding box center [295, 69] width 283 height 24
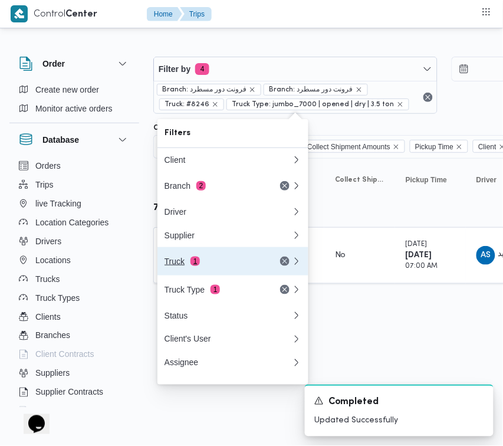
click at [184, 266] on div "Truck 1" at bounding box center [214, 261] width 99 height 9
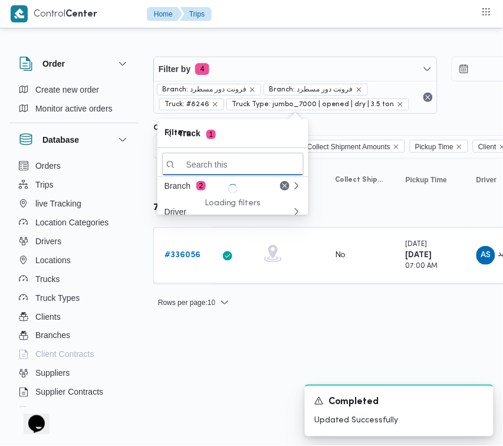
paste input "9283"
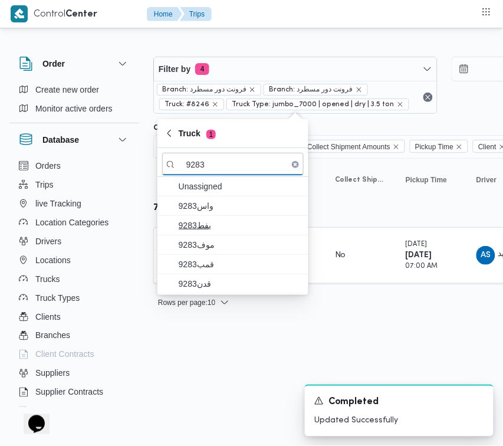
type input "9283"
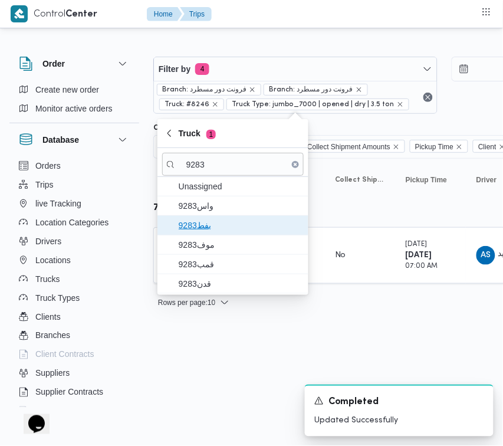
click at [192, 224] on span "9283بفط" at bounding box center [240, 225] width 123 height 14
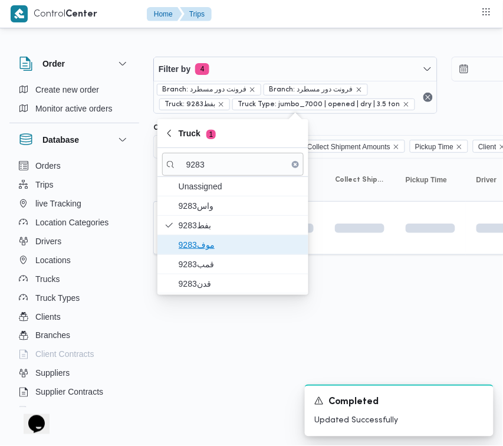
click at [195, 237] on span "9283موف" at bounding box center [233, 244] width 142 height 19
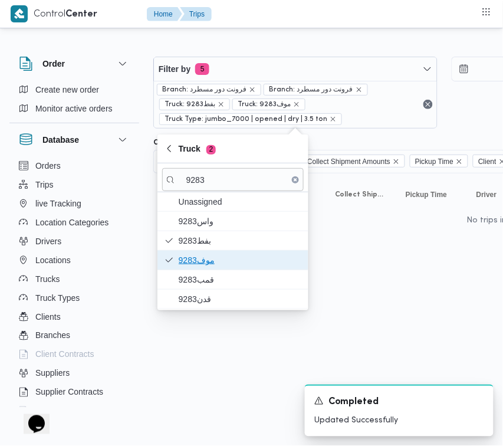
click at [199, 258] on span "9283موف" at bounding box center [240, 260] width 123 height 14
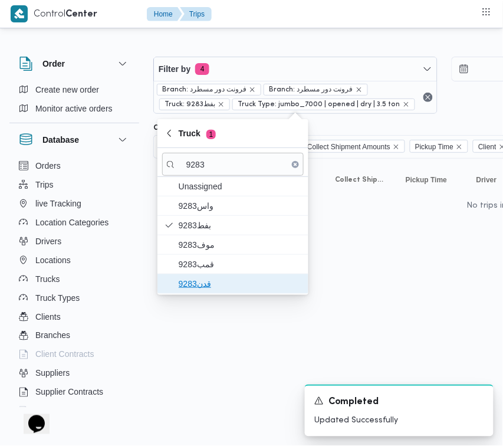
click at [204, 286] on span "قدن9283" at bounding box center [240, 284] width 123 height 14
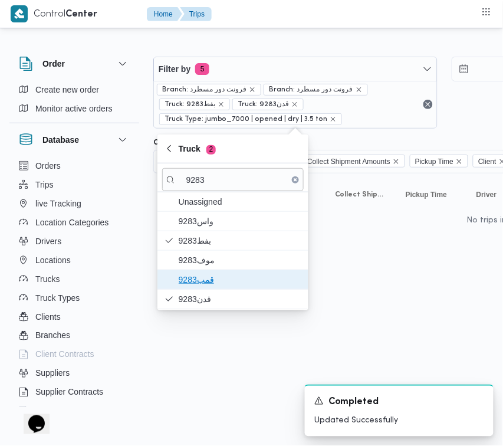
click at [196, 273] on span "قمب9283" at bounding box center [240, 280] width 123 height 14
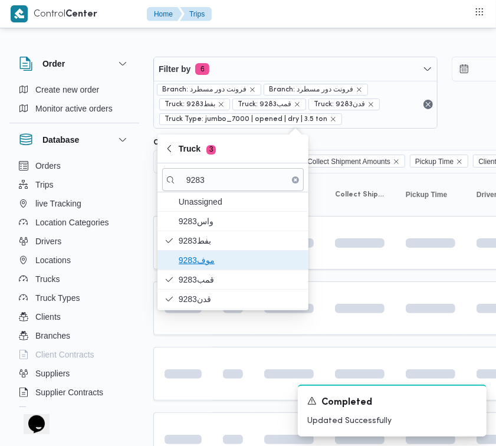
click at [187, 263] on span "9283موف" at bounding box center [240, 260] width 123 height 14
click at [216, 351] on html "Control Center Home Trips Order Create new order Monitor active orders Database…" at bounding box center [248, 223] width 496 height 446
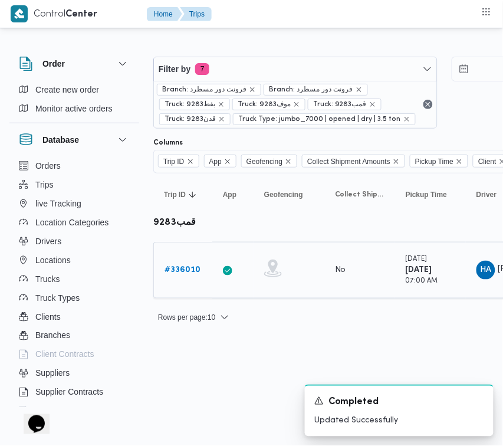
click at [181, 267] on b "# 336010" at bounding box center [183, 270] width 36 height 8
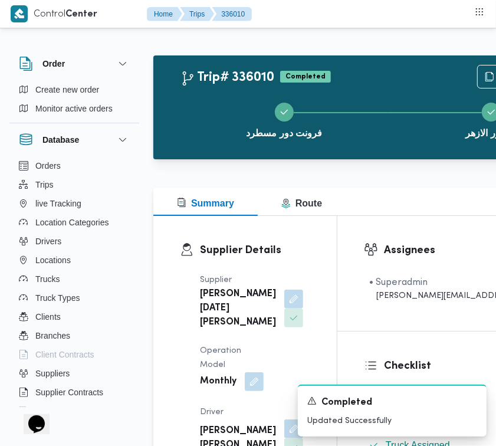
drag, startPoint x: 480, startPoint y: 73, endPoint x: 476, endPoint y: 87, distance: 14.8
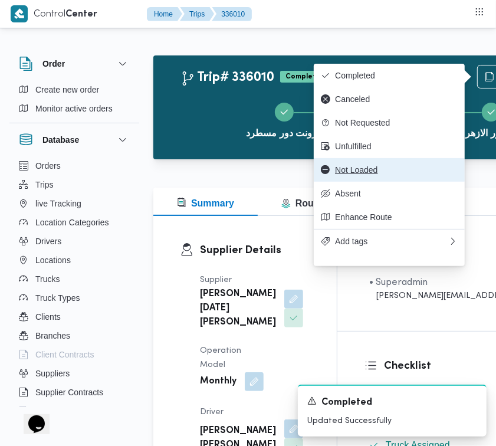
click at [388, 166] on button "Not Loaded" at bounding box center [389, 170] width 151 height 24
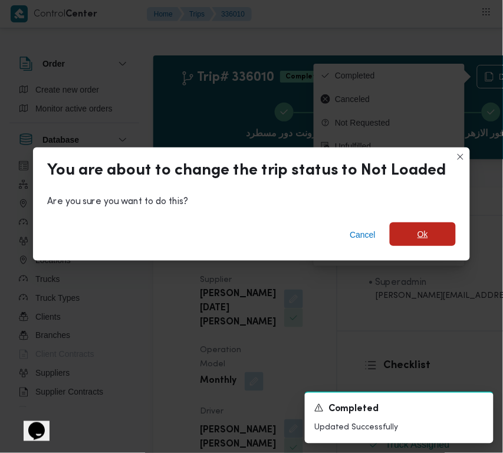
click at [426, 233] on span "Ok" at bounding box center [423, 234] width 66 height 24
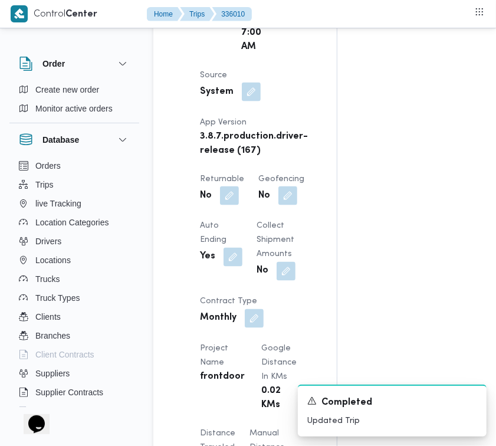
scroll to position [1561, 0]
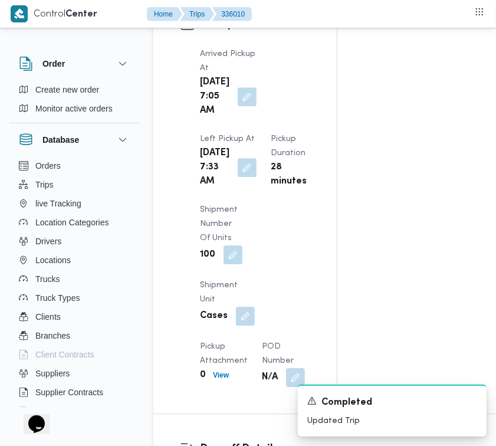
click at [253, 198] on div "Arrived Pickup At [DATE] 7:05 AM Left Pickup At [DATE] 7:33 AM Pickup Duration …" at bounding box center [255, 217] width 125 height 354
click at [238, 176] on button "button" at bounding box center [247, 167] width 19 height 19
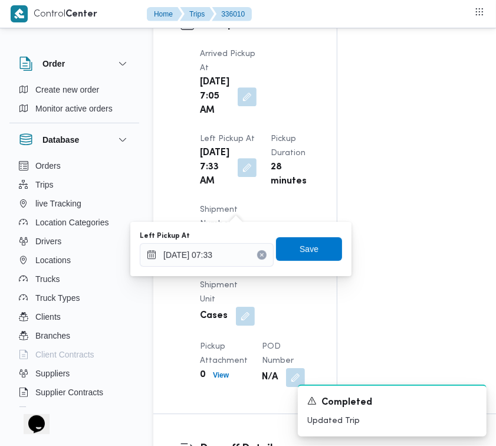
scroll to position [1951, 0]
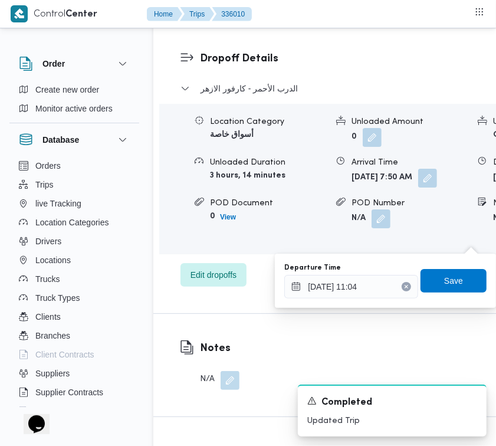
click at [404, 287] on icon "Clear input" at bounding box center [406, 286] width 5 height 5
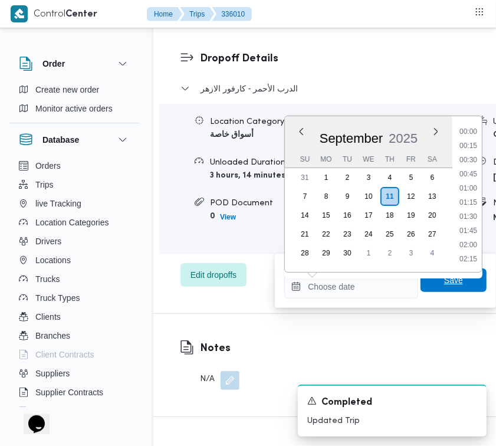
scroll to position [0, 0]
click at [455, 286] on span "Save" at bounding box center [454, 280] width 66 height 24
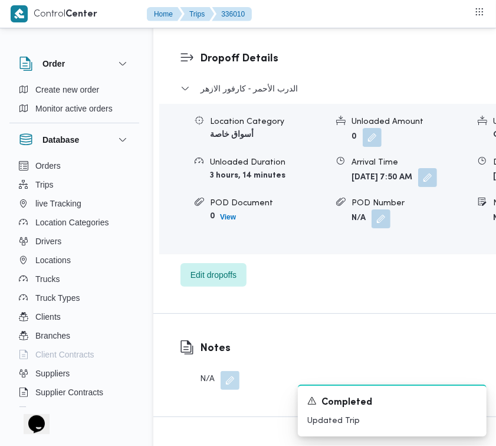
click at [418, 187] on button "button" at bounding box center [427, 177] width 19 height 19
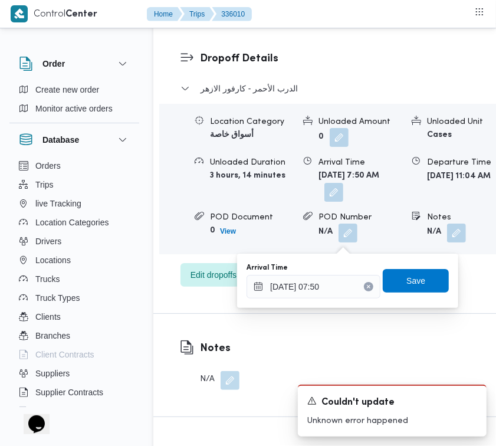
click at [364, 285] on button "Clear input" at bounding box center [368, 286] width 9 height 9
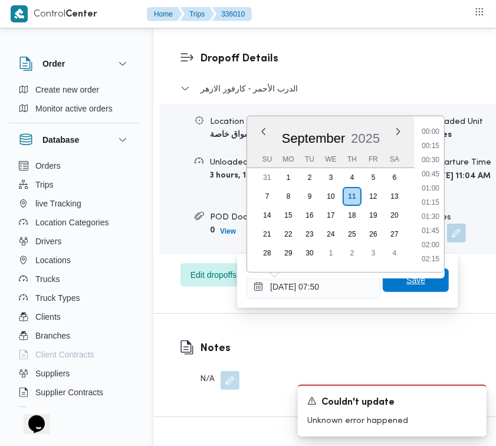
click at [394, 283] on span "Save" at bounding box center [416, 280] width 66 height 24
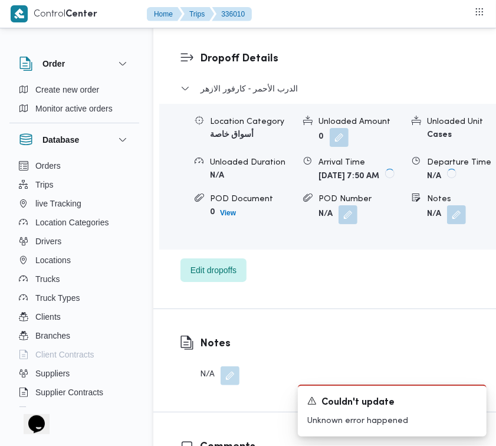
scroll to position [1561, 0]
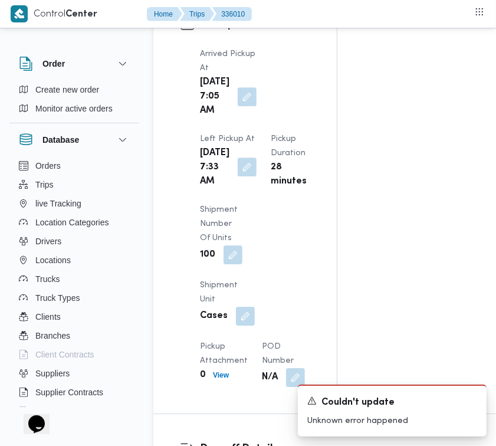
click at [240, 176] on button "button" at bounding box center [247, 167] width 19 height 19
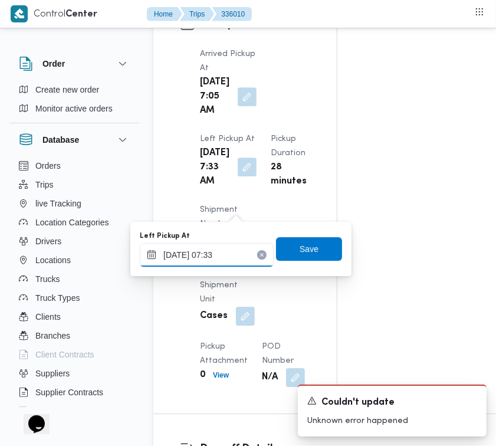
click at [243, 260] on input "[DATE] 07:33" at bounding box center [207, 255] width 134 height 24
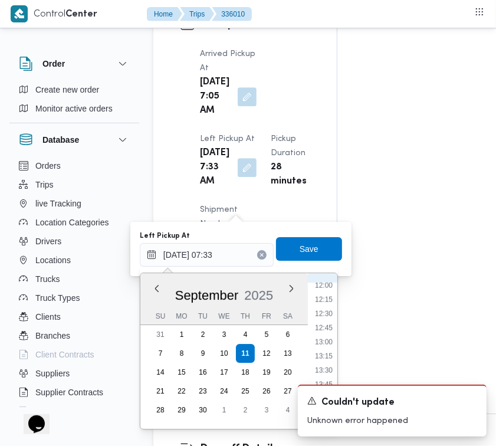
scroll to position [703, 0]
click at [331, 366] on li "13:45" at bounding box center [323, 365] width 27 height 12
type input "[DATE] 13:45"
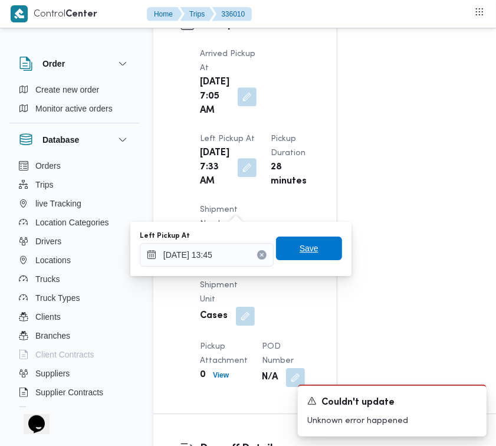
click at [300, 245] on span "Save" at bounding box center [309, 248] width 19 height 14
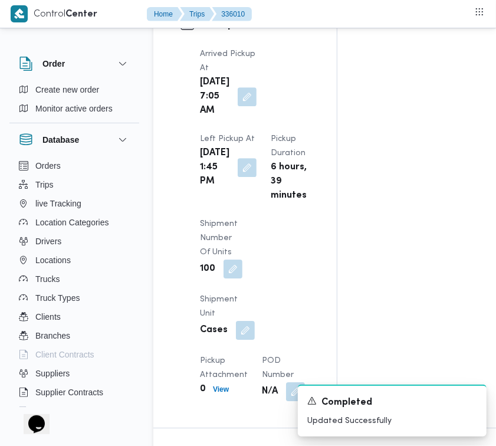
scroll to position [0, 0]
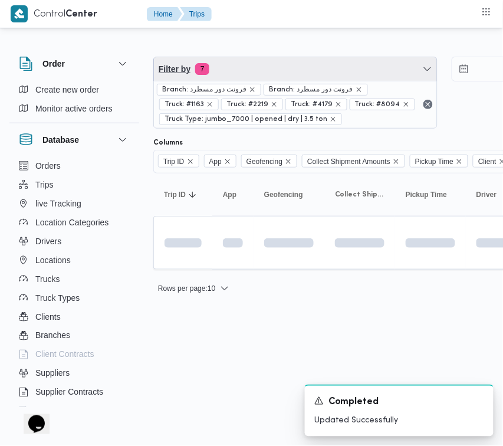
click at [298, 57] on span "Filter by 7" at bounding box center [295, 69] width 283 height 24
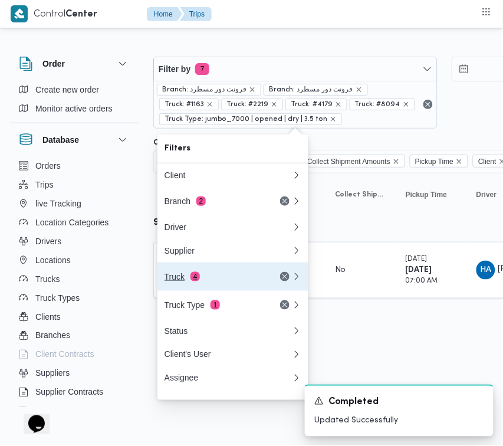
click at [222, 280] on div "Truck 4" at bounding box center [214, 276] width 99 height 9
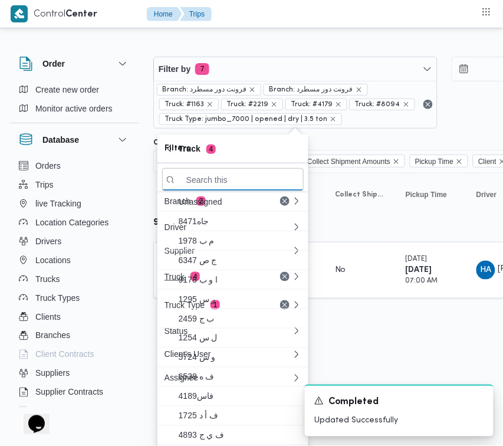
paste input "6348"
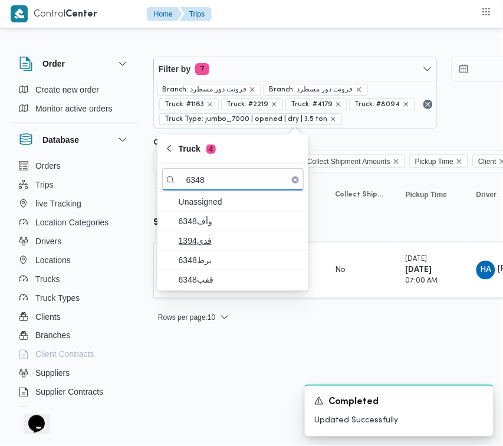
type input "6348"
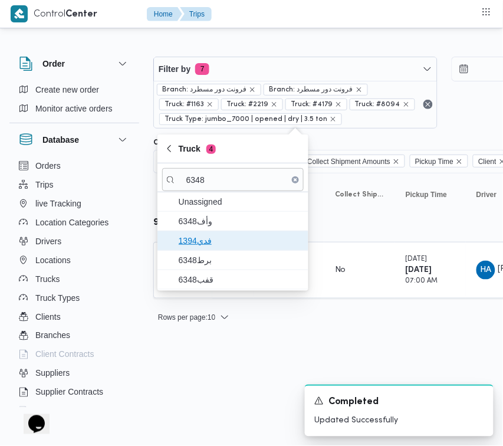
click at [211, 237] on span "فدي1394" at bounding box center [240, 241] width 123 height 14
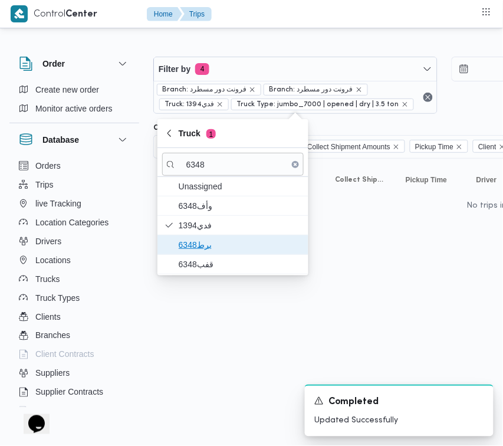
click at [212, 253] on span "برط6348" at bounding box center [233, 244] width 142 height 19
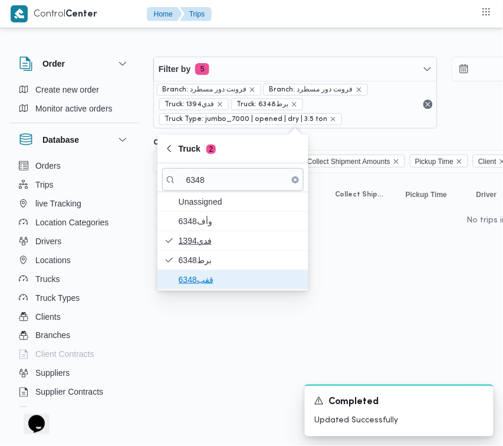
click at [201, 281] on span "قفب6348" at bounding box center [240, 280] width 123 height 14
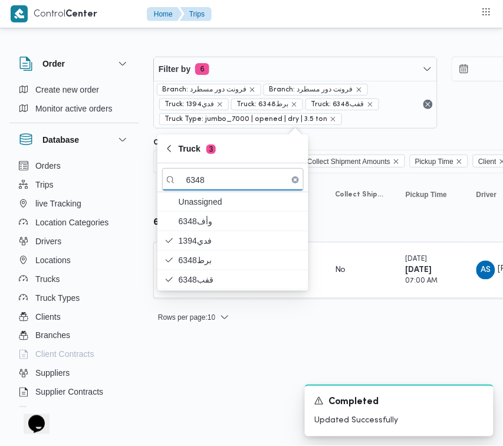
click at [181, 344] on html "Control Center Home Trips Order Create new order Monitor active orders Database…" at bounding box center [251, 223] width 503 height 446
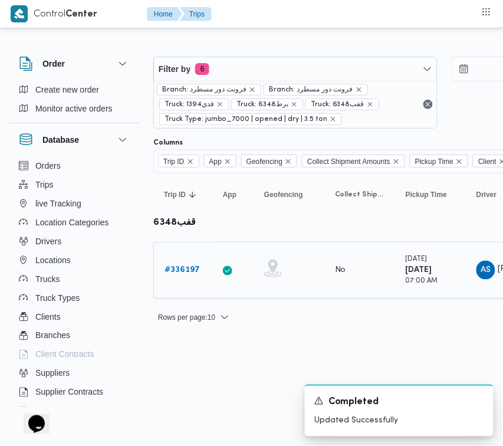
click at [172, 273] on b "# 336197" at bounding box center [182, 270] width 35 height 8
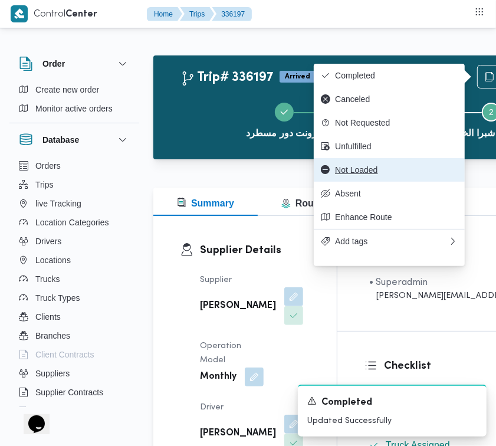
click at [387, 175] on span "Not Loaded" at bounding box center [396, 169] width 123 height 9
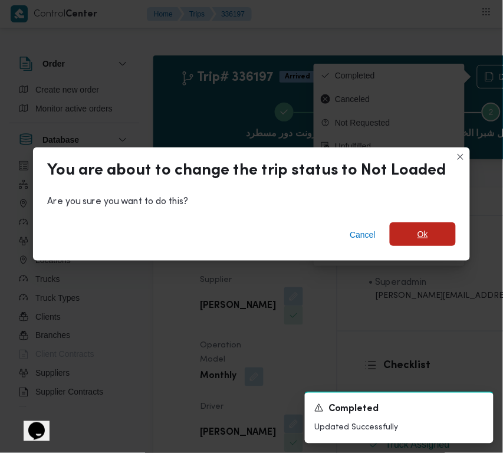
click at [430, 226] on span "Ok" at bounding box center [423, 234] width 66 height 24
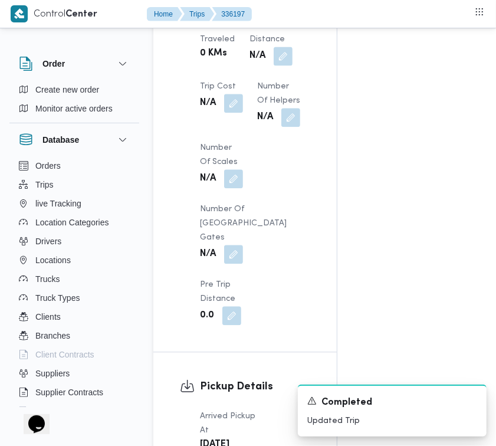
scroll to position [1561, 0]
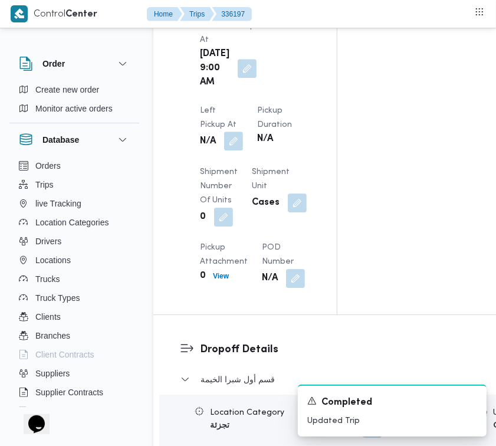
click at [243, 132] on button "button" at bounding box center [233, 141] width 19 height 19
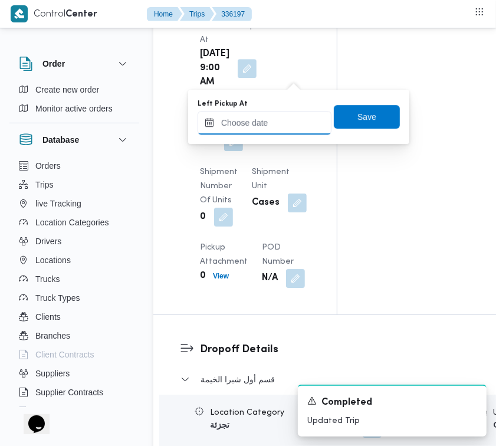
click at [305, 116] on input "Left Pickup At" at bounding box center [265, 123] width 134 height 24
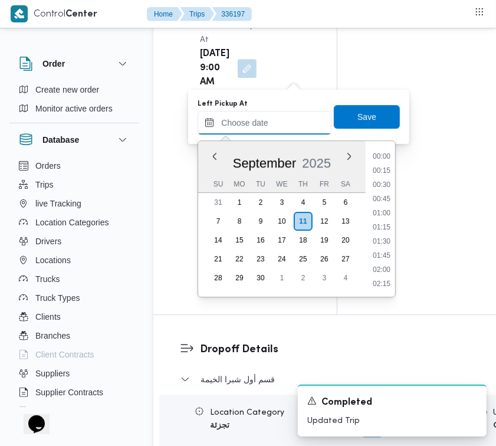
scroll to position [664, 0]
click at [391, 198] on li "12:30" at bounding box center [381, 200] width 27 height 12
type input "[DATE] 12:30"
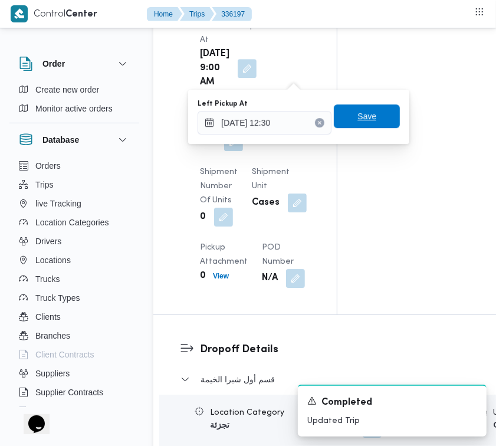
click at [365, 122] on span "Save" at bounding box center [367, 116] width 19 height 14
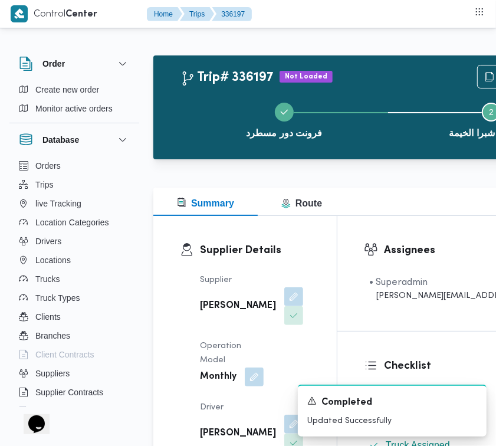
scroll to position [390, 0]
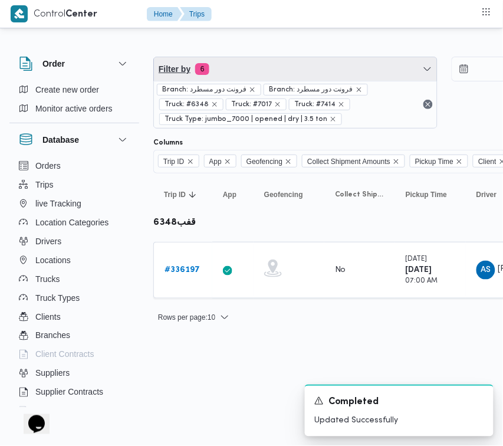
click at [239, 73] on span "Filter by 6" at bounding box center [295, 69] width 283 height 24
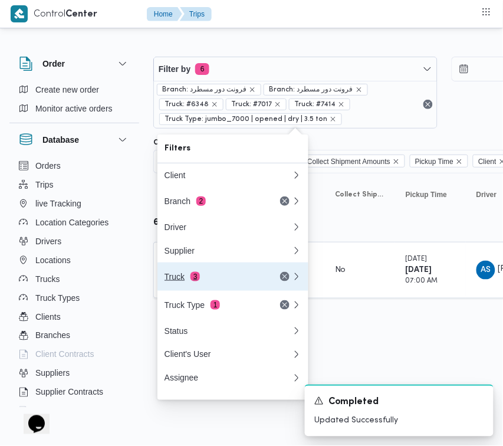
click at [207, 268] on button "Truck 3" at bounding box center [233, 277] width 151 height 28
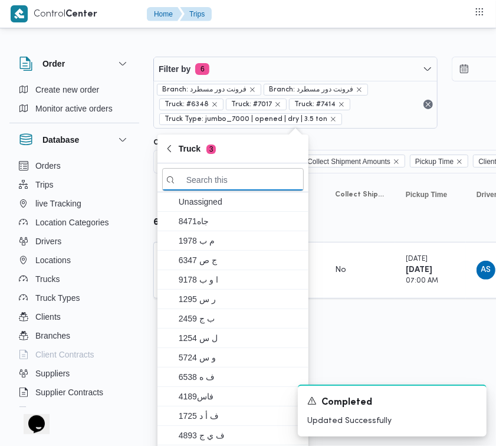
paste input "4158"
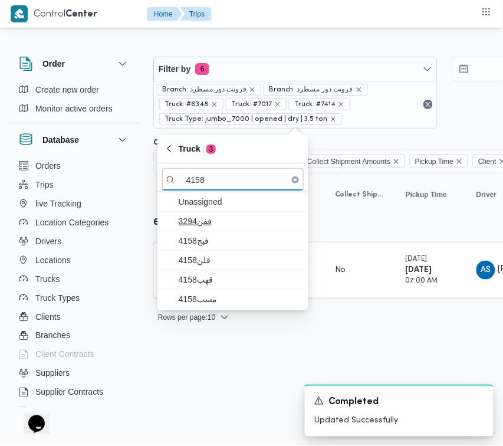
type input "4158"
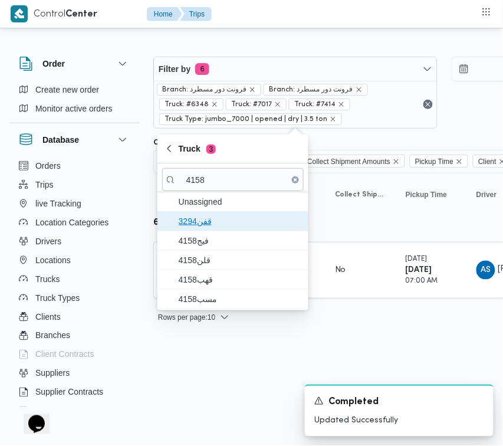
click at [208, 228] on span "قفن3294" at bounding box center [240, 221] width 123 height 14
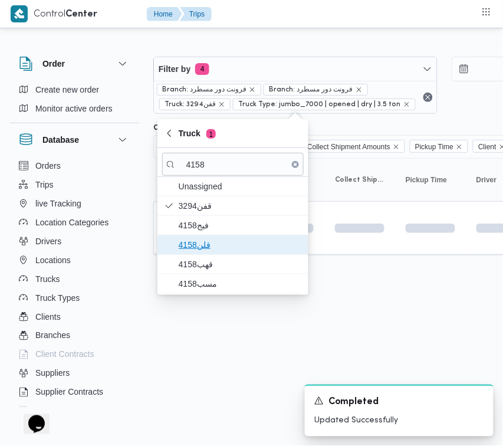
click at [204, 244] on span "قلن4158" at bounding box center [240, 245] width 123 height 14
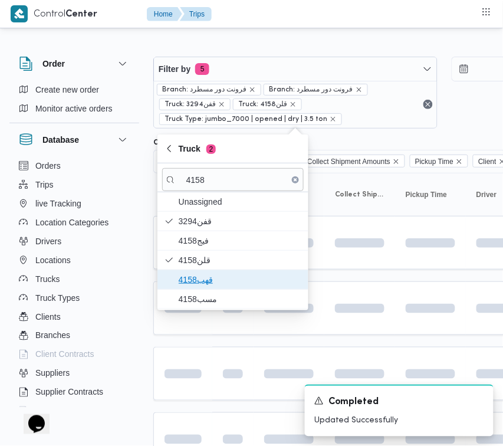
click at [201, 272] on span "قهب4158" at bounding box center [233, 279] width 142 height 19
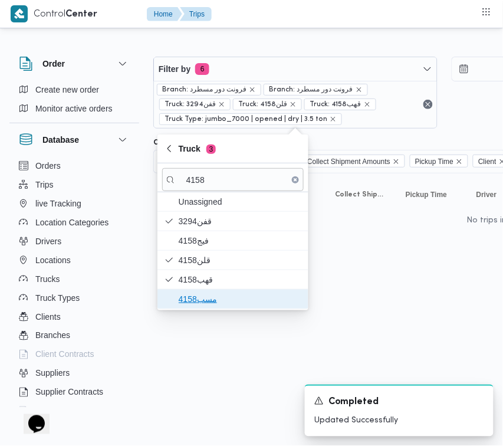
click at [201, 295] on span "مسب4158" at bounding box center [240, 299] width 123 height 14
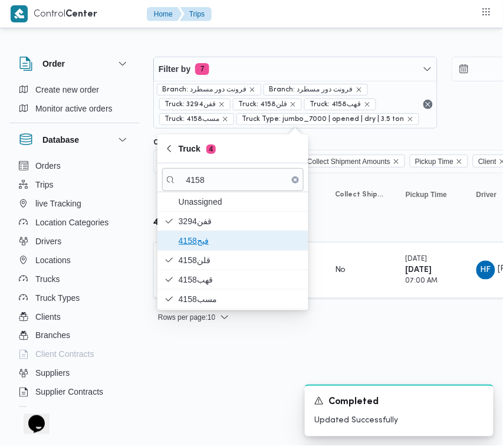
click at [205, 245] on span "فيج4158" at bounding box center [240, 241] width 123 height 14
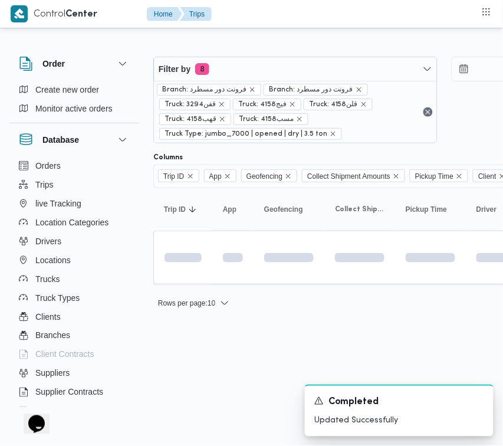
click at [208, 349] on html "Control Center Home Trips Order Create new order Monitor active orders Database…" at bounding box center [251, 223] width 503 height 446
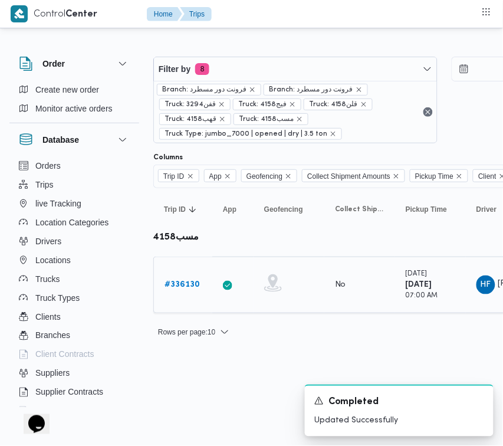
click at [181, 270] on td "Trip ID # 336130" at bounding box center [182, 285] width 59 height 57
click at [181, 271] on td "Trip ID # 336130" at bounding box center [182, 285] width 59 height 57
click at [186, 281] on b "# 336130" at bounding box center [182, 285] width 35 height 8
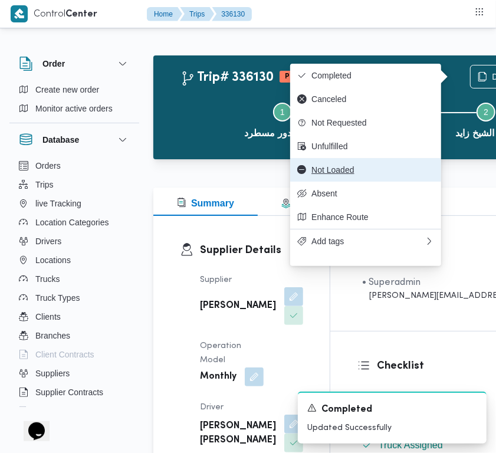
click at [382, 175] on span "Not Loaded" at bounding box center [373, 169] width 123 height 9
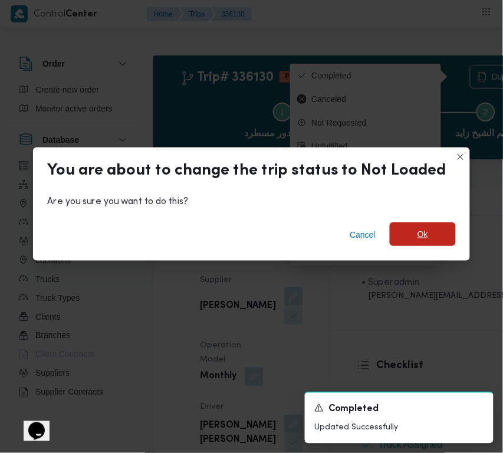
click at [405, 229] on span "Ok" at bounding box center [423, 234] width 66 height 24
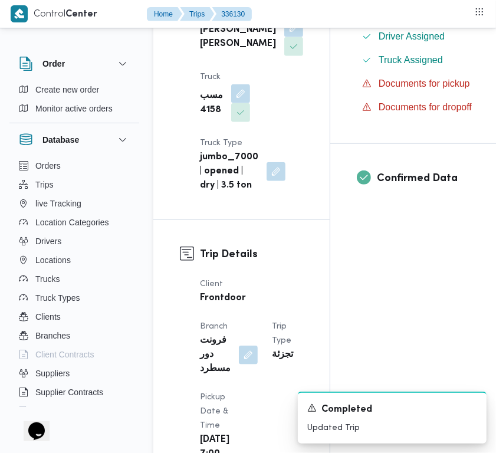
scroll to position [794, 0]
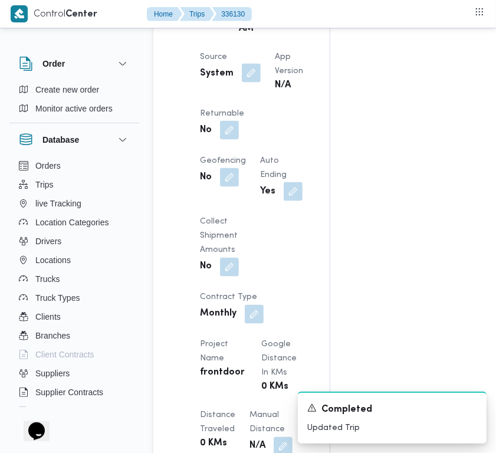
click at [242, 83] on button "button" at bounding box center [251, 73] width 19 height 19
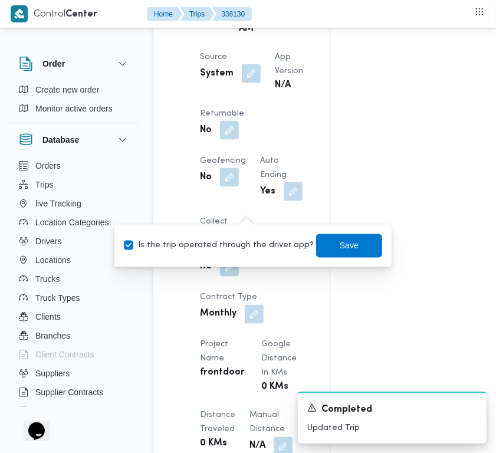
click at [251, 245] on label "Is the trip operated through the driver app?" at bounding box center [219, 246] width 190 height 14
checkbox input "false"
click at [316, 244] on span "Save" at bounding box center [349, 246] width 66 height 24
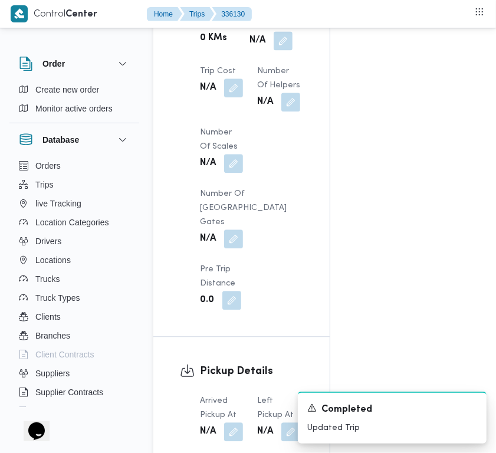
scroll to position [1587, 0]
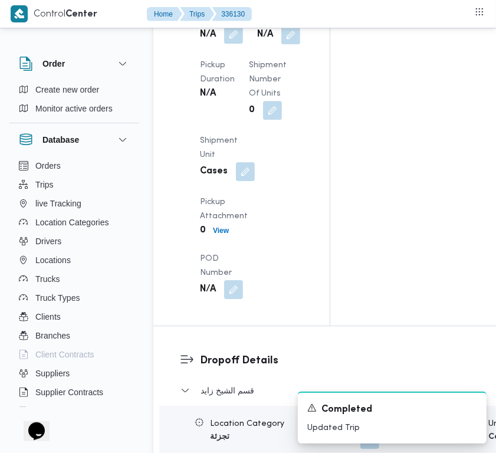
click at [236, 44] on button "button" at bounding box center [233, 34] width 19 height 19
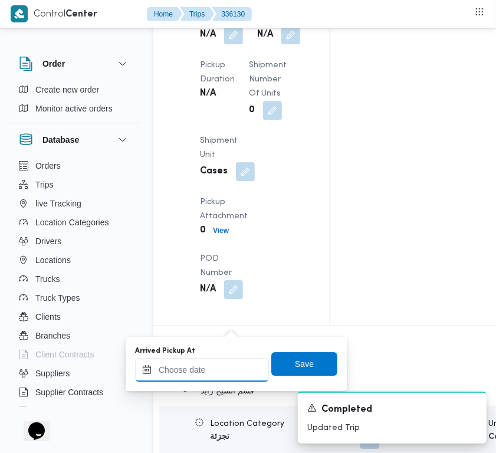
click at [198, 374] on input "Arrived Pickup At" at bounding box center [202, 370] width 134 height 24
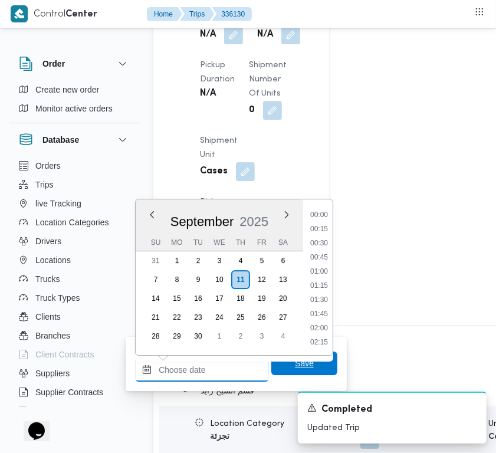
paste input "[DATE] 7:30"
type input "[DATE] 7:30"
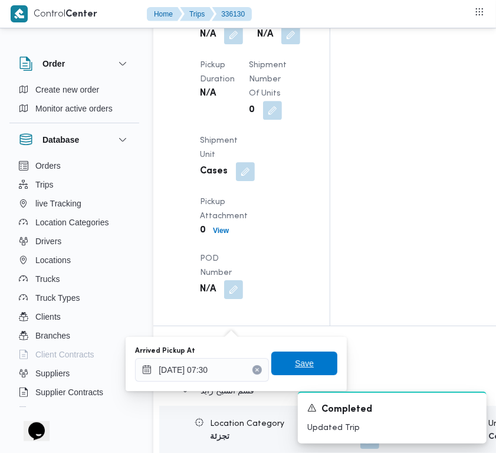
click at [295, 364] on span "Save" at bounding box center [304, 363] width 19 height 14
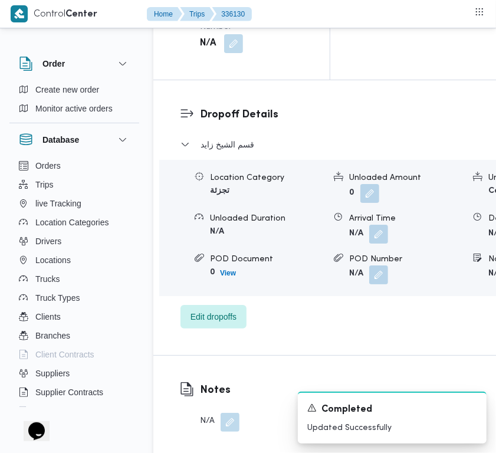
scroll to position [1925, 0]
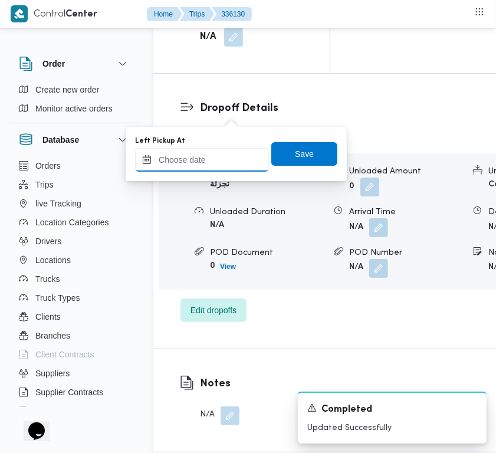
click at [237, 162] on input "Left Pickup At" at bounding box center [202, 160] width 134 height 24
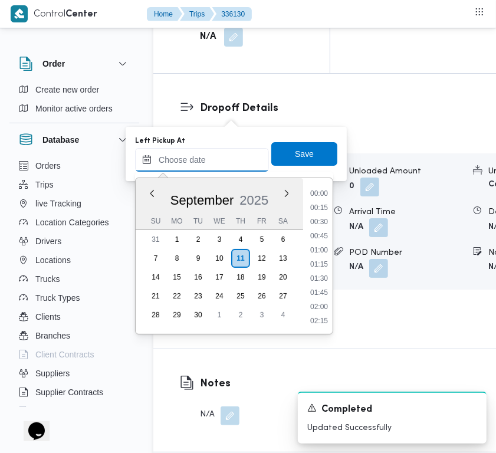
scroll to position [664, 0]
click at [323, 247] on li "12:45" at bounding box center [319, 251] width 27 height 12
type input "[DATE] 12:45"
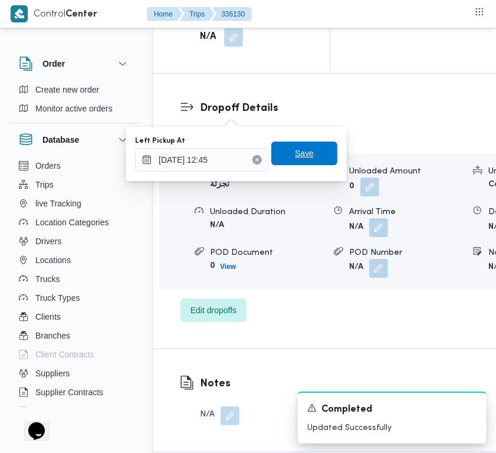
click at [295, 148] on span "Save" at bounding box center [304, 153] width 19 height 14
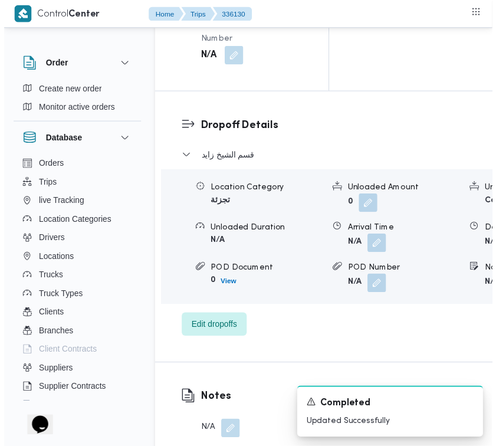
scroll to position [0, 0]
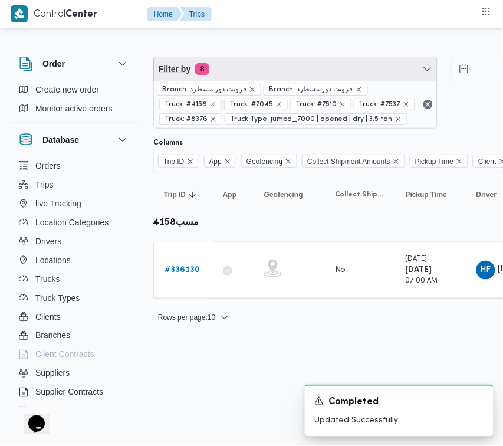
click at [304, 66] on span "Filter by 8" at bounding box center [295, 69] width 283 height 24
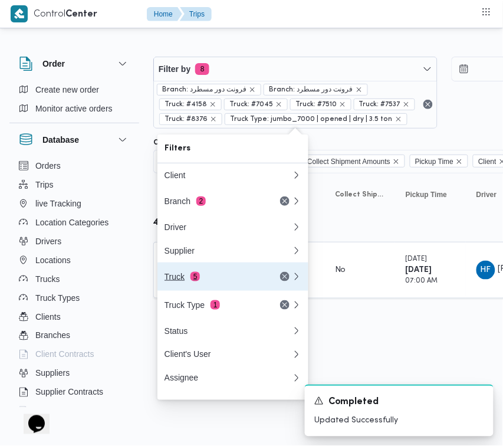
click at [220, 289] on button "Truck 5" at bounding box center [233, 277] width 151 height 28
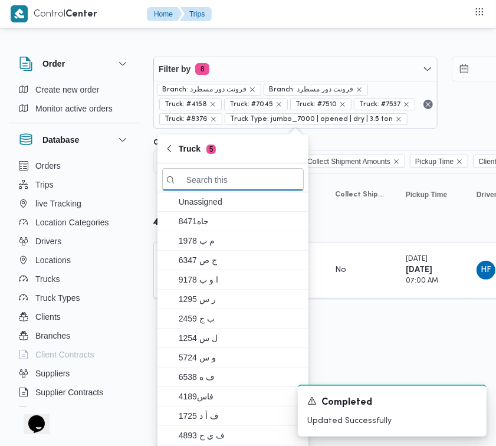
paste input "2419"
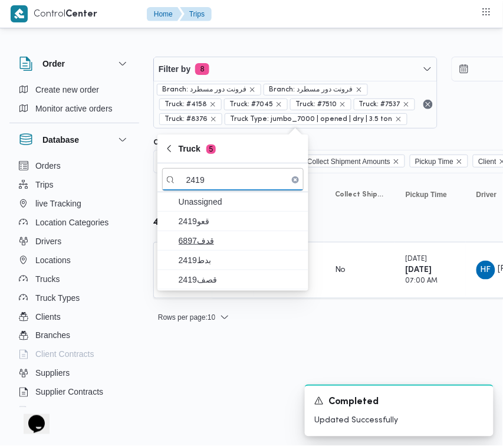
type input "2419"
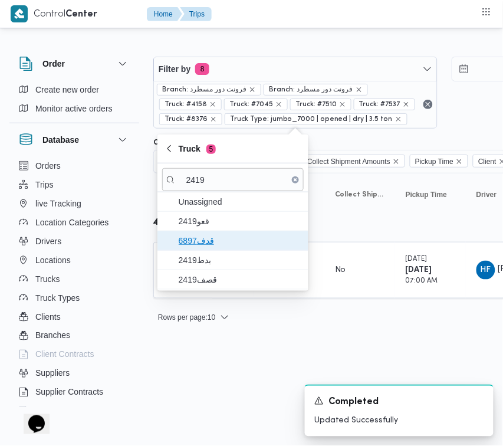
click at [214, 233] on span "6897قدف" at bounding box center [233, 240] width 142 height 19
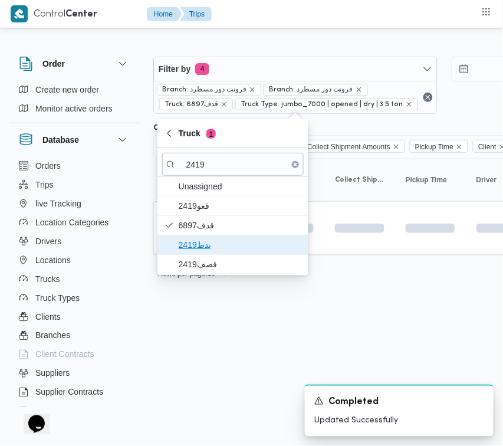
click at [211, 254] on span "بدط2419" at bounding box center [233, 244] width 142 height 19
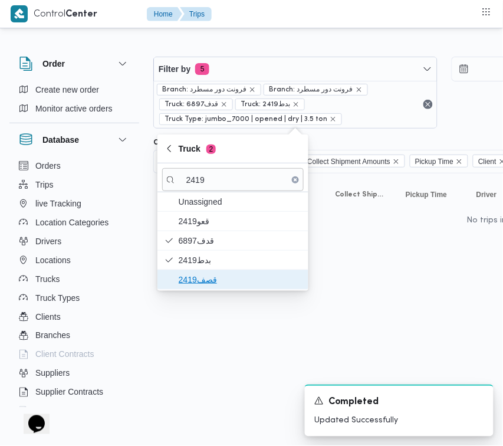
click at [201, 275] on span "قصف2419" at bounding box center [240, 280] width 123 height 14
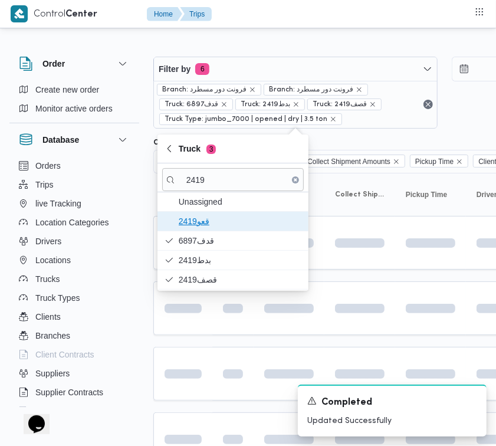
click at [217, 224] on span "قعو2419" at bounding box center [240, 221] width 123 height 14
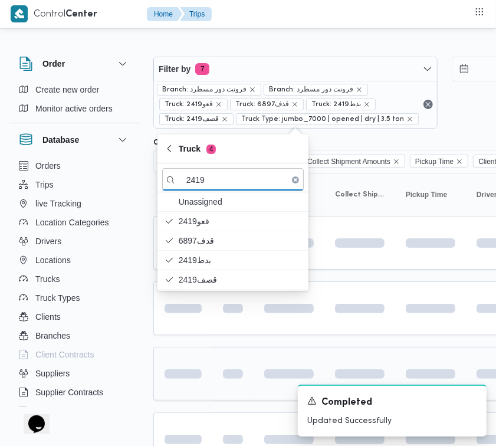
click at [210, 389] on td at bounding box center [182, 374] width 59 height 54
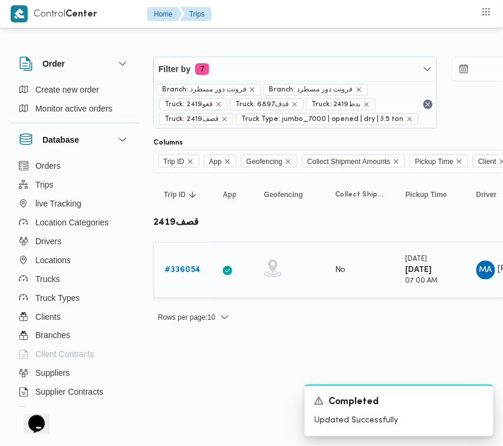
click at [182, 274] on b "# 336054" at bounding box center [183, 270] width 36 height 8
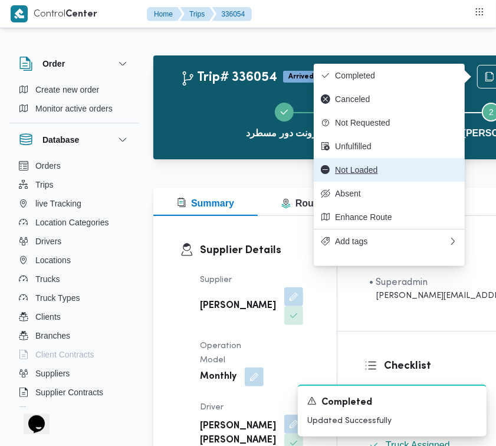
click at [385, 173] on span "Not Loaded" at bounding box center [396, 169] width 123 height 9
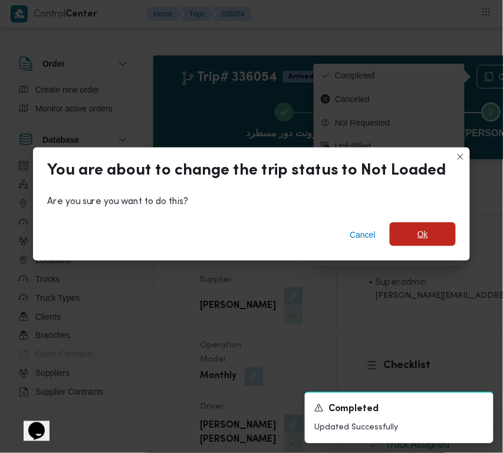
click at [418, 237] on span "Ok" at bounding box center [423, 234] width 11 height 14
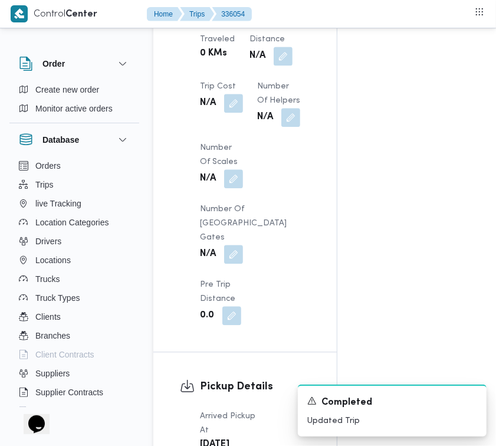
scroll to position [1561, 0]
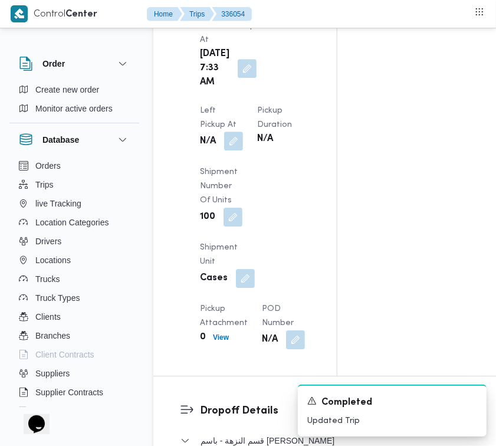
click at [243, 132] on button "button" at bounding box center [233, 141] width 19 height 19
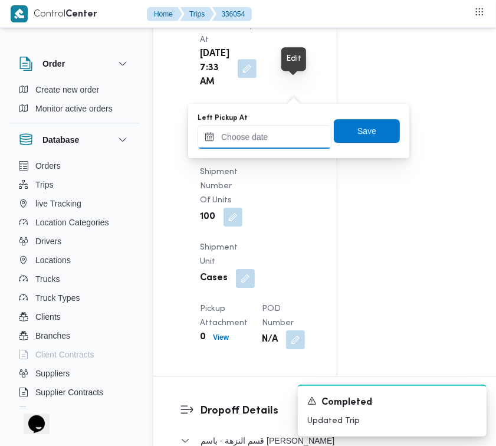
click at [285, 126] on input "Left Pickup At" at bounding box center [265, 137] width 134 height 24
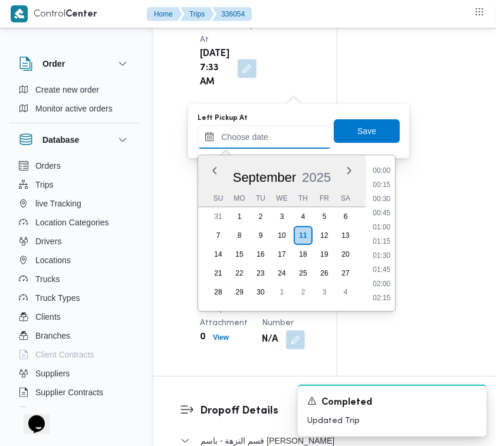
scroll to position [664, 0]
click at [387, 240] on li "13:00" at bounding box center [381, 243] width 27 height 12
type input "[DATE] 13:00"
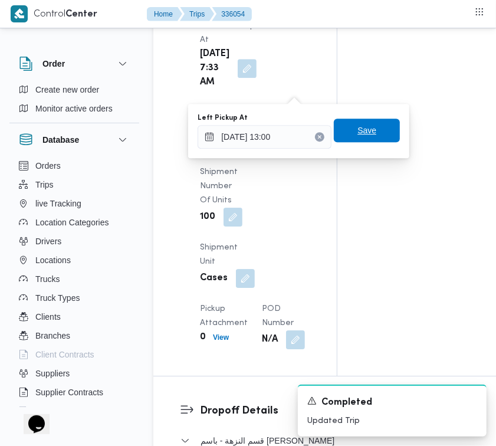
click at [358, 130] on span "Save" at bounding box center [367, 130] width 19 height 14
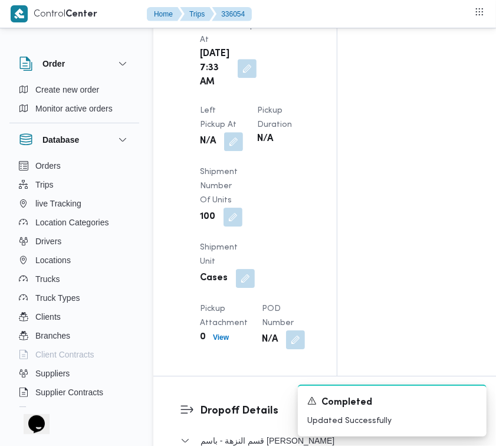
scroll to position [0, 0]
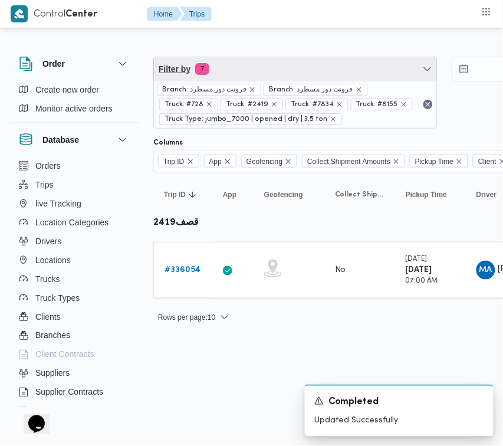
click at [296, 70] on span "Filter by 7" at bounding box center [295, 69] width 283 height 24
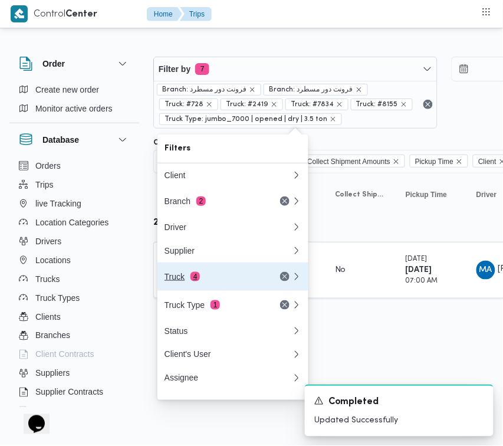
click at [234, 281] on div "Truck 4" at bounding box center [214, 276] width 99 height 9
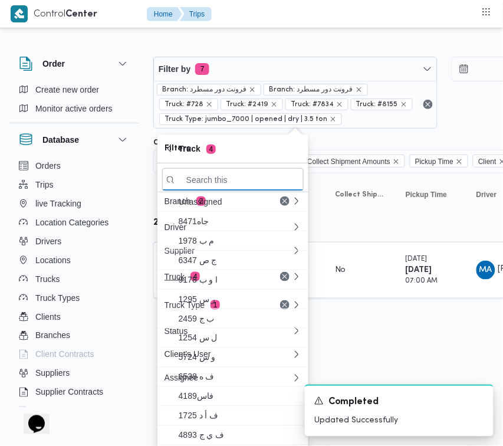
paste input "9743"
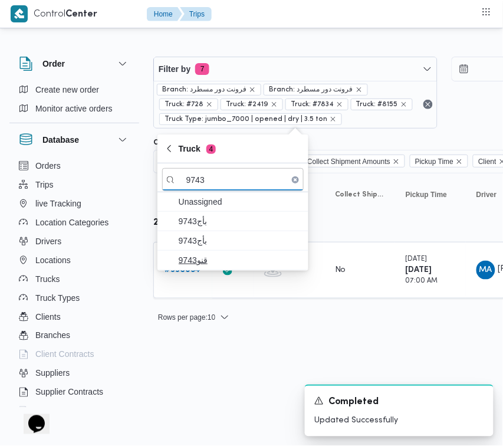
type input "9743"
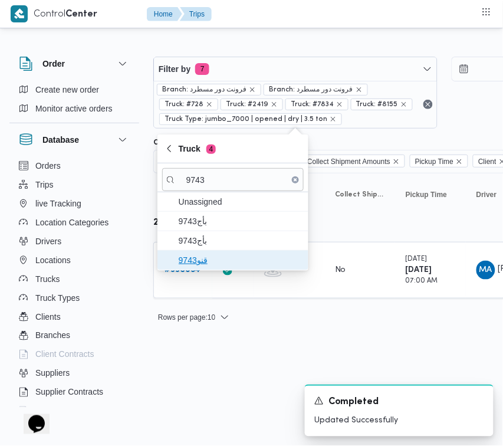
click at [207, 267] on span "قنو9743" at bounding box center [240, 260] width 123 height 14
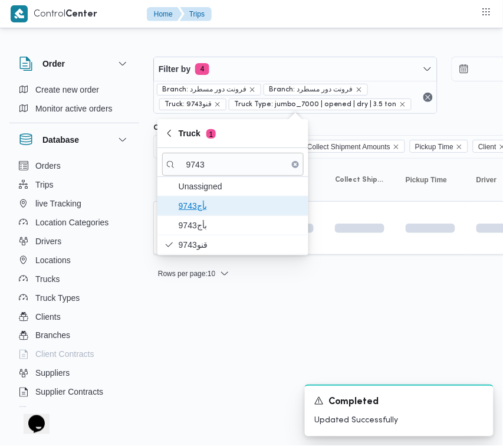
click at [196, 212] on span "9743بأج" at bounding box center [240, 206] width 123 height 14
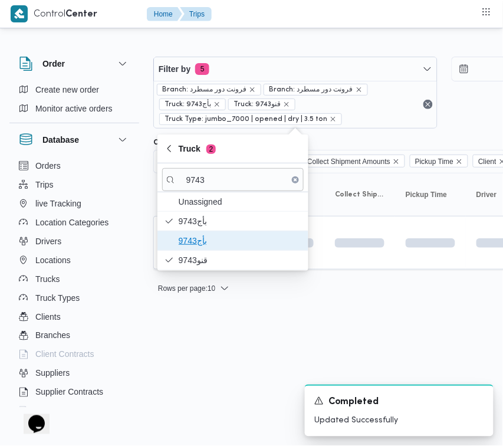
click at [202, 234] on span "9743بأج" at bounding box center [240, 241] width 123 height 14
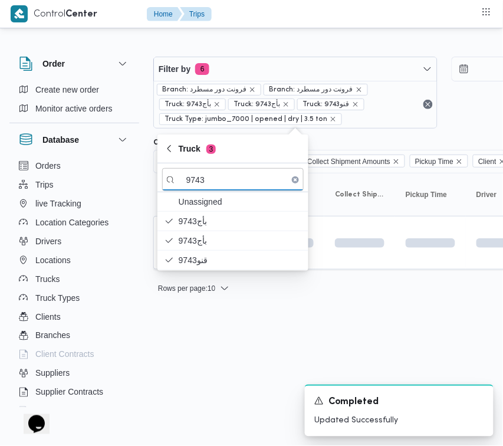
click at [217, 379] on html "Control Center Home Trips Order Create new order Monitor active orders Database…" at bounding box center [251, 223] width 503 height 446
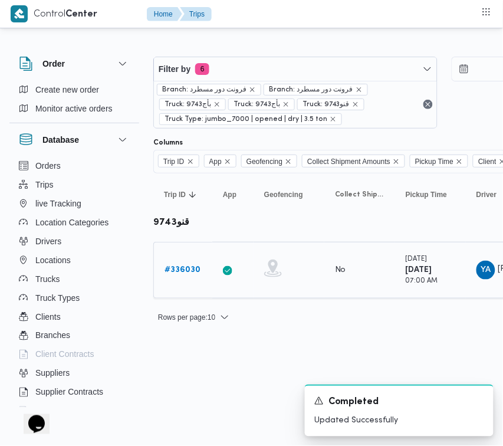
click at [187, 279] on div "# 336030" at bounding box center [183, 270] width 47 height 24
click at [184, 267] on b "# 336030" at bounding box center [183, 270] width 36 height 8
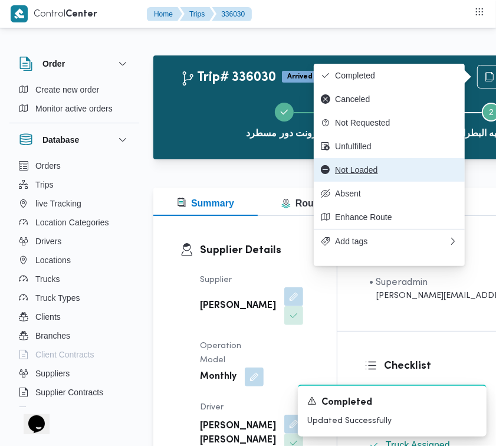
click at [381, 175] on span "Not Loaded" at bounding box center [396, 169] width 123 height 9
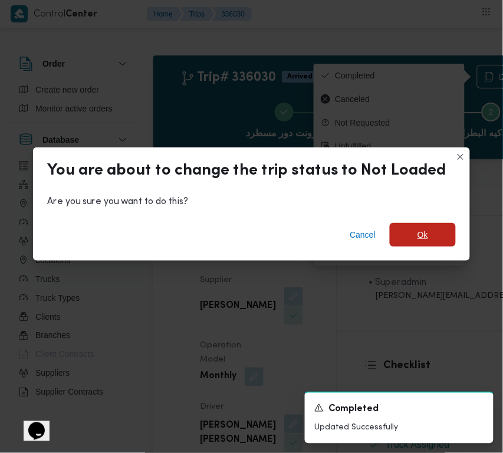
drag, startPoint x: 430, startPoint y: 224, endPoint x: 431, endPoint y: 235, distance: 10.7
click at [430, 225] on span "Ok" at bounding box center [423, 235] width 66 height 24
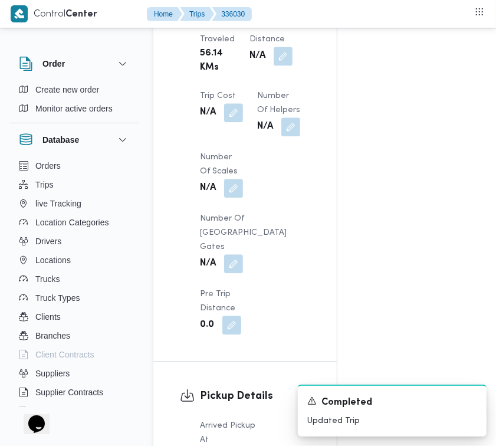
scroll to position [1561, 0]
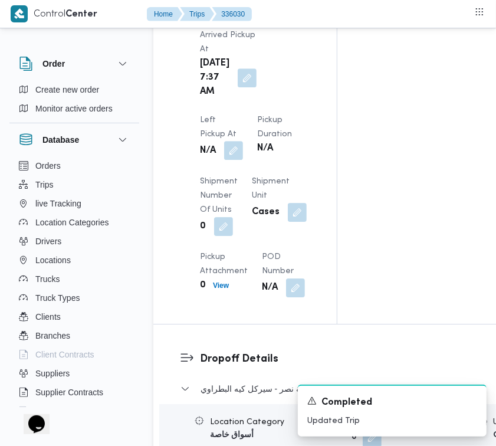
click at [243, 141] on button "button" at bounding box center [233, 150] width 19 height 19
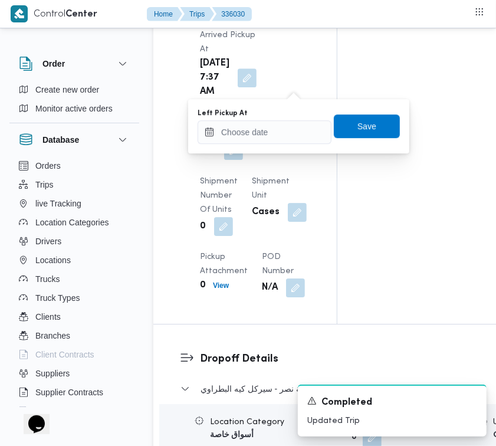
click at [288, 116] on div "Left Pickup At" at bounding box center [265, 113] width 134 height 9
click at [288, 131] on input "Left Pickup At" at bounding box center [265, 132] width 134 height 24
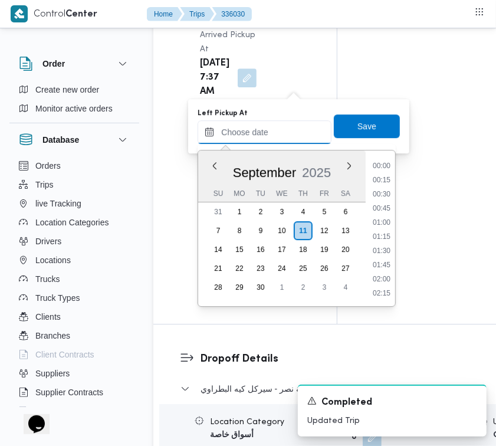
scroll to position [664, 0]
click at [392, 232] on li "13:00" at bounding box center [381, 238] width 27 height 12
type input "[DATE] 13:00"
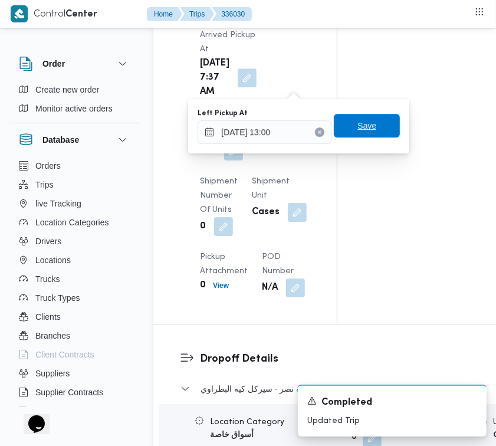
click at [369, 130] on span "Save" at bounding box center [367, 126] width 66 height 24
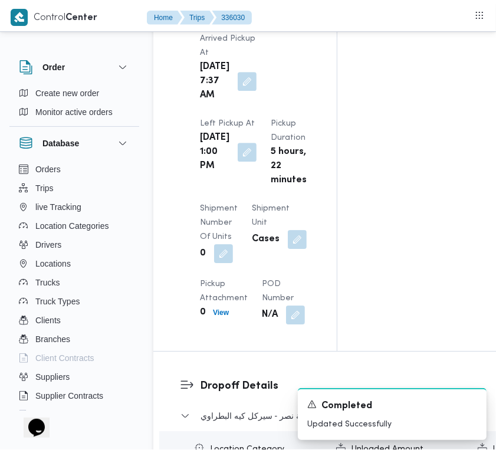
scroll to position [0, 0]
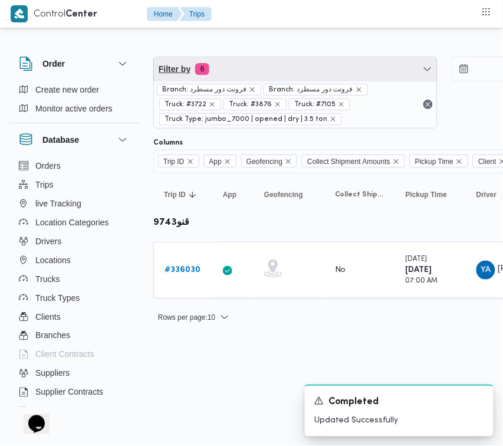
click at [307, 68] on span "Filter by 6" at bounding box center [295, 69] width 283 height 24
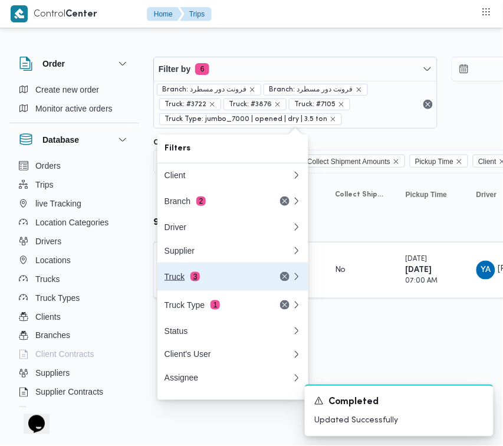
click at [221, 276] on div "Truck 3" at bounding box center [214, 276] width 99 height 9
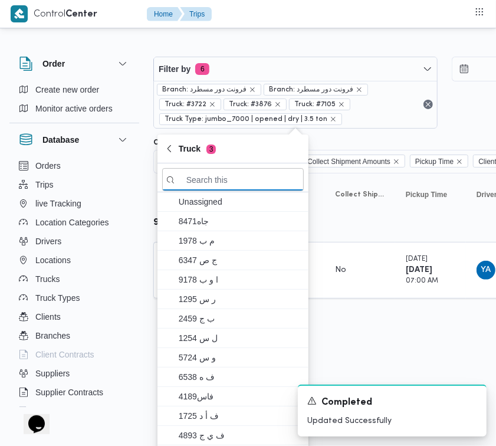
paste input "7869"
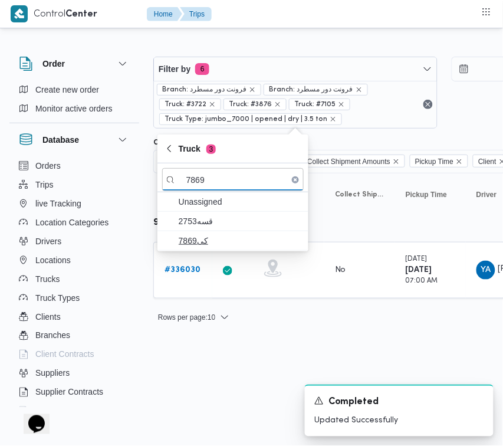
type input "7869"
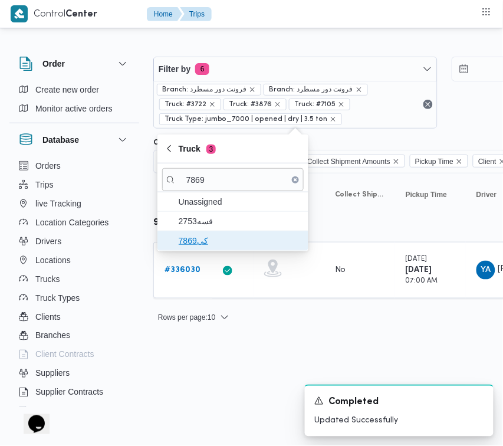
click at [196, 236] on span "كى7869" at bounding box center [240, 241] width 123 height 14
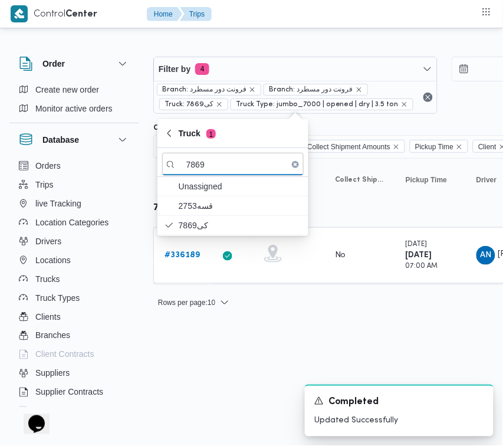
click at [177, 390] on html "Control Center Home Trips Order Create new order Monitor active orders Database…" at bounding box center [251, 223] width 503 height 446
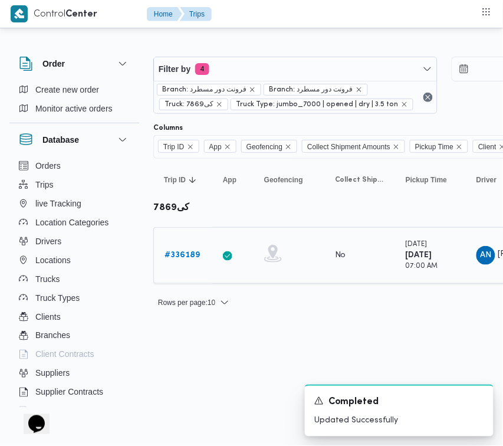
click at [190, 257] on b "# 336189" at bounding box center [182, 255] width 35 height 8
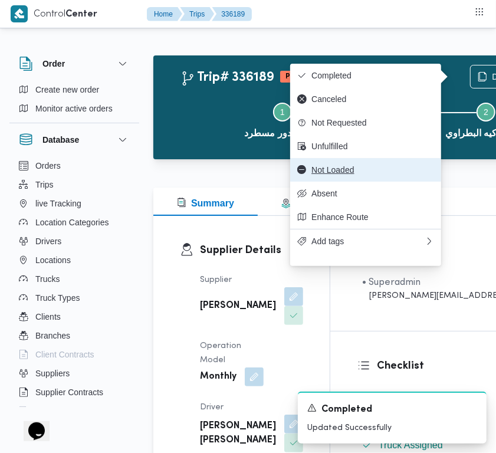
click at [373, 175] on span "Not Loaded" at bounding box center [373, 169] width 123 height 9
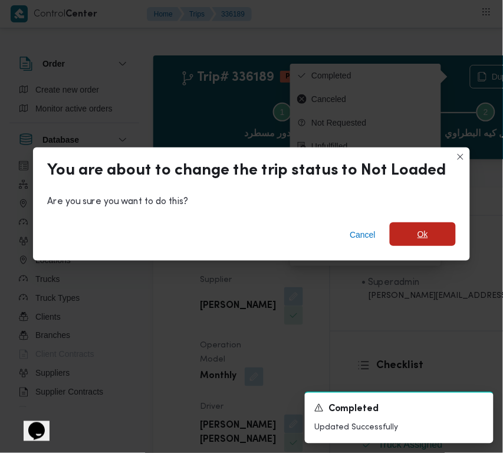
click at [418, 228] on span "Ok" at bounding box center [423, 234] width 11 height 14
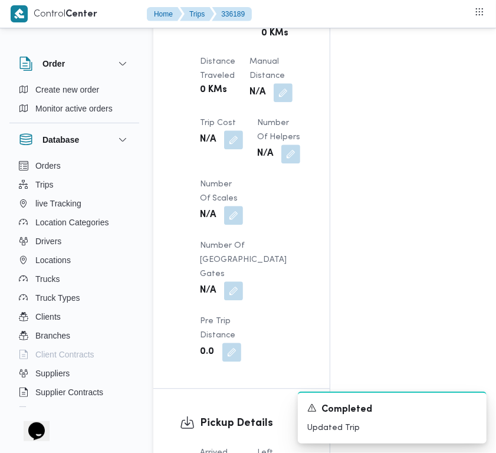
scroll to position [1587, 0]
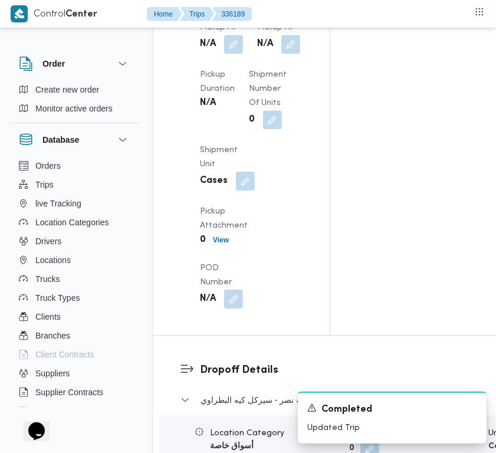
click at [251, 316] on div "Arrived Pickup At N/A Left Pickup At N/A Pickup Duration N/A Shipment Number of…" at bounding box center [251, 157] width 117 height 316
click at [281, 53] on button "button" at bounding box center [290, 43] width 19 height 19
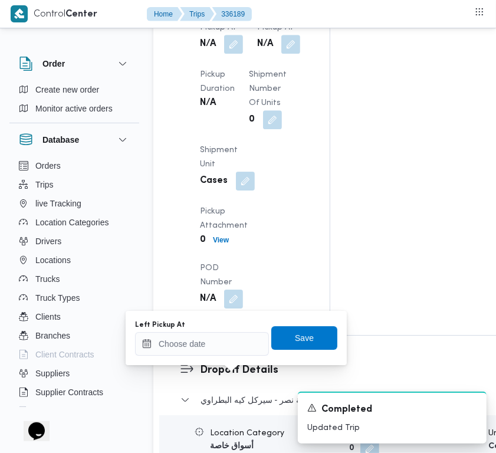
click at [231, 316] on div "Arrived Pickup At N/A Left Pickup At N/A Pickup Duration N/A Shipment Number of…" at bounding box center [251, 157] width 117 height 316
click at [224, 365] on div at bounding box center [224, 365] width 0 height 0
click at [235, 352] on input "Left Pickup At" at bounding box center [202, 344] width 134 height 24
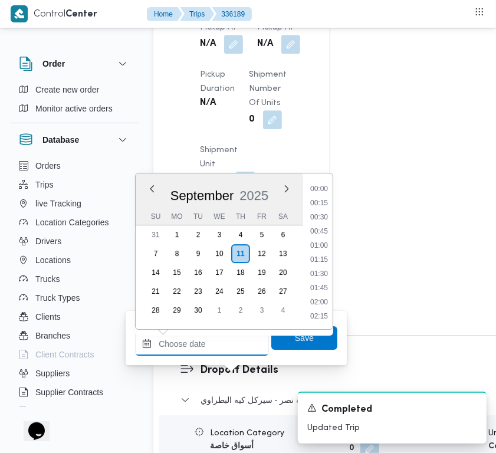
scroll to position [664, 0]
click at [326, 258] on li "13:00" at bounding box center [319, 261] width 27 height 12
type input "[DATE] 13:00"
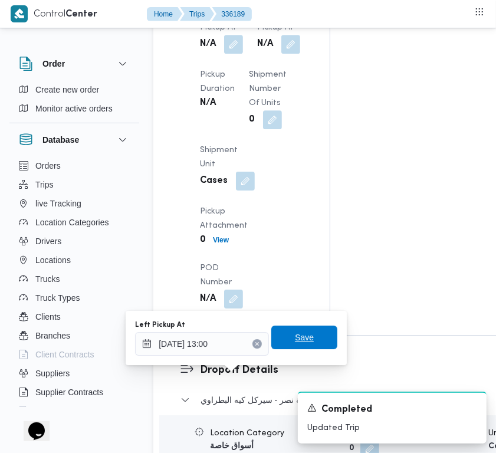
click at [314, 336] on span "Save" at bounding box center [304, 338] width 66 height 24
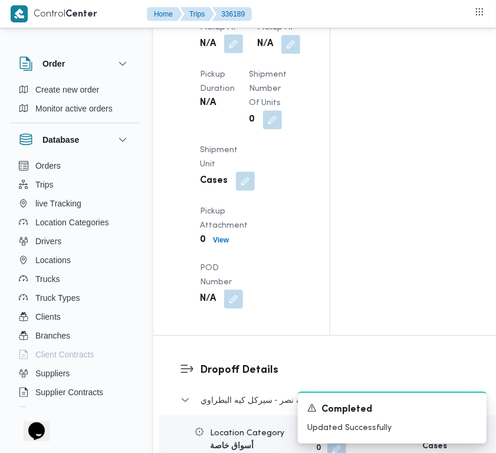
click at [234, 53] on button "button" at bounding box center [233, 43] width 19 height 19
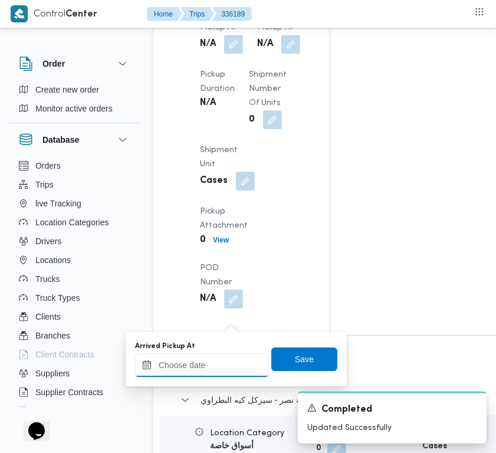
click at [227, 361] on input "Arrived Pickup At" at bounding box center [202, 365] width 134 height 24
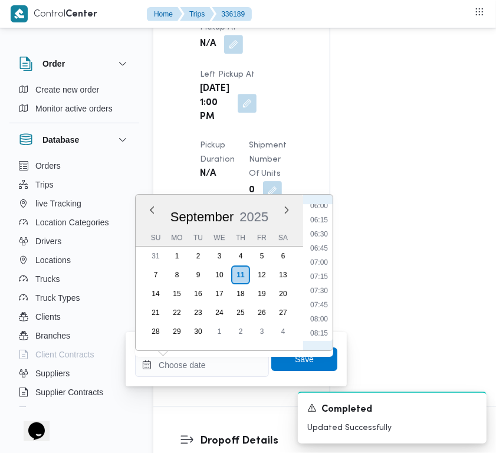
scroll to position [317, 0]
click at [325, 270] on li "06:45" at bounding box center [319, 276] width 27 height 12
type input "[DATE] 06:45"
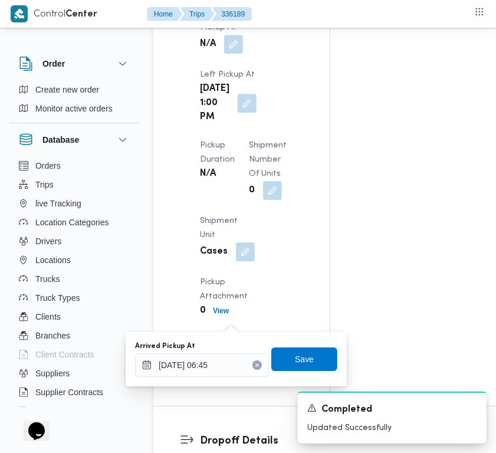
click at [253, 366] on button "Clear input" at bounding box center [257, 365] width 9 height 9
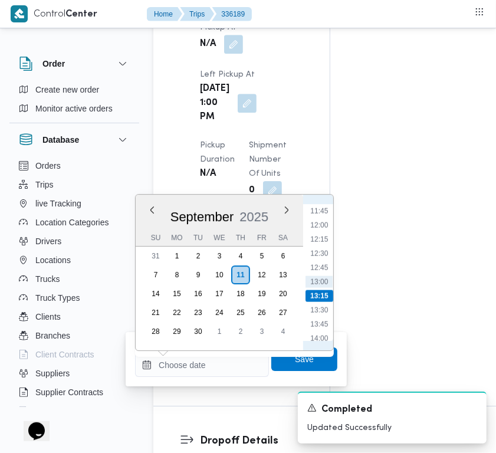
scroll to position [433, 0]
click at [326, 269] on li "08:45" at bounding box center [319, 273] width 27 height 12
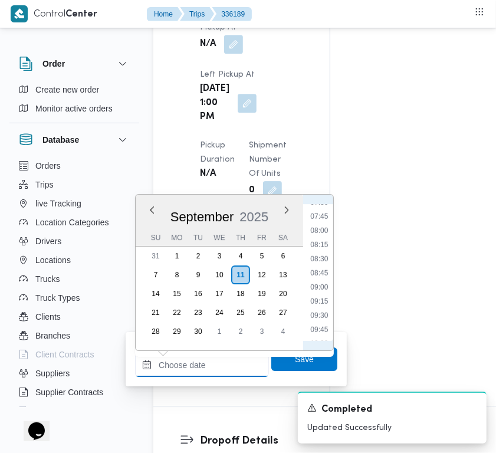
type input "[DATE] 08:45"
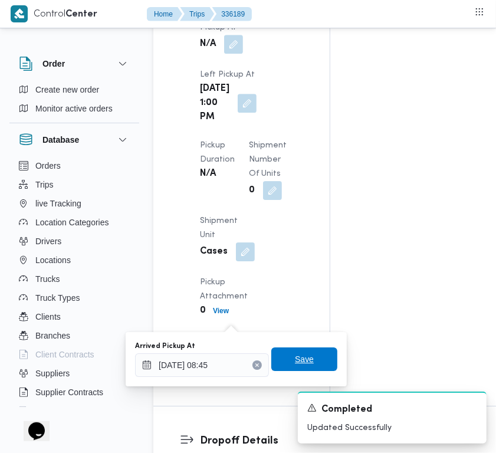
drag, startPoint x: 307, startPoint y: 349, endPoint x: 343, endPoint y: 319, distance: 46.9
click at [305, 349] on span "Save" at bounding box center [304, 360] width 66 height 24
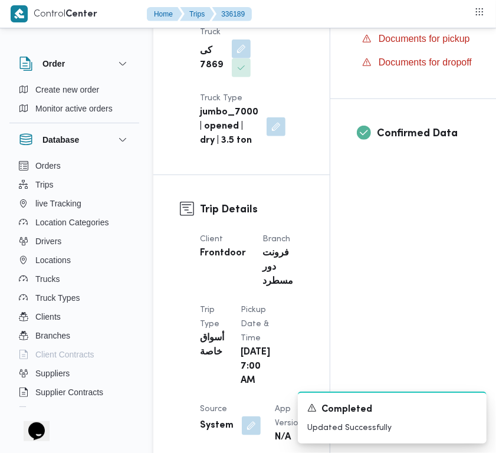
scroll to position [794, 0]
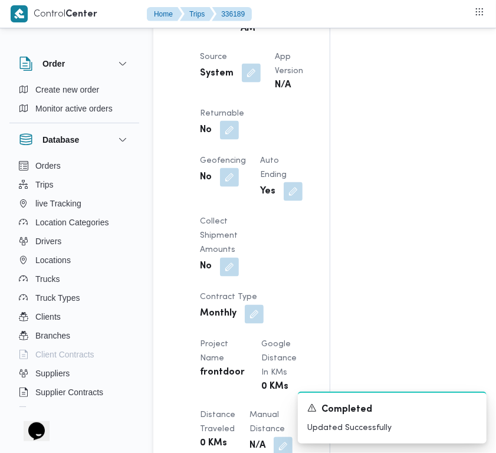
drag, startPoint x: 230, startPoint y: 186, endPoint x: 241, endPoint y: 198, distance: 15.9
click at [234, 84] on div "System" at bounding box center [230, 73] width 63 height 21
click at [243, 83] on button "button" at bounding box center [251, 73] width 19 height 19
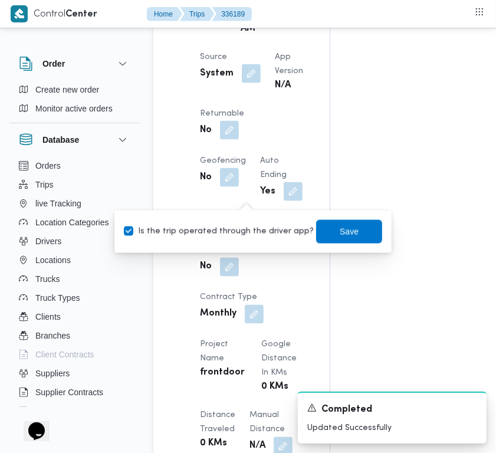
drag, startPoint x: 245, startPoint y: 221, endPoint x: 245, endPoint y: 228, distance: 6.5
click at [245, 225] on div "Is the trip operated through the driver app? Save" at bounding box center [253, 232] width 261 height 26
click at [245, 228] on label "Is the trip operated through the driver app?" at bounding box center [219, 232] width 190 height 14
checkbox input "false"
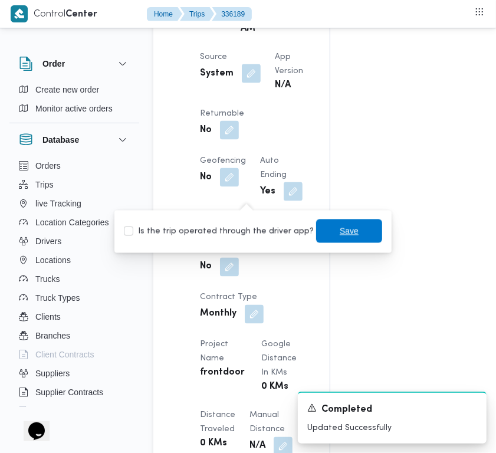
click at [316, 233] on span "Save" at bounding box center [349, 232] width 66 height 24
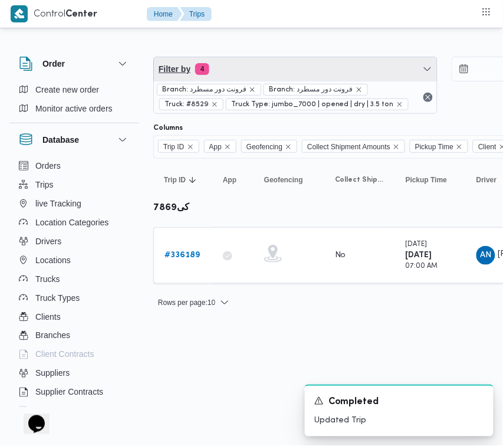
click at [288, 57] on span "Filter by 4" at bounding box center [295, 69] width 283 height 24
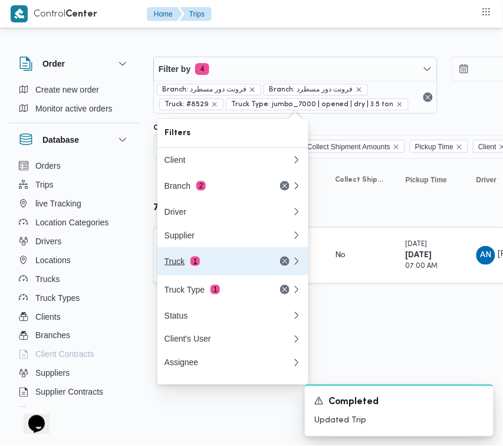
click at [224, 264] on div "Truck 1" at bounding box center [214, 261] width 99 height 9
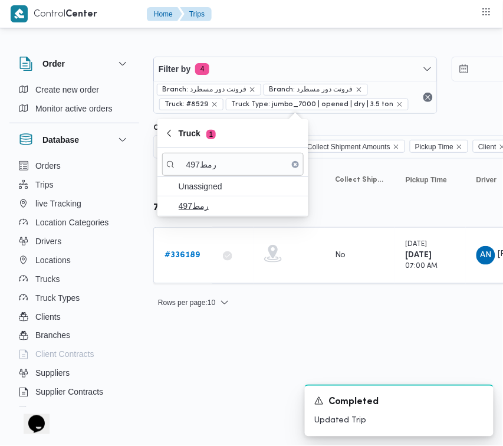
type input "رمط497"
click at [204, 208] on span "رمط497" at bounding box center [240, 206] width 123 height 14
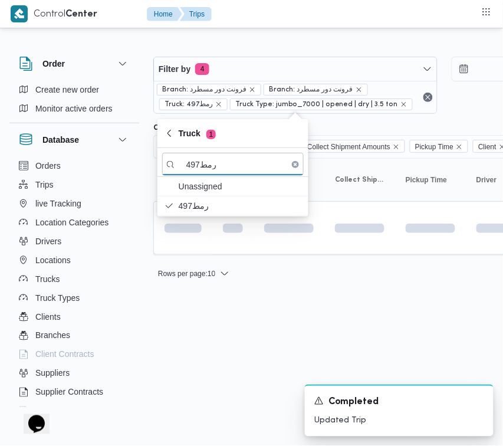
click at [208, 420] on html "Control Center Home Trips Order Create new order Monitor active orders Database…" at bounding box center [251, 223] width 503 height 446
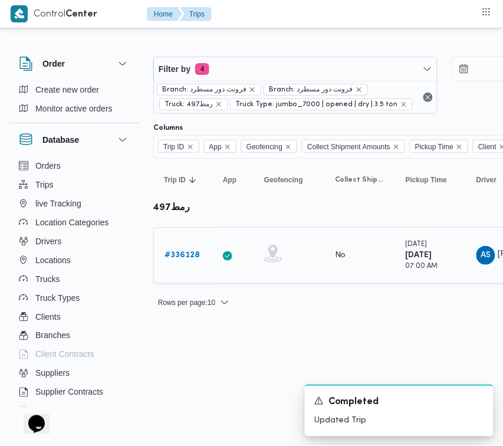
click at [186, 263] on link "# 336128" at bounding box center [182, 255] width 35 height 14
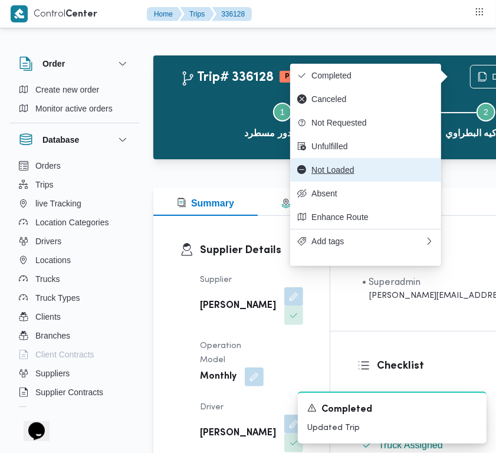
click at [372, 175] on span "Not Loaded" at bounding box center [373, 169] width 123 height 9
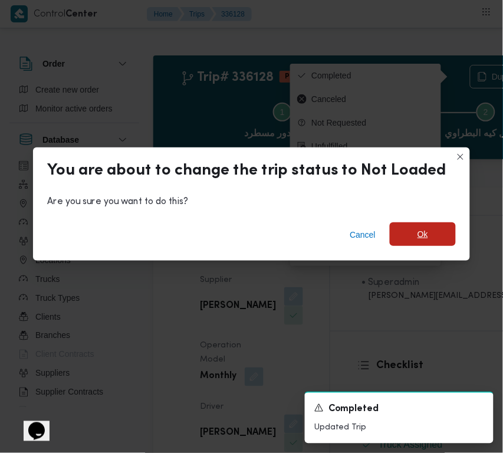
click at [414, 238] on span "Ok" at bounding box center [423, 234] width 66 height 24
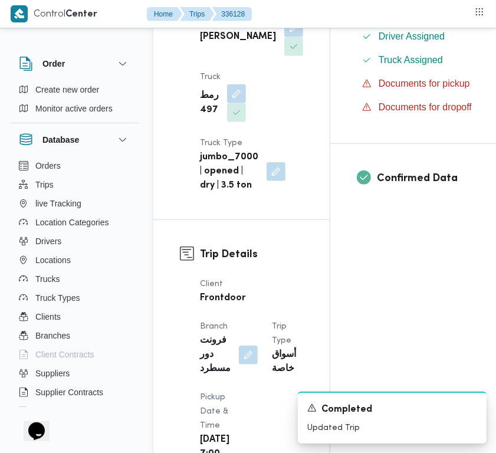
scroll to position [794, 0]
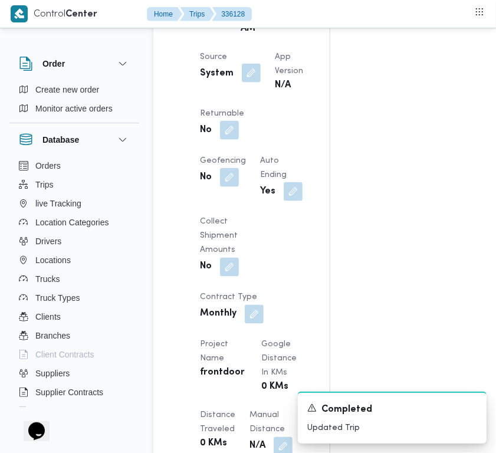
click at [245, 83] on button "button" at bounding box center [251, 73] width 19 height 19
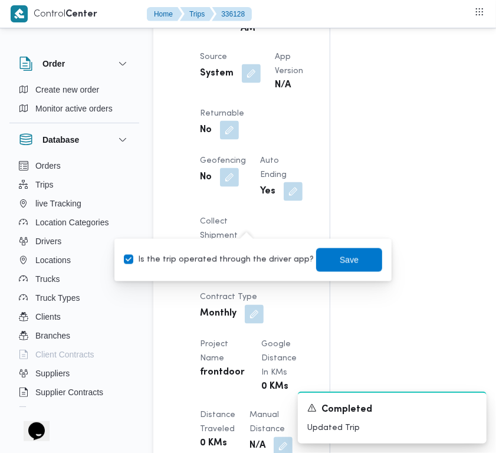
click at [233, 260] on label "Is the trip operated through the driver app?" at bounding box center [219, 260] width 190 height 14
checkbox input "false"
click at [340, 266] on span "Save" at bounding box center [349, 260] width 19 height 14
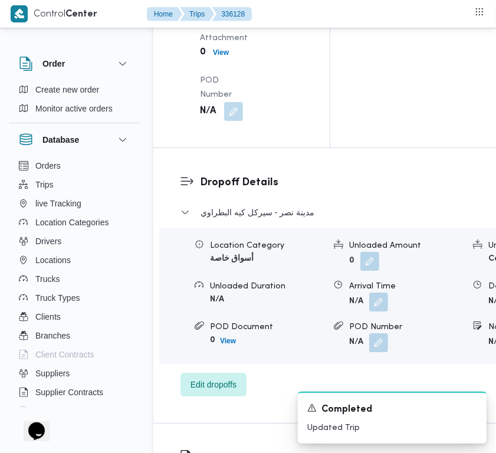
scroll to position [1673, 0]
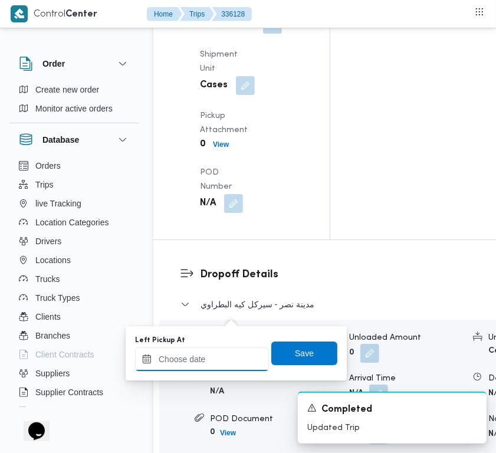
click at [224, 358] on input "Left Pickup At" at bounding box center [202, 360] width 134 height 24
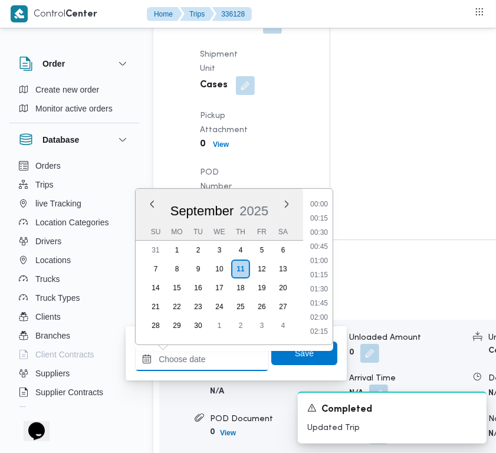
scroll to position [679, 0]
click at [329, 279] on li "13:15" at bounding box center [319, 276] width 27 height 12
type input "[DATE] 13:15"
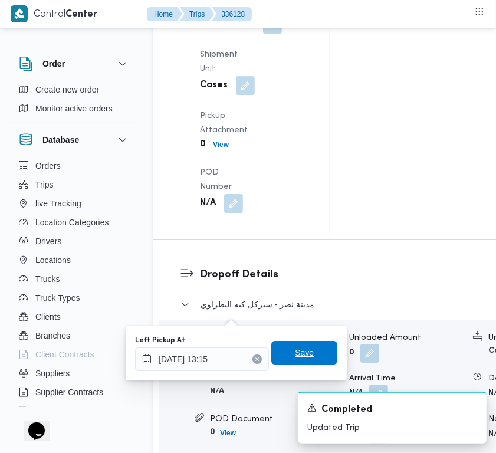
click at [305, 355] on span "Save" at bounding box center [304, 353] width 66 height 24
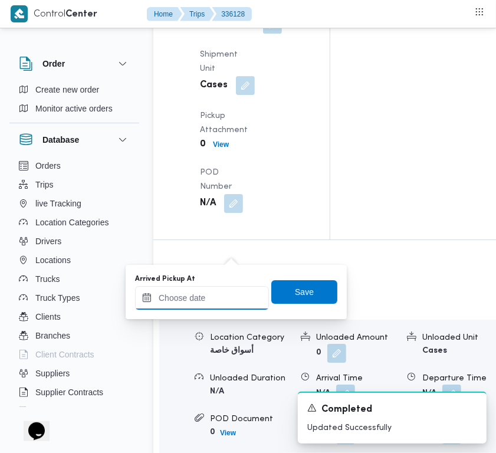
click at [228, 296] on input "Arrived Pickup At" at bounding box center [202, 298] width 134 height 24
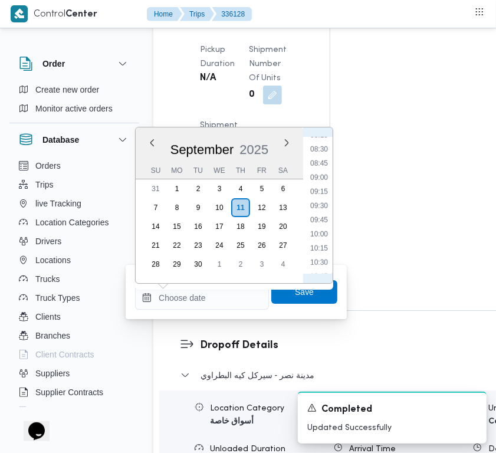
scroll to position [447, 0]
click at [326, 175] on li "08:30" at bounding box center [319, 178] width 27 height 12
type input "[DATE] 08:30"
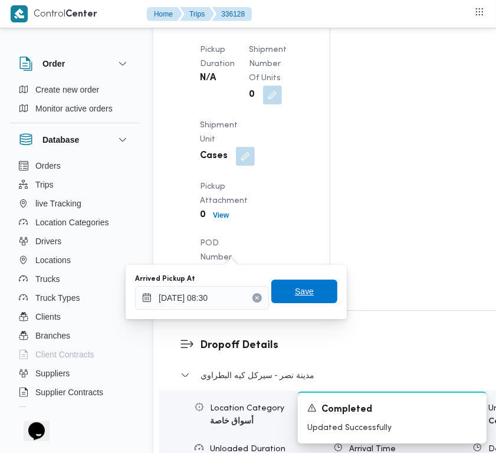
click at [301, 297] on span "Save" at bounding box center [304, 291] width 19 height 14
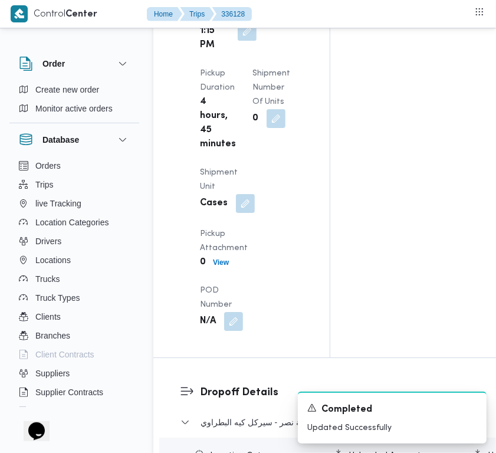
scroll to position [0, 0]
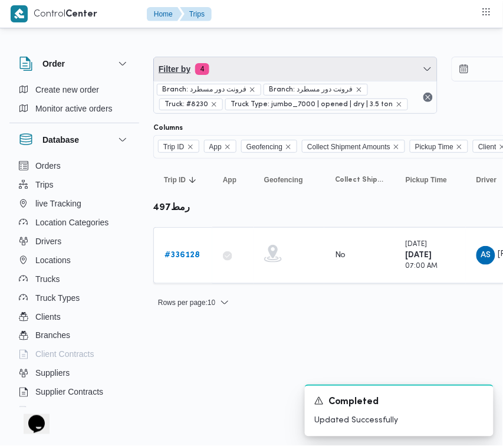
click at [319, 69] on span "Filter by 4" at bounding box center [295, 69] width 283 height 24
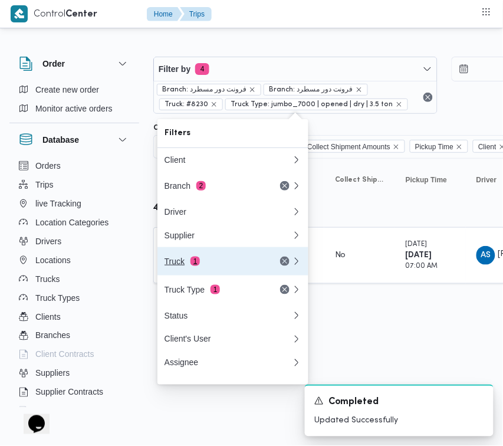
click at [188, 264] on div "Truck 1" at bounding box center [214, 261] width 99 height 9
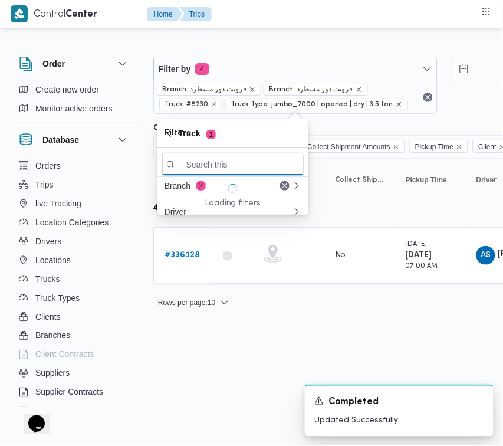
paste input "1734"
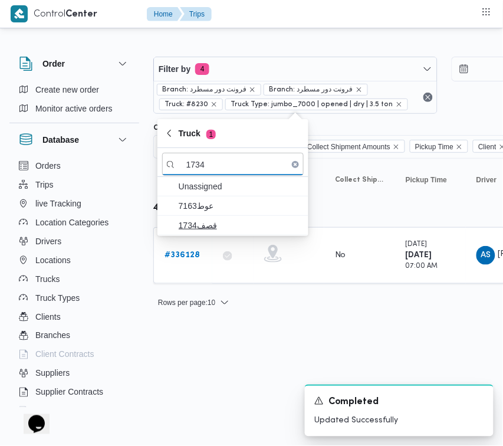
type input "1734"
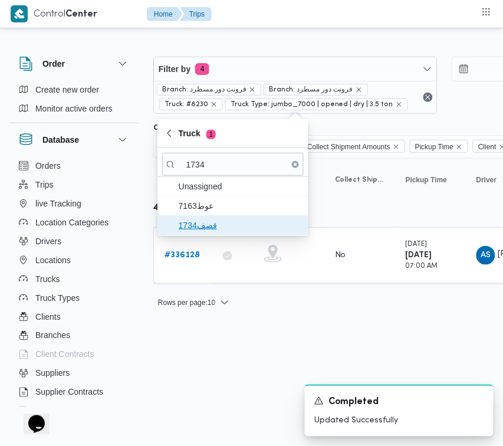
click at [219, 225] on span "قصف1734" at bounding box center [240, 225] width 123 height 14
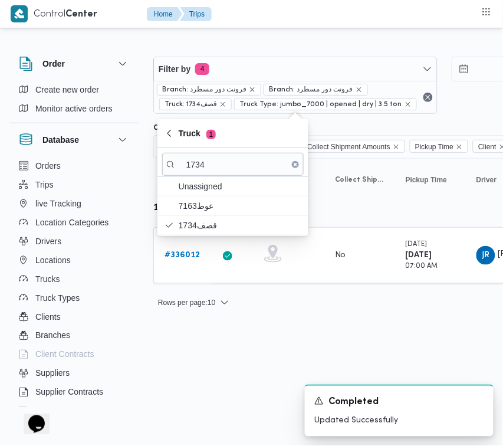
click at [198, 363] on html "Control Center Home Trips Order Create new order Monitor active orders Database…" at bounding box center [251, 223] width 503 height 446
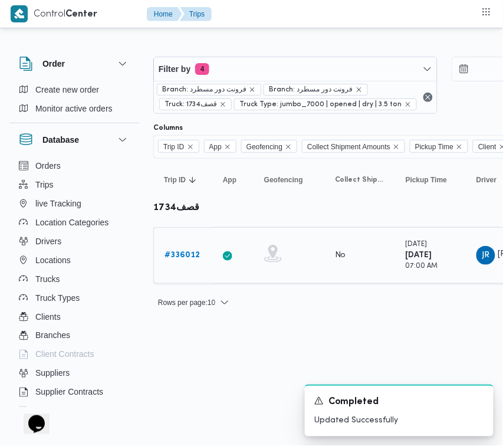
click at [172, 254] on b "# 336012" at bounding box center [182, 255] width 35 height 8
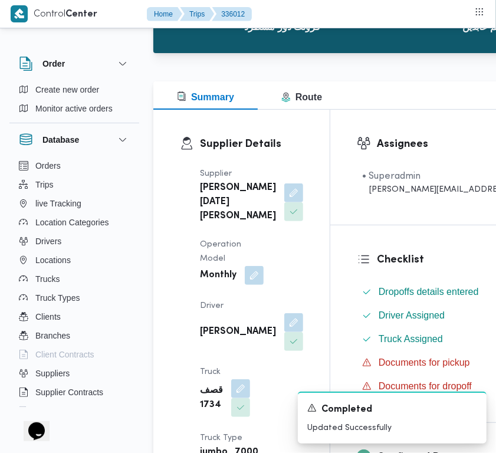
scroll to position [118, 0]
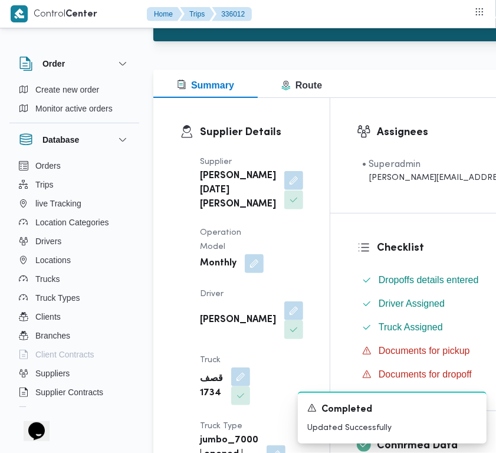
click at [284, 190] on button "button" at bounding box center [293, 180] width 19 height 19
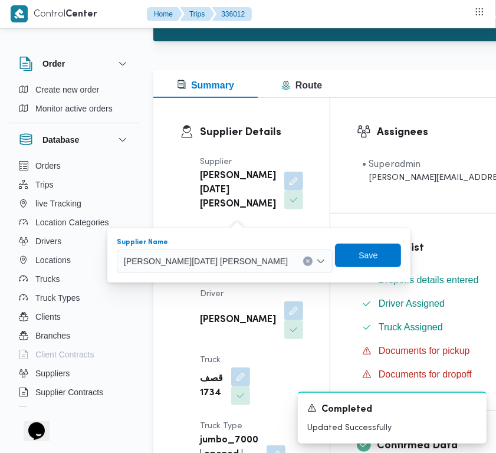
click at [231, 264] on span "[PERSON_NAME][DATE] [PERSON_NAME]" at bounding box center [206, 260] width 164 height 13
paste input "[PERSON_NAME]"
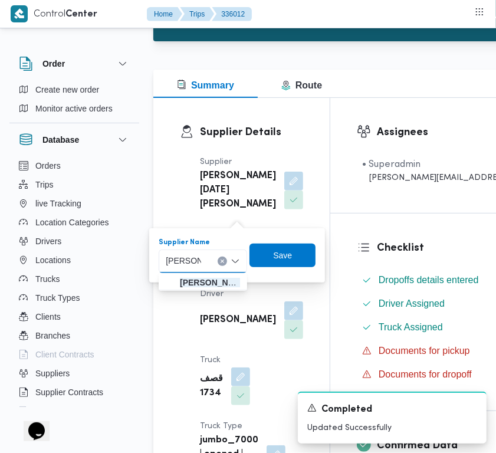
type input "[PERSON_NAME]"
click at [207, 261] on div "علي [PERSON_NAME]" at bounding box center [203, 262] width 89 height 24
click at [208, 281] on span "علي [PERSON_NAME] [PERSON_NAME]" at bounding box center [210, 283] width 60 height 14
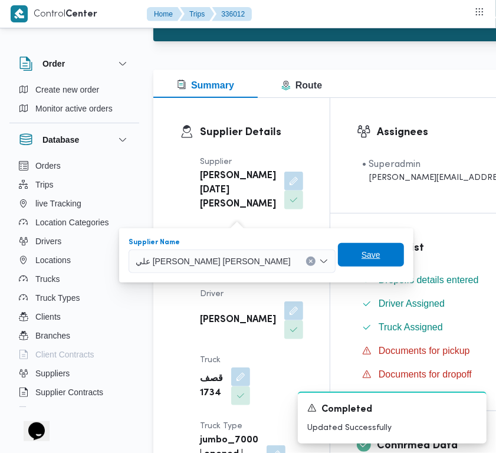
click at [362, 255] on span "Save" at bounding box center [371, 255] width 19 height 14
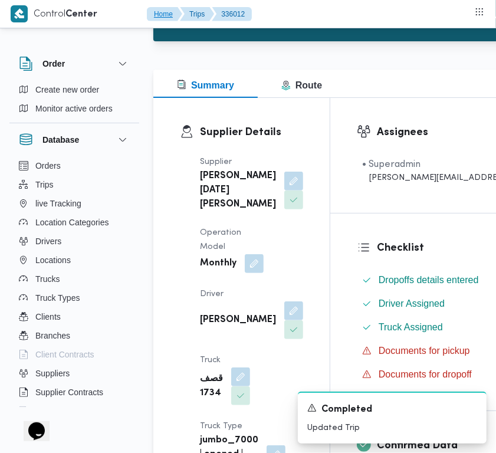
scroll to position [264, 0]
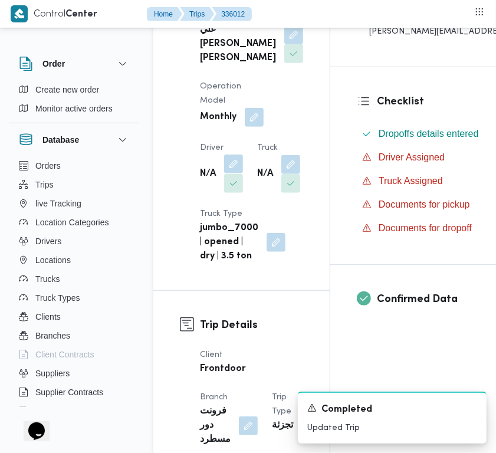
click at [231, 173] on button "button" at bounding box center [233, 164] width 19 height 19
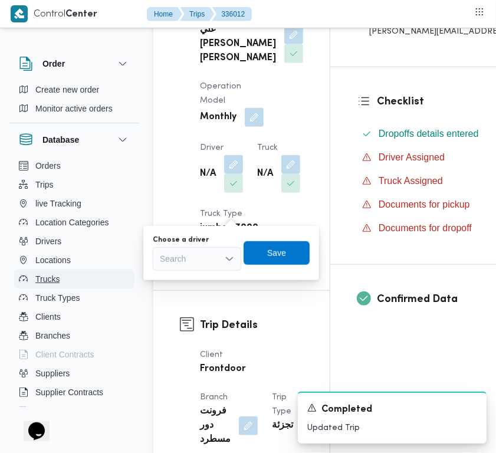
click at [209, 266] on div "Search" at bounding box center [197, 259] width 89 height 24
paste input "كرم"
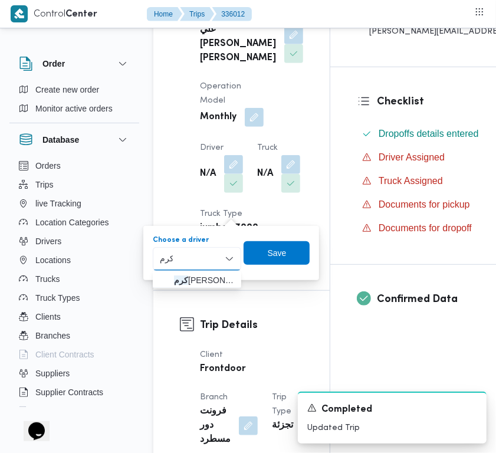
type input "كرم"
click at [222, 273] on span "كرم عزت [PERSON_NAME][DATE]" at bounding box center [204, 280] width 60 height 14
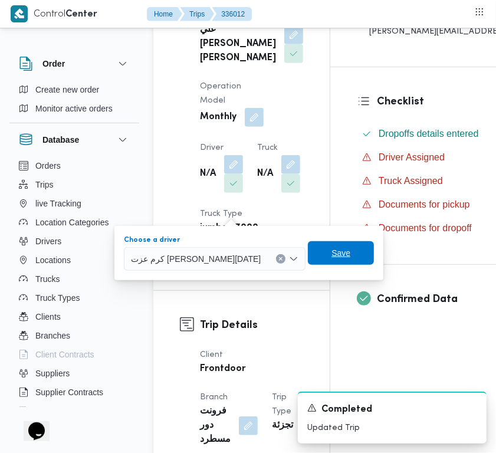
click at [332, 248] on span "Save" at bounding box center [341, 253] width 19 height 14
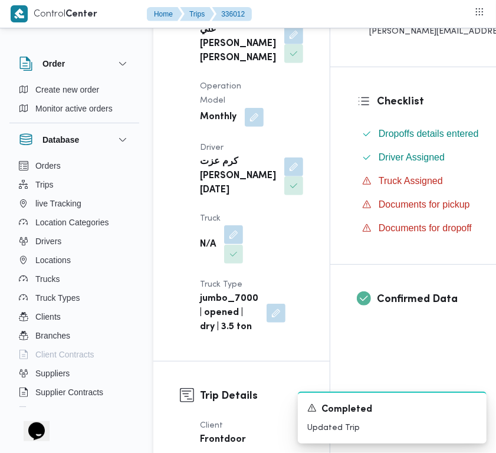
click at [236, 244] on button "button" at bounding box center [233, 234] width 19 height 19
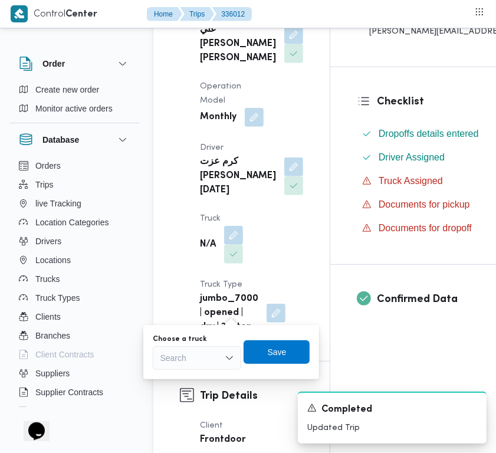
click at [222, 359] on div "Search" at bounding box center [197, 358] width 89 height 24
paste input "2814"
type input "2814"
click at [177, 384] on span "قنو 2814 | null" at bounding box center [204, 379] width 60 height 14
click at [279, 358] on span "Save" at bounding box center [283, 352] width 19 height 14
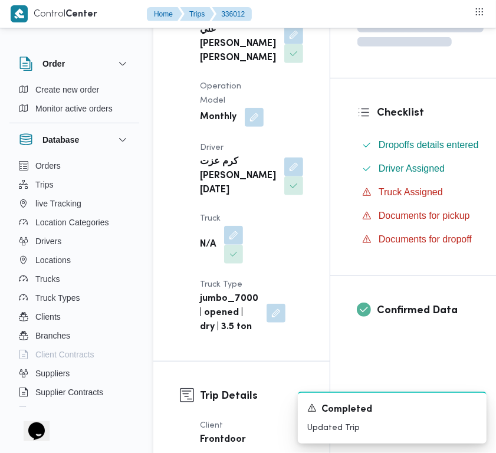
scroll to position [0, 0]
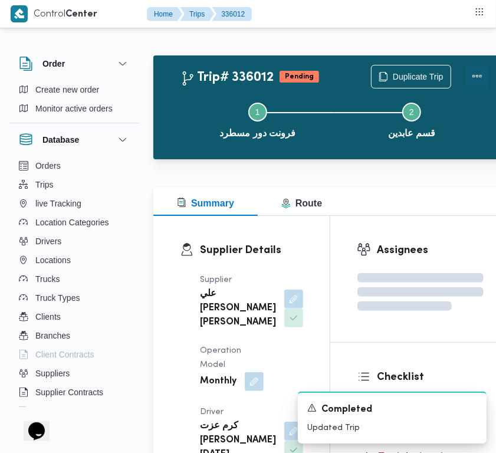
click at [466, 78] on button "Actions" at bounding box center [478, 76] width 24 height 24
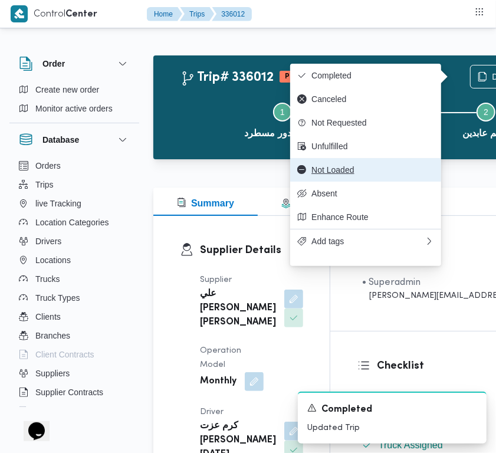
click at [376, 175] on span "Not Loaded" at bounding box center [373, 169] width 123 height 9
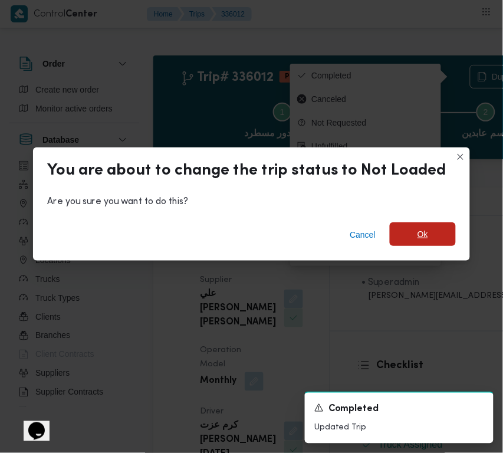
click at [398, 234] on span "Ok" at bounding box center [423, 234] width 66 height 24
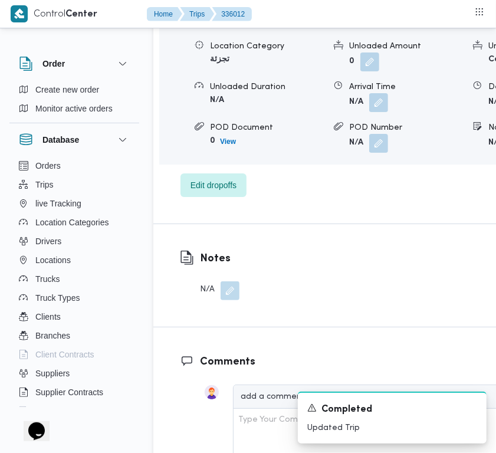
scroll to position [1855, 0]
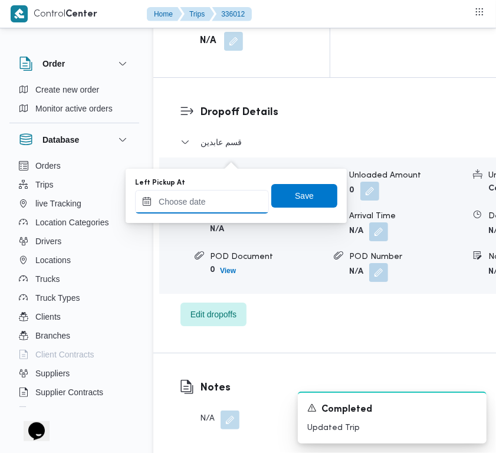
click at [218, 193] on input "Left Pickup At" at bounding box center [202, 202] width 134 height 24
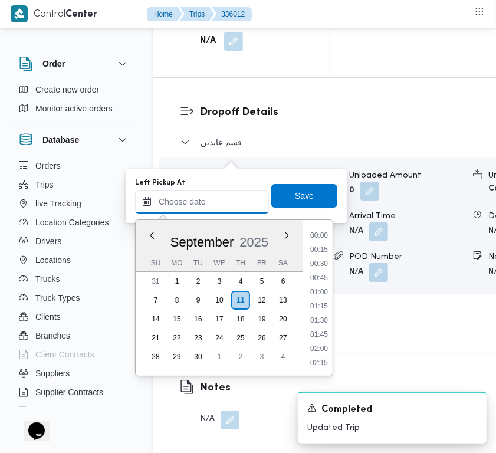
scroll to position [679, 0]
click at [323, 307] on li "13:15" at bounding box center [319, 308] width 27 height 12
type input "[DATE] 13:15"
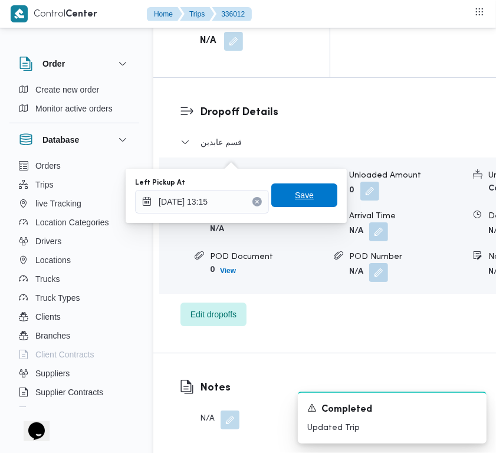
click at [296, 201] on span "Save" at bounding box center [304, 195] width 19 height 14
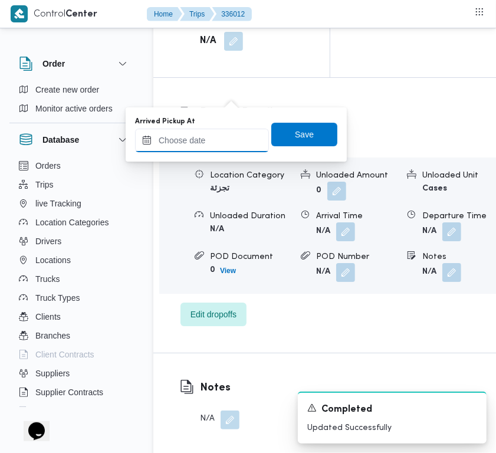
click at [230, 146] on input "Arrived Pickup At" at bounding box center [202, 141] width 134 height 24
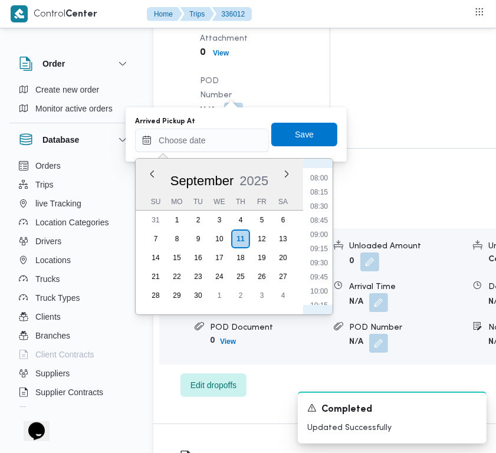
scroll to position [447, 0]
click at [320, 178] on li "08:00" at bounding box center [319, 181] width 27 height 12
type input "[DATE] 08:00"
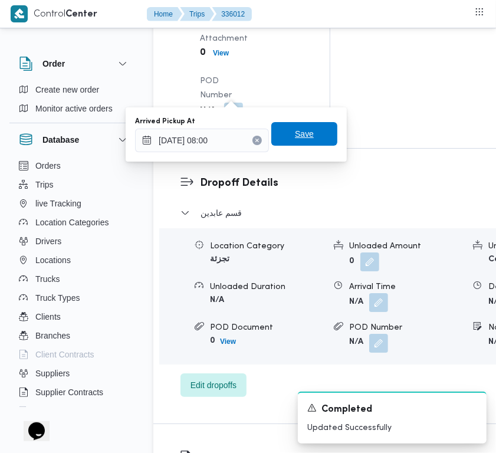
click at [299, 133] on span "Save" at bounding box center [304, 134] width 19 height 14
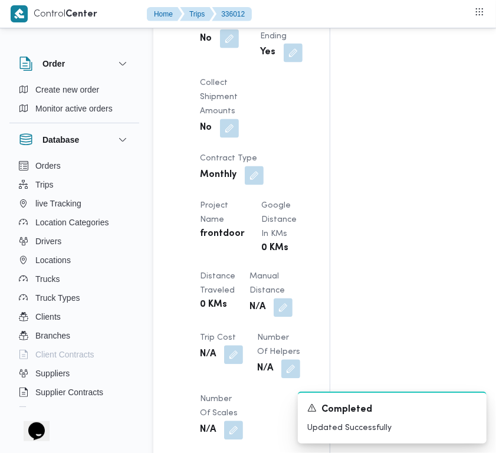
scroll to position [878, 0]
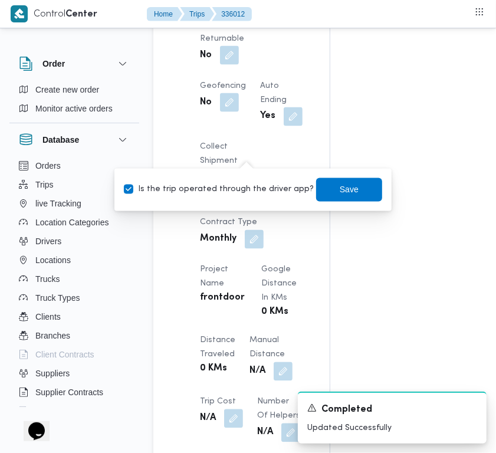
click at [241, 189] on label "Is the trip operated through the driver app?" at bounding box center [219, 190] width 190 height 14
checkbox input "false"
click at [340, 192] on span "Save" at bounding box center [349, 189] width 19 height 14
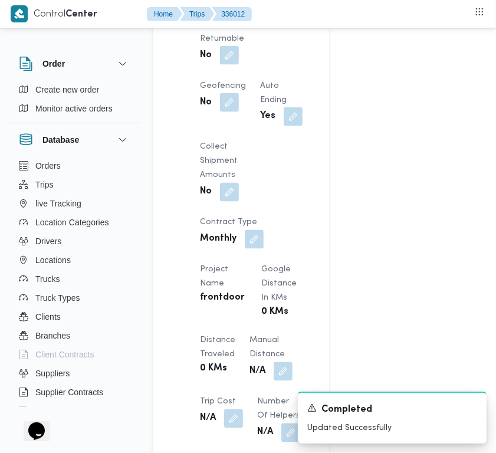
scroll to position [0, 0]
